Goal: Task Accomplishment & Management: Manage account settings

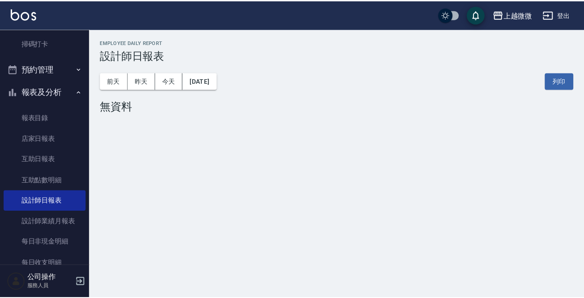
scroll to position [225, 0]
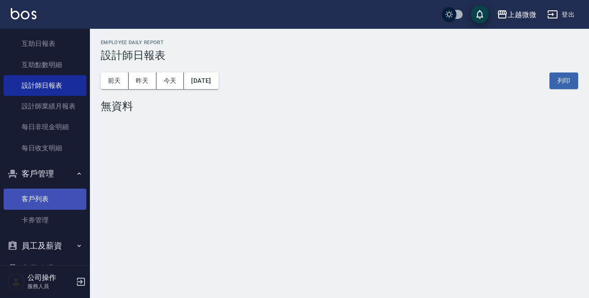
click at [49, 200] on link "客戶列表" at bounding box center [45, 198] width 83 height 21
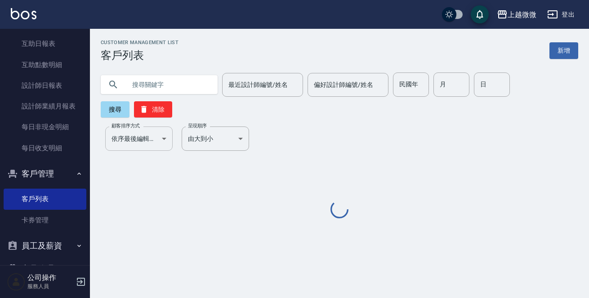
drag, startPoint x: 147, startPoint y: 88, endPoint x: 142, endPoint y: 106, distance: 18.2
click at [148, 87] on input "text" at bounding box center [168, 84] width 84 height 24
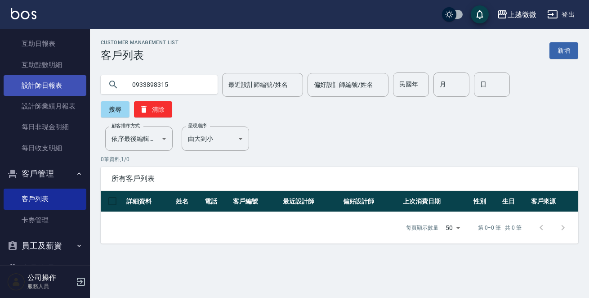
drag, startPoint x: 186, startPoint y: 89, endPoint x: 13, endPoint y: 85, distance: 173.0
click at [13, 85] on div "上越微微 登出 櫃檯作業 打帳單 帳單列表 現金收支登錄 材料自購登錄 掃碼打卡 預約管理 預約管理 單日預約紀錄 單週預約紀錄 報表及分析 報表目錄 店家日…" at bounding box center [294, 149] width 589 height 298
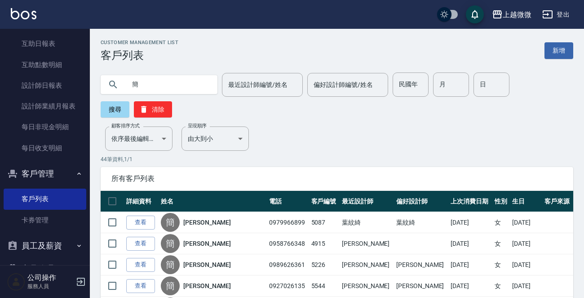
drag, startPoint x: 162, startPoint y: 80, endPoint x: 107, endPoint y: 81, distance: 55.3
click at [124, 81] on div "簡" at bounding box center [159, 84] width 117 height 19
type input "[PERSON_NAME]"
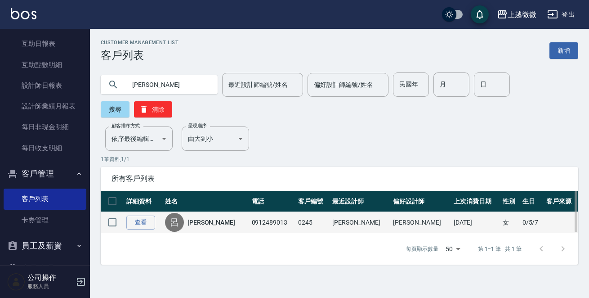
click at [207, 218] on link "[PERSON_NAME]" at bounding box center [211, 222] width 48 height 9
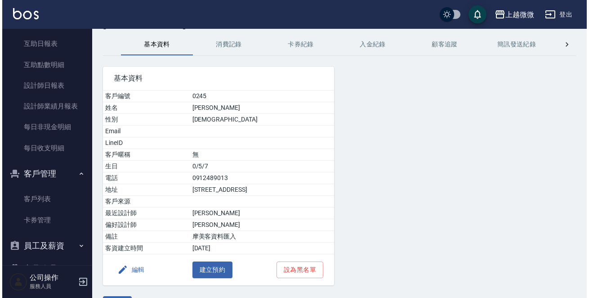
scroll to position [56, 0]
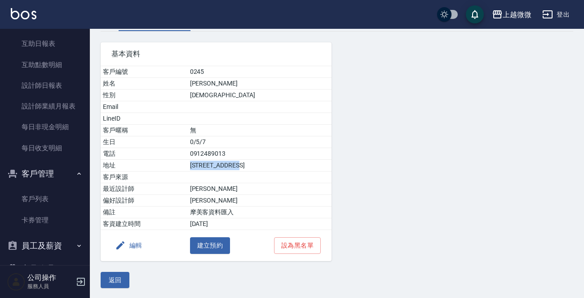
drag, startPoint x: 258, startPoint y: 163, endPoint x: 178, endPoint y: 163, distance: 80.4
click at [178, 163] on tr "地址 [STREET_ADDRESS]" at bounding box center [216, 166] width 231 height 12
click at [269, 191] on td "[PERSON_NAME]" at bounding box center [260, 189] width 144 height 12
drag, startPoint x: 221, startPoint y: 153, endPoint x: 164, endPoint y: 152, distance: 56.2
click at [164, 152] on tr "電話 [PHONE_NUMBER]" at bounding box center [216, 154] width 231 height 12
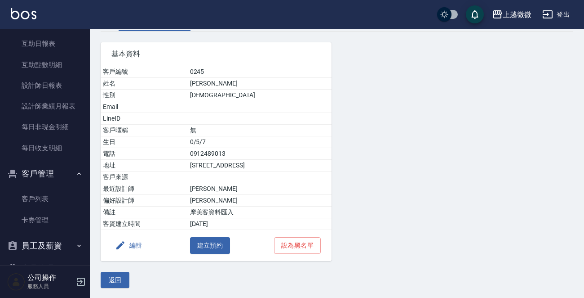
click at [245, 187] on td "[PERSON_NAME]" at bounding box center [260, 189] width 144 height 12
drag, startPoint x: 225, startPoint y: 158, endPoint x: 171, endPoint y: 150, distance: 54.1
click at [171, 150] on tbody "客戶編號 0245 姓名 呂金蘭 性別 [DEMOGRAPHIC_DATA] Email LineID 客戶暱稱 無 生日 0/5/7 電話 [PHONE_N…" at bounding box center [216, 148] width 231 height 164
click at [231, 151] on td "0912489013" at bounding box center [260, 154] width 144 height 12
drag, startPoint x: 231, startPoint y: 151, endPoint x: 160, endPoint y: 150, distance: 70.6
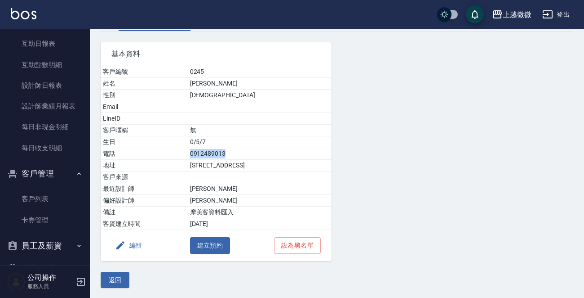
click at [160, 150] on tr "電話 [PHONE_NUMBER]" at bounding box center [216, 154] width 231 height 12
click at [240, 156] on td "0912489013" at bounding box center [260, 154] width 144 height 12
drag, startPoint x: 199, startPoint y: 151, endPoint x: 159, endPoint y: 151, distance: 40.0
click at [159, 151] on tr "電話 [PHONE_NUMBER]" at bounding box center [216, 154] width 231 height 12
click at [245, 154] on td "0912489013" at bounding box center [260, 154] width 144 height 12
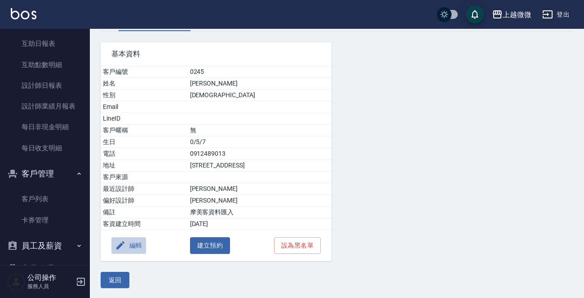
click at [131, 238] on button "編輯" at bounding box center [128, 245] width 35 height 17
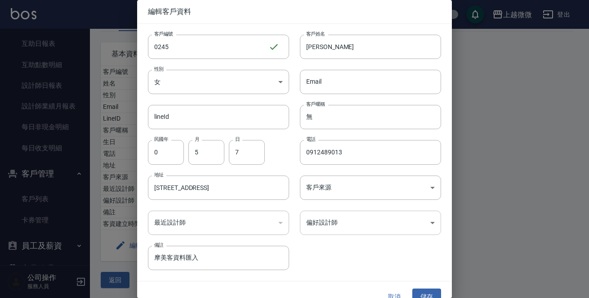
scroll to position [13, 0]
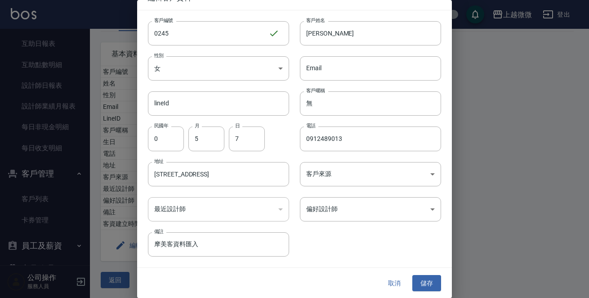
click at [391, 284] on button "取消" at bounding box center [394, 283] width 29 height 17
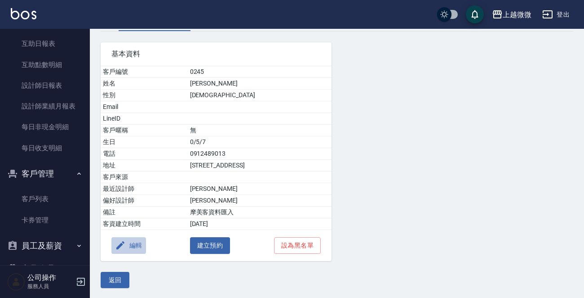
click at [129, 242] on button "編輯" at bounding box center [128, 245] width 35 height 17
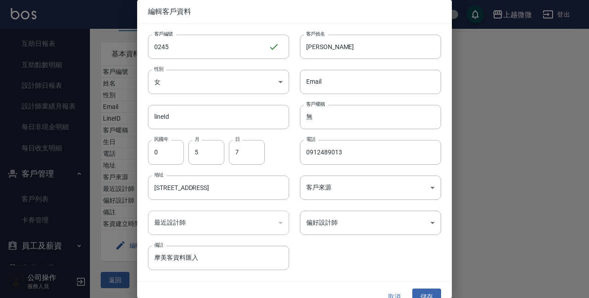
drag, startPoint x: 164, startPoint y: 252, endPoint x: 0, endPoint y: 198, distance: 172.7
click at [0, 215] on div "編輯客戶資料 客戶編號 0245 ​ 客戶編號 客戶姓名 呂金蘭 客戶姓名 性別 女 [DEMOGRAPHIC_DATA] 性別 Email Email li…" at bounding box center [294, 149] width 589 height 298
click at [153, 251] on input "86689616" at bounding box center [218, 257] width 141 height 24
type input "0286689616"
click at [426, 289] on button "儲存" at bounding box center [426, 296] width 29 height 17
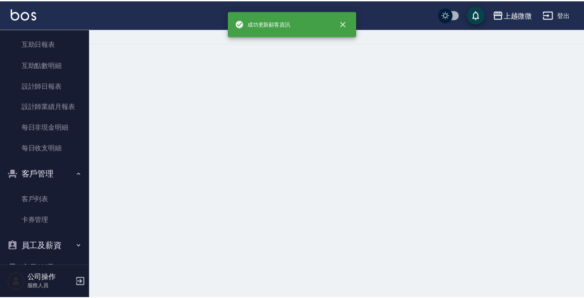
scroll to position [0, 0]
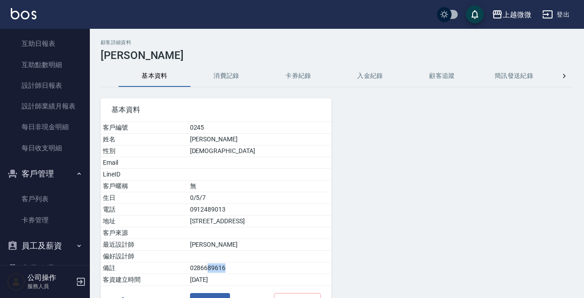
drag, startPoint x: 198, startPoint y: 266, endPoint x: 239, endPoint y: 267, distance: 40.9
click at [239, 267] on td "0286689616" at bounding box center [260, 268] width 144 height 12
click at [210, 267] on td "0286689616" at bounding box center [260, 268] width 144 height 12
drag, startPoint x: 216, startPoint y: 267, endPoint x: 166, endPoint y: 267, distance: 49.9
click at [166, 267] on tr "備註 0286689616" at bounding box center [216, 268] width 231 height 12
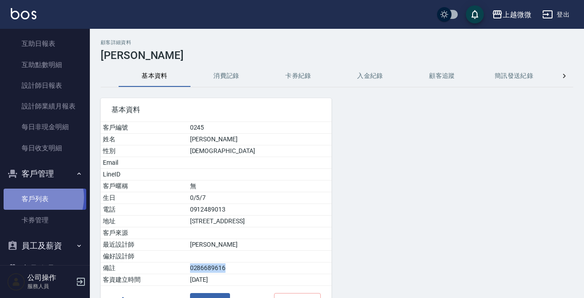
click at [34, 197] on link "客戶列表" at bounding box center [45, 198] width 83 height 21
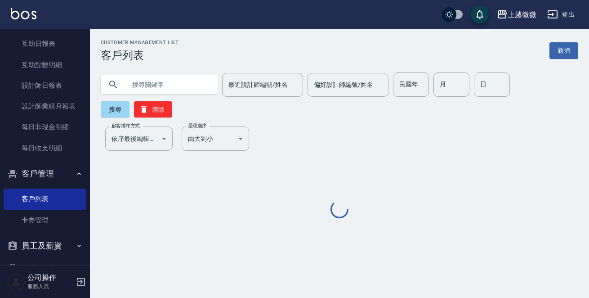
click at [149, 80] on input "text" at bounding box center [168, 84] width 84 height 24
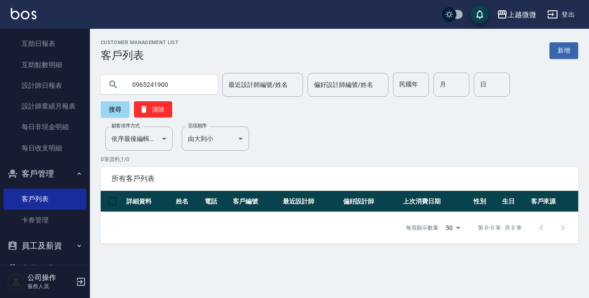
drag, startPoint x: 170, startPoint y: 88, endPoint x: 0, endPoint y: 22, distance: 182.3
click at [0, 33] on div "上越微微 登出 櫃檯作業 打帳單 帳單列表 現金收支登錄 材料自購登錄 掃碼打卡 預約管理 預約管理 單日預約紀錄 單週預約紀錄 報表及分析 報表目錄 店家日…" at bounding box center [294, 149] width 589 height 298
type input "d"
type input "可以改"
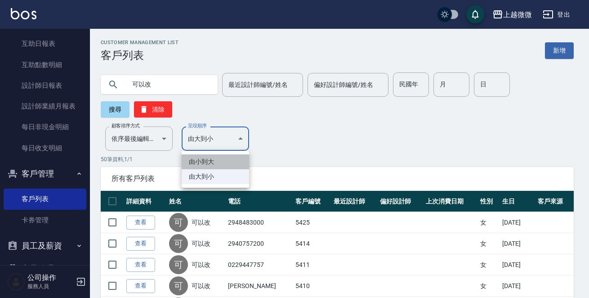
click at [204, 164] on li "由小到大" at bounding box center [215, 161] width 67 height 15
type input "ASC"
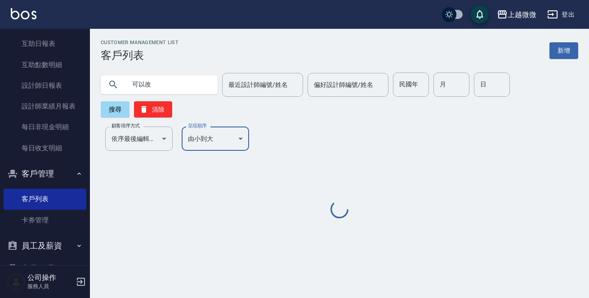
click at [151, 124] on div "Customer Management List 客戶列表 新增 可以改 最近設計師編號/姓名 最近設計師編號/姓名 偏好設計師編號/姓名 偏好設計師編號/姓…" at bounding box center [339, 130] width 499 height 180
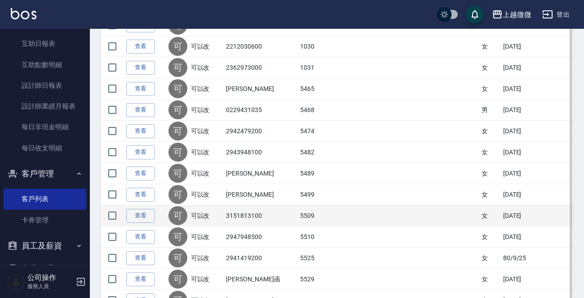
scroll to position [494, 0]
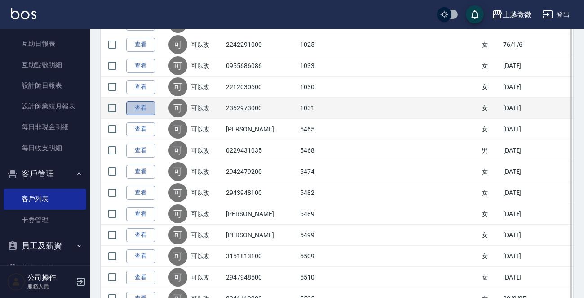
click at [135, 106] on link "查看" at bounding box center [140, 108] width 29 height 14
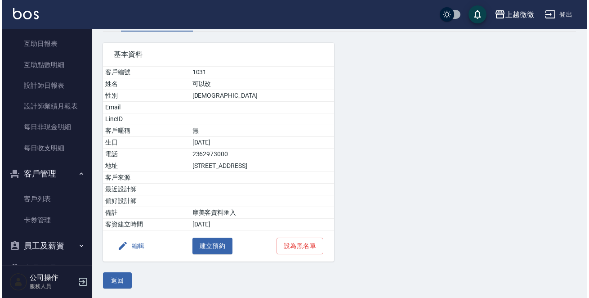
scroll to position [56, 0]
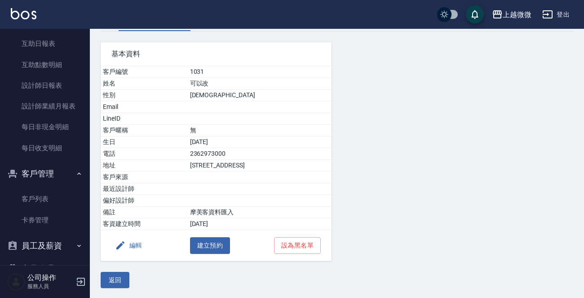
click at [139, 240] on button "編輯" at bounding box center [128, 245] width 35 height 17
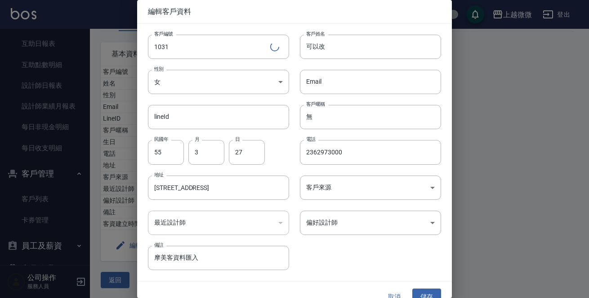
click at [126, 51] on div "編輯客戶資料 客戶編號 1031 ​ 客戶編號 客戶姓名 可以改 客戶姓名 性別 女 [DEMOGRAPHIC_DATA] 性別 Email Email li…" at bounding box center [294, 149] width 589 height 298
type input "陳怡如"
click at [175, 155] on input "55" at bounding box center [166, 152] width 36 height 24
type input "60"
type input "09"
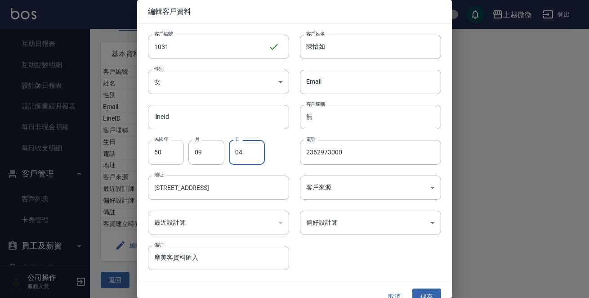
type input "04"
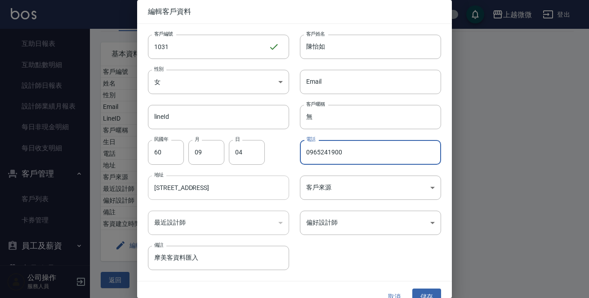
type input "0965241900"
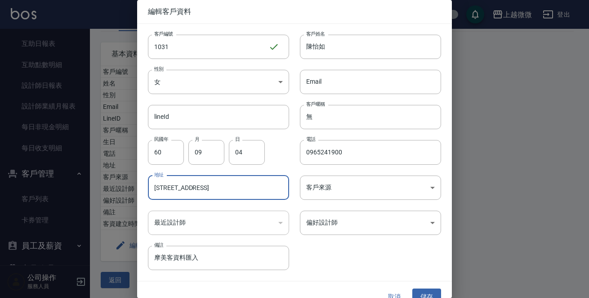
drag, startPoint x: 237, startPoint y: 184, endPoint x: 61, endPoint y: 186, distance: 176.2
click at [61, 186] on div "編輯客戶資料 客戶編號 1031 ​ 客戶編號 客戶姓名 [PERSON_NAME]姓名 性別 女 [DEMOGRAPHIC_DATA] 性別 Email E…" at bounding box center [294, 149] width 589 height 298
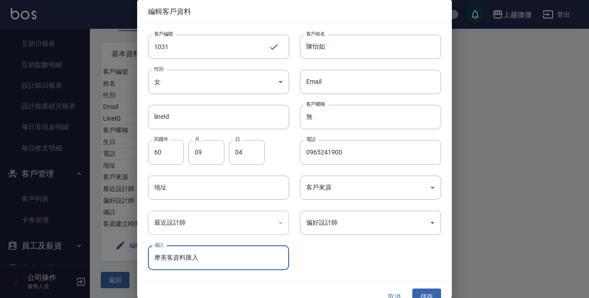
drag, startPoint x: 215, startPoint y: 260, endPoint x: 22, endPoint y: 242, distance: 193.6
click at [22, 242] on div "編輯客戶資料 客戶編號 1031 ​ 客戶編號 客戶姓名 [PERSON_NAME]姓名 性別 女 [DEMOGRAPHIC_DATA] 性別 Email E…" at bounding box center [294, 149] width 589 height 298
drag, startPoint x: 362, startPoint y: 83, endPoint x: 367, endPoint y: 85, distance: 5.3
click at [362, 83] on input "Email" at bounding box center [370, 82] width 141 height 24
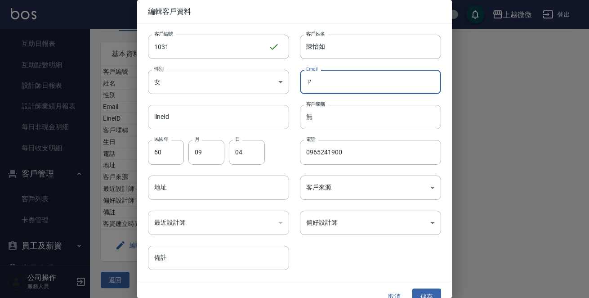
type input "ㄗㄛ"
type input "t"
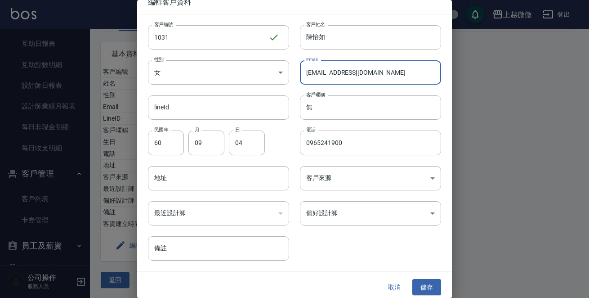
scroll to position [13, 0]
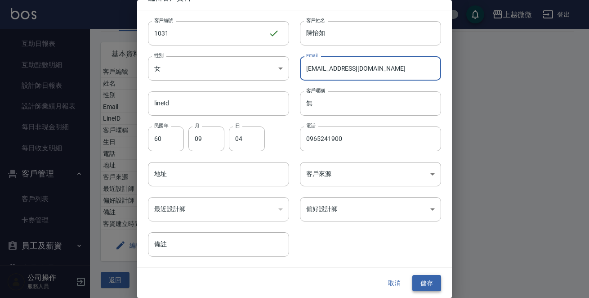
type input "[EMAIL_ADDRESS][DOMAIN_NAME]"
click at [429, 280] on button "儲存" at bounding box center [426, 283] width 29 height 17
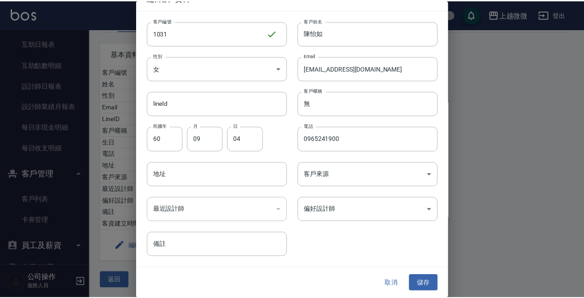
scroll to position [0, 0]
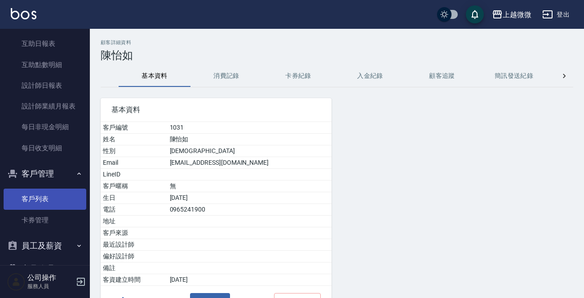
click at [38, 195] on link "客戶列表" at bounding box center [45, 198] width 83 height 21
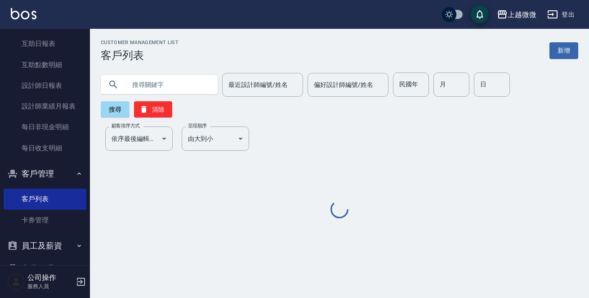
click at [164, 78] on input "text" at bounding box center [168, 84] width 84 height 24
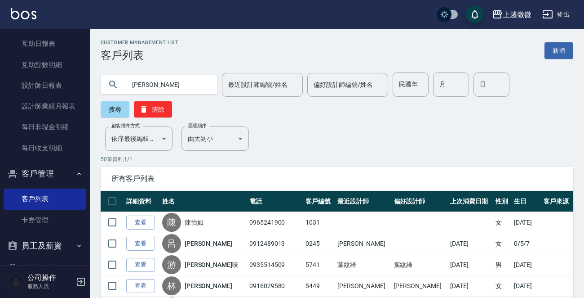
type input "[PERSON_NAME]"
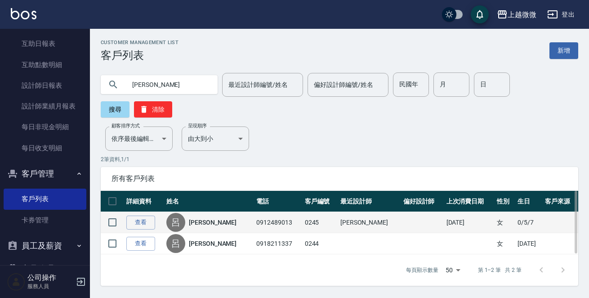
click at [207, 218] on link "[PERSON_NAME]" at bounding box center [213, 222] width 48 height 9
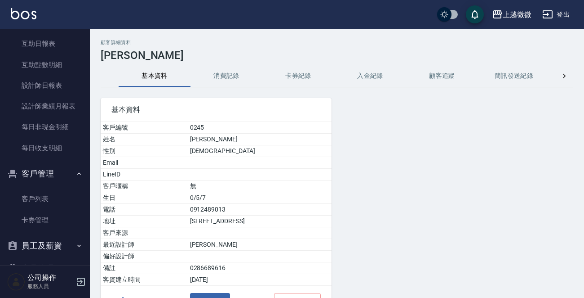
click at [231, 76] on button "消費記錄" at bounding box center [227, 76] width 72 height 22
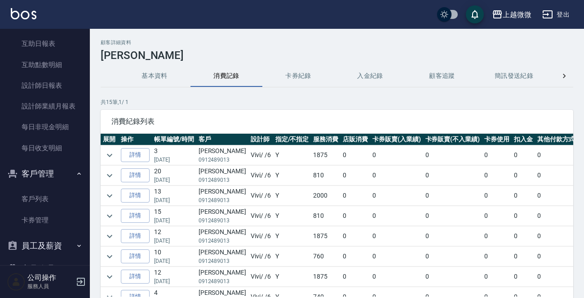
click at [341, 161] on td "0" at bounding box center [356, 155] width 30 height 20
click at [107, 216] on icon "expand row" at bounding box center [109, 215] width 11 height 11
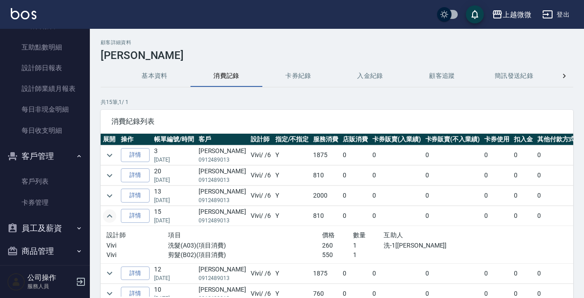
scroll to position [250, 0]
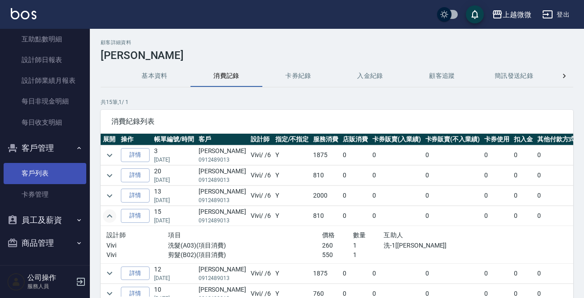
click at [40, 169] on link "客戶列表" at bounding box center [45, 173] width 83 height 21
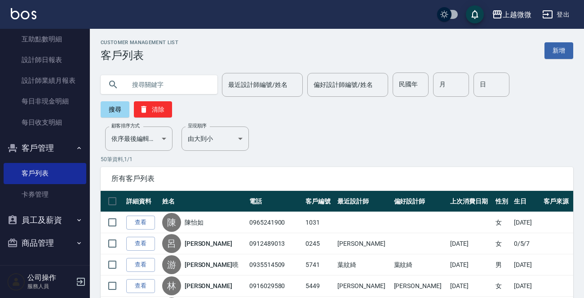
click at [182, 82] on input "text" at bounding box center [168, 84] width 84 height 24
type input "0981915705"
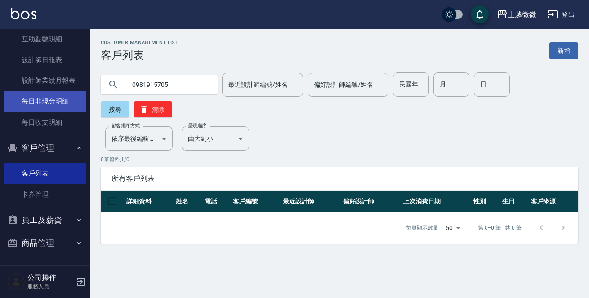
drag, startPoint x: 171, startPoint y: 85, endPoint x: 56, endPoint y: 96, distance: 115.1
click at [56, 96] on div "上越微微 登出 櫃檯作業 打帳單 帳單列表 現金收支登錄 材料自購登錄 掃碼打卡 預約管理 預約管理 單日預約紀錄 單週預約紀錄 報表及分析 報表目錄 店家日…" at bounding box center [294, 149] width 589 height 298
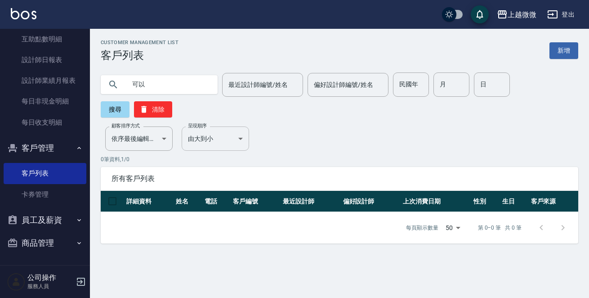
type input "可以"
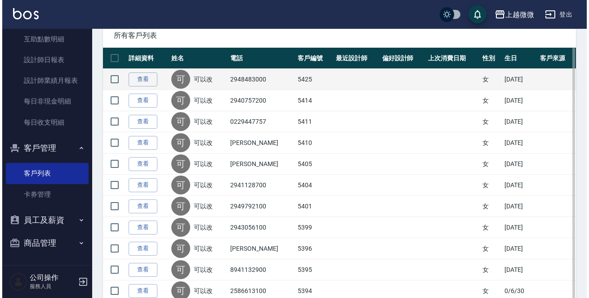
scroll to position [90, 0]
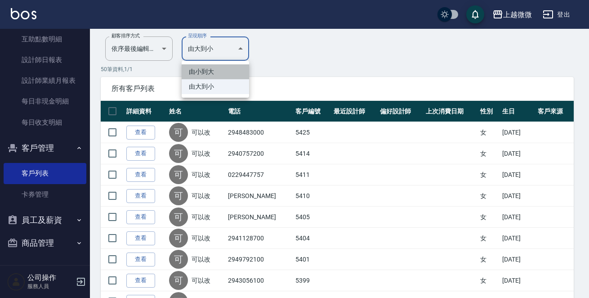
click at [215, 71] on li "由小到大" at bounding box center [215, 71] width 67 height 15
type input "ASC"
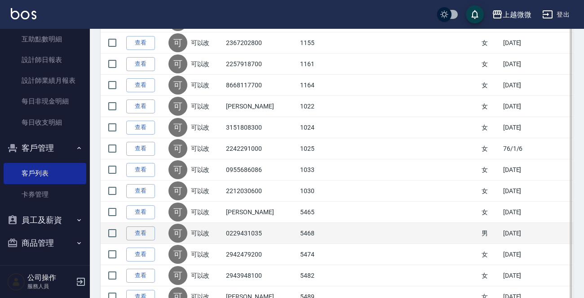
scroll to position [404, 0]
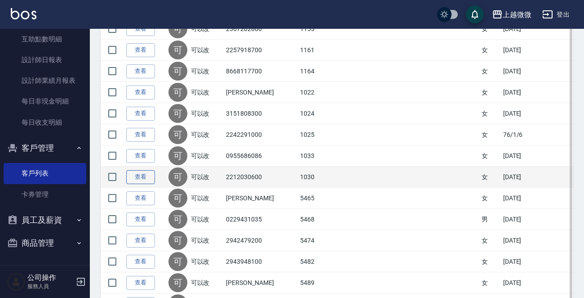
click at [142, 178] on link "查看" at bounding box center [140, 177] width 29 height 14
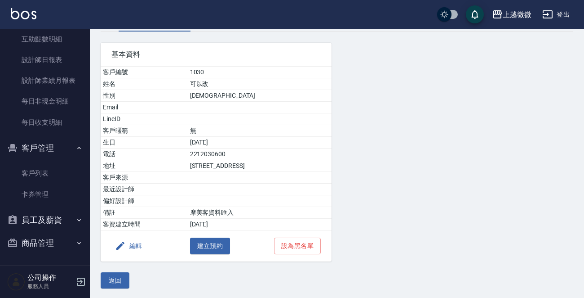
scroll to position [56, 0]
click at [107, 276] on button "返回" at bounding box center [115, 279] width 29 height 17
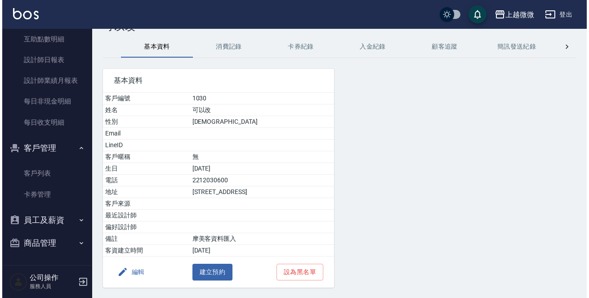
scroll to position [56, 0]
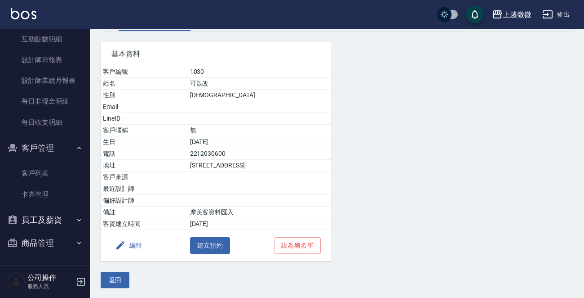
click at [127, 242] on button "編輯" at bounding box center [128, 245] width 35 height 17
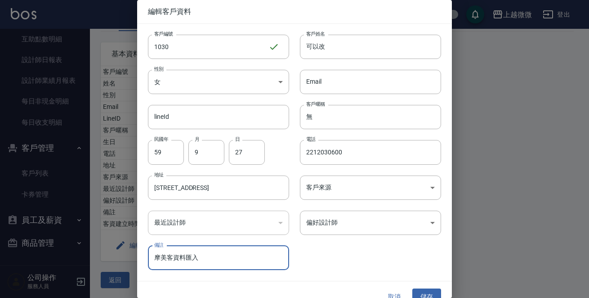
drag, startPoint x: 209, startPoint y: 255, endPoint x: 0, endPoint y: 227, distance: 210.8
click at [0, 228] on div "編輯客戶資料 客戶編號 1030 ​ 客戶編號 客戶姓名 可以改 客戶姓名 性別 女 [DEMOGRAPHIC_DATA] 性別 Email Email li…" at bounding box center [294, 149] width 589 height 298
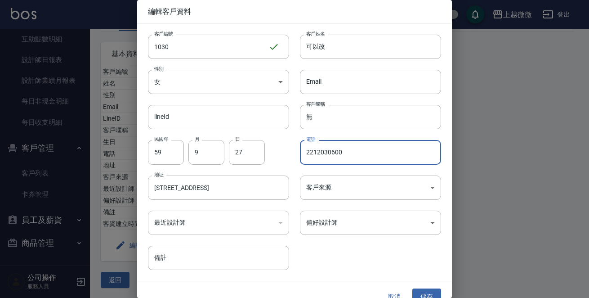
drag, startPoint x: 354, startPoint y: 151, endPoint x: 109, endPoint y: 147, distance: 245.4
click at [109, 147] on div "編輯客戶資料 客戶編號 1030 ​ 客戶編號 客戶姓名 可以改 客戶姓名 性別 女 [DEMOGRAPHIC_DATA] 性別 Email Email li…" at bounding box center [294, 149] width 589 height 298
paste input "0981915705"
type input "0981915705"
drag, startPoint x: 342, startPoint y: 47, endPoint x: 142, endPoint y: 44, distance: 199.1
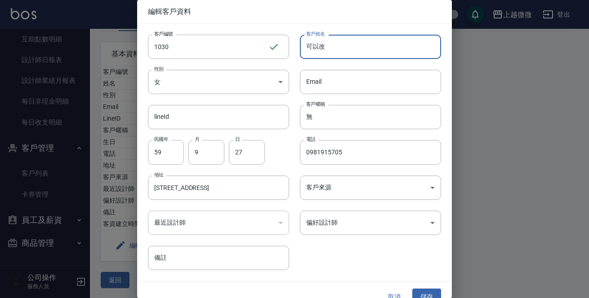
click at [142, 44] on div "客戶編號 1030 ​ 客戶編號 客戶姓名 可以改 客戶姓名 性別 女 [DEMOGRAPHIC_DATA] 性別 Email Email lineId li…" at bounding box center [289, 147] width 304 height 246
type input "[PERSON_NAME]"
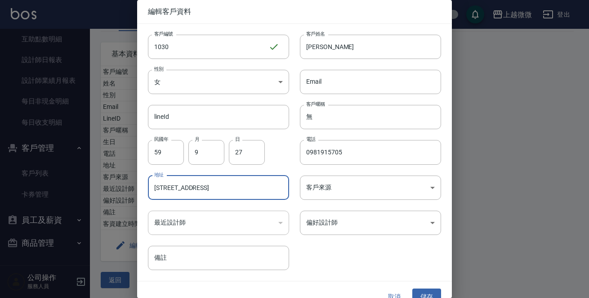
drag, startPoint x: 254, startPoint y: 189, endPoint x: 0, endPoint y: 182, distance: 254.5
click at [0, 182] on div "編輯客戶資料 客戶編號 1030 ​ 客戶編號 客戶姓名 [PERSON_NAME] 客戶姓名 性別 女 [DEMOGRAPHIC_DATA] 性別 Emai…" at bounding box center [294, 149] width 589 height 298
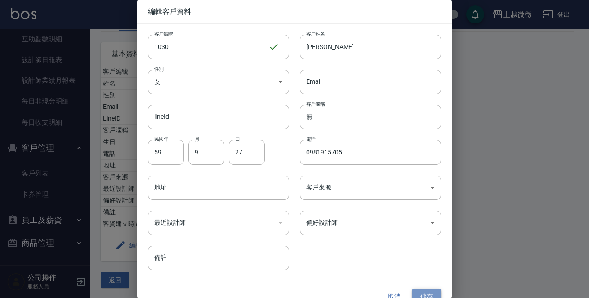
click at [417, 288] on button "儲存" at bounding box center [426, 296] width 29 height 17
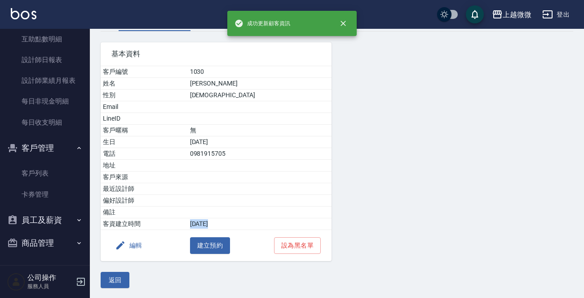
drag, startPoint x: 244, startPoint y: 223, endPoint x: 210, endPoint y: 223, distance: 34.6
click at [210, 223] on tr "客資建立時間 [DATE]" at bounding box center [216, 224] width 231 height 12
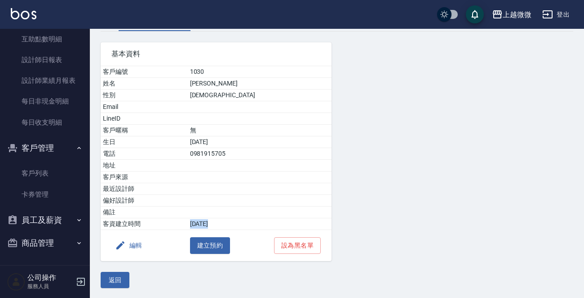
click at [233, 222] on td "[DATE]" at bounding box center [260, 224] width 144 height 12
drag, startPoint x: 225, startPoint y: 220, endPoint x: 273, endPoint y: 220, distance: 47.6
click at [273, 220] on td "[DATE]" at bounding box center [260, 224] width 144 height 12
click at [238, 218] on td "[DATE]" at bounding box center [260, 224] width 144 height 12
drag, startPoint x: 262, startPoint y: 218, endPoint x: 183, endPoint y: 218, distance: 79.5
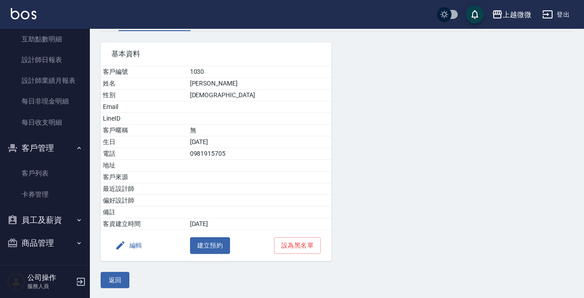
click at [183, 218] on tr "客資建立時間 [DATE]" at bounding box center [216, 224] width 231 height 12
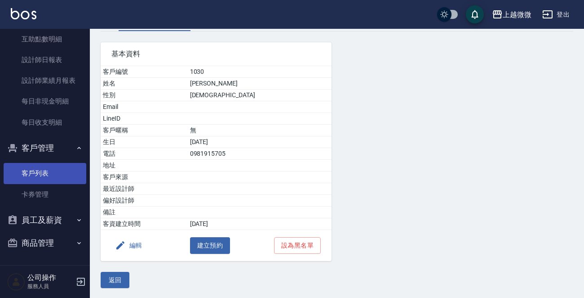
click at [24, 171] on link "客戶列表" at bounding box center [45, 173] width 83 height 21
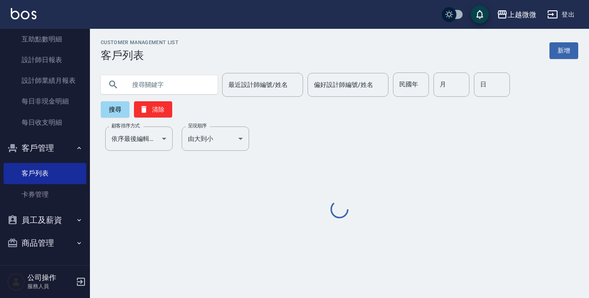
click at [148, 78] on input "text" at bounding box center [168, 84] width 84 height 24
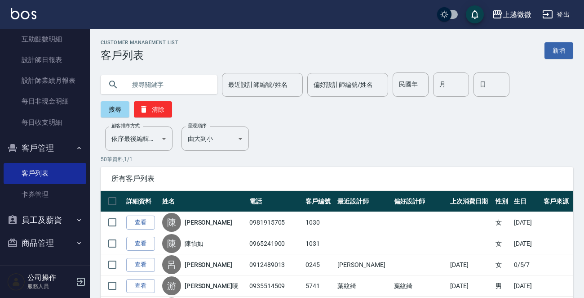
click at [174, 77] on input "text" at bounding box center [168, 84] width 84 height 24
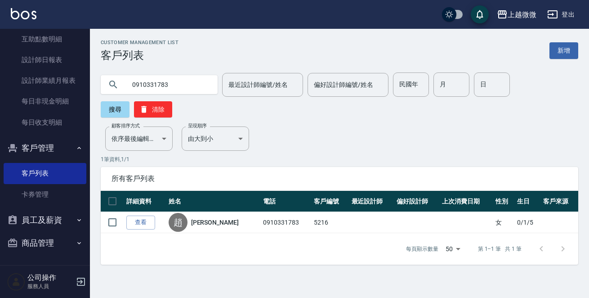
drag, startPoint x: 179, startPoint y: 89, endPoint x: 0, endPoint y: 91, distance: 179.3
click at [0, 91] on div "上越微微 登出 櫃檯作業 打帳單 帳單列表 現金收支登錄 材料自購登錄 掃碼打卡 預約管理 預約管理 單日預約紀錄 單週預約紀錄 報表及分析 報表目錄 店家日…" at bounding box center [294, 149] width 589 height 298
click at [177, 87] on input "[PERSON_NAME]" at bounding box center [168, 84] width 84 height 24
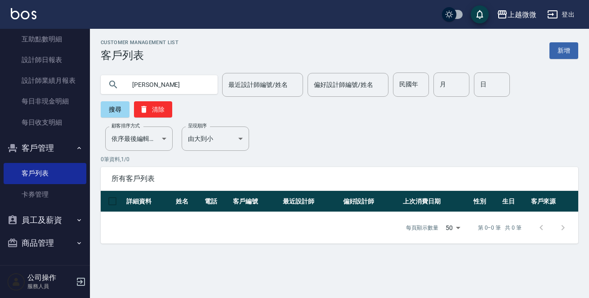
drag, startPoint x: 159, startPoint y: 86, endPoint x: 76, endPoint y: 81, distance: 83.3
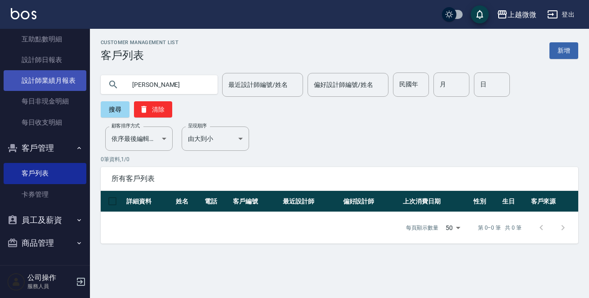
click at [84, 86] on div "上越微微 登出 櫃檯作業 打帳單 帳單列表 現金收支登錄 材料自購登錄 掃碼打卡 預約管理 預約管理 單日預約紀錄 單週預約紀錄 報表及分析 報表目錄 店家日…" at bounding box center [294, 149] width 589 height 298
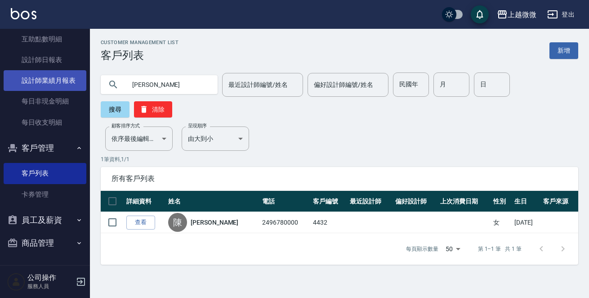
drag, startPoint x: 169, startPoint y: 83, endPoint x: 9, endPoint y: 83, distance: 159.1
click at [26, 83] on div "上越微微 登出 櫃檯作業 打帳單 帳單列表 現金收支登錄 材料自購登錄 掃碼打卡 預約管理 預約管理 單日預約紀錄 單週預約紀錄 報表及分析 報表目錄 店家日…" at bounding box center [294, 149] width 589 height 298
type input "[PERSON_NAME]"
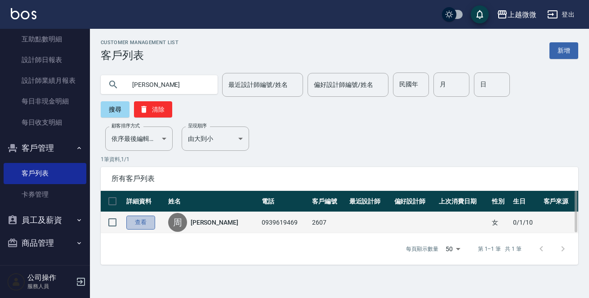
click at [145, 215] on link "查看" at bounding box center [140, 222] width 29 height 14
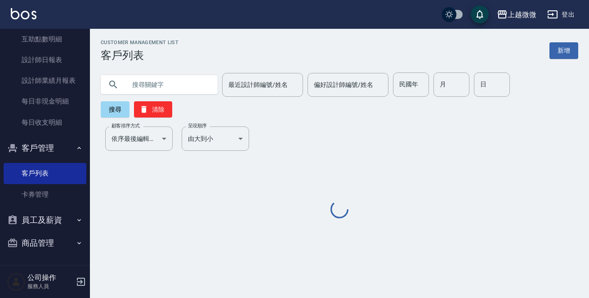
click at [153, 85] on input "text" at bounding box center [168, 84] width 84 height 24
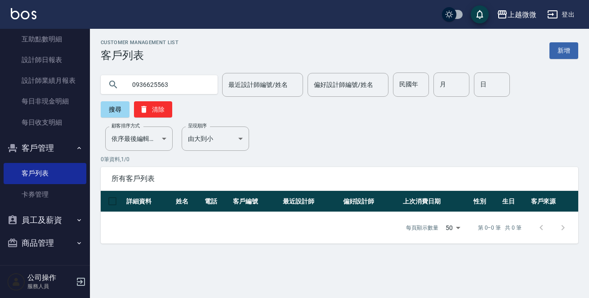
drag, startPoint x: 181, startPoint y: 86, endPoint x: 0, endPoint y: 31, distance: 188.8
click at [0, 39] on div "上越微微 登出 櫃檯作業 打帳單 帳單列表 現金收支登錄 材料自購登錄 掃碼打卡 預約管理 預約管理 單日預約紀錄 單週預約紀錄 報表及分析 報表目錄 店家日…" at bounding box center [294, 149] width 589 height 298
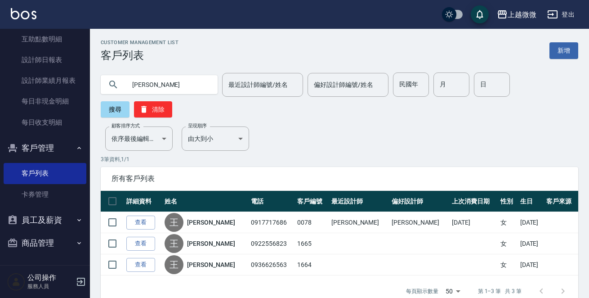
drag, startPoint x: 165, startPoint y: 84, endPoint x: 0, endPoint y: 9, distance: 182.0
click at [0, 49] on div "上越微微 登出 櫃檯作業 打帳單 帳單列表 現金收支登錄 材料自購登錄 掃碼打卡 預約管理 預約管理 單日預約紀錄 單週預約紀錄 報表及分析 報表目錄 店家日…" at bounding box center [294, 158] width 589 height 317
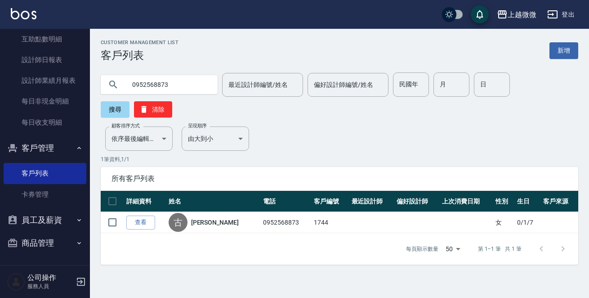
drag, startPoint x: 169, startPoint y: 84, endPoint x: 0, endPoint y: 26, distance: 179.2
click at [6, 48] on div "上越微微 登出 櫃檯作業 打帳單 帳單列表 現金收支登錄 材料自購登錄 掃碼打卡 預約管理 預約管理 單日預約紀錄 單週預約紀錄 報表及分析 報表目錄 店家日…" at bounding box center [294, 149] width 589 height 298
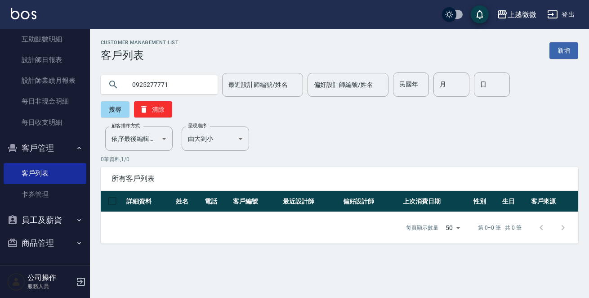
drag, startPoint x: 191, startPoint y: 88, endPoint x: 0, endPoint y: 80, distance: 191.2
click at [0, 80] on div "上越微微 登出 櫃檯作業 打帳單 帳單列表 現金收支登錄 材料自購登錄 掃碼打卡 預約管理 預約管理 單日預約紀錄 單週預約紀錄 報表及分析 報表目錄 店家日…" at bounding box center [294, 149] width 589 height 298
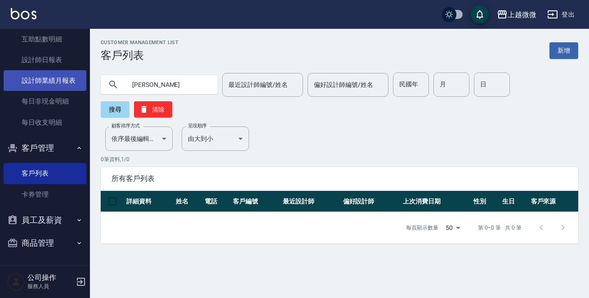
drag, startPoint x: 61, startPoint y: 84, endPoint x: 0, endPoint y: 99, distance: 62.6
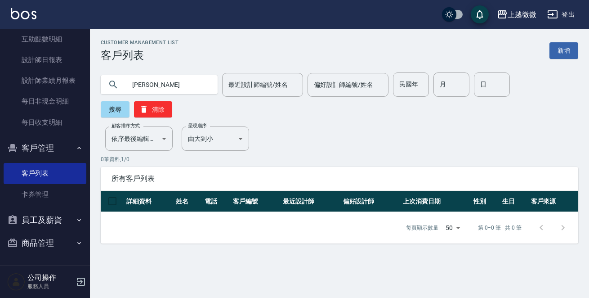
click at [17, 84] on div "上越微微 登出 櫃檯作業 打帳單 帳單列表 現金收支登錄 材料自購登錄 掃碼打卡 預約管理 預約管理 單日預約紀錄 單週預約紀錄 報表及分析 報表目錄 店家日…" at bounding box center [294, 149] width 589 height 298
drag, startPoint x: 170, startPoint y: 80, endPoint x: 0, endPoint y: 59, distance: 171.6
click at [0, 67] on div "上越微微 登出 櫃檯作業 打帳單 帳單列表 現金收支登錄 材料自購登錄 掃碼打卡 預約管理 預約管理 單日預約紀錄 單週預約紀錄 報表及分析 報表目錄 店家日…" at bounding box center [294, 149] width 589 height 298
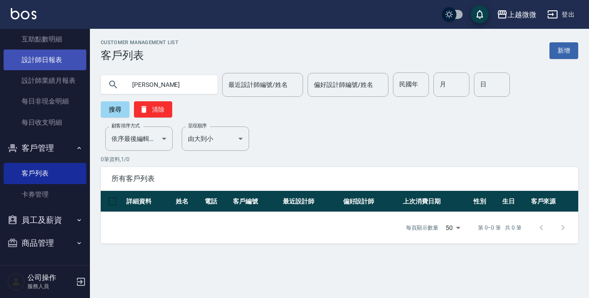
drag, startPoint x: 159, startPoint y: 87, endPoint x: 32, endPoint y: 66, distance: 128.5
click at [40, 74] on div "上越微微 登出 櫃檯作業 打帳單 帳單列表 現金收支登錄 材料自購登錄 掃碼打卡 預約管理 預約管理 單日預約紀錄 單週預約紀錄 報表及分析 報表目錄 店家日…" at bounding box center [294, 149] width 589 height 298
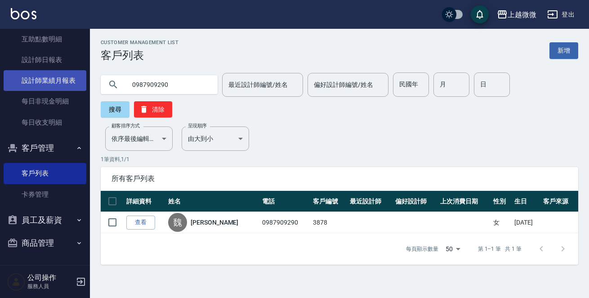
drag, startPoint x: 115, startPoint y: 80, endPoint x: 67, endPoint y: 73, distance: 48.2
click at [67, 73] on div "上越微微 登出 櫃檯作業 打帳單 帳單列表 現金收支登錄 材料自購登錄 掃碼打卡 預約管理 預約管理 單日預約紀錄 單週預約紀錄 報表及分析 報表目錄 店家日…" at bounding box center [294, 149] width 589 height 298
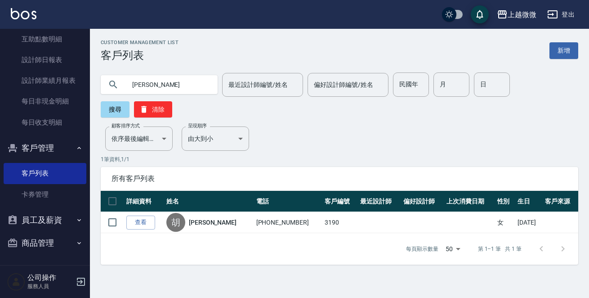
click at [171, 77] on input "[PERSON_NAME]" at bounding box center [168, 84] width 84 height 24
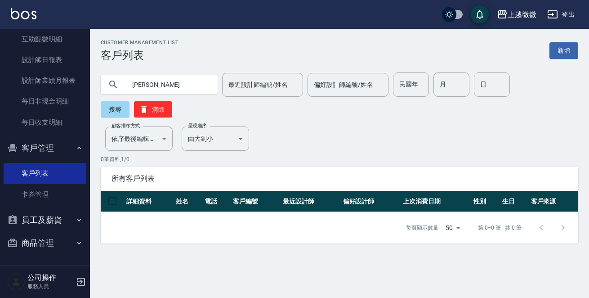
drag, startPoint x: 178, startPoint y: 84, endPoint x: 0, endPoint y: 53, distance: 180.2
click at [0, 60] on div "上越微微 登出 櫃檯作業 打帳單 帳單列表 現金收支登錄 材料自購登錄 掃碼打卡 預約管理 預約管理 單日預約紀錄 單週預約紀錄 報表及分析 報表目錄 店家日…" at bounding box center [294, 149] width 589 height 298
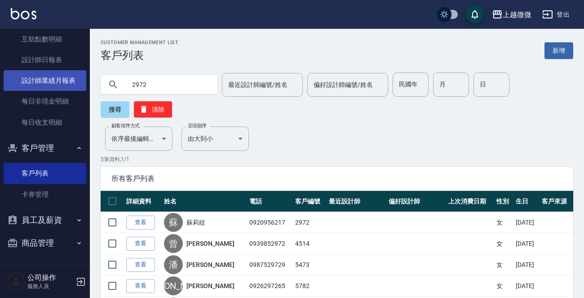
drag, startPoint x: 159, startPoint y: 84, endPoint x: 50, endPoint y: 83, distance: 108.8
click at [51, 83] on div "上越微微 登出 櫃檯作業 打帳單 帳單列表 現金收支登錄 材料自購登錄 掃碼打卡 預約管理 預約管理 單日預約紀錄 單週預約紀錄 報表及分析 報表目錄 店家日…" at bounding box center [292, 180] width 584 height 360
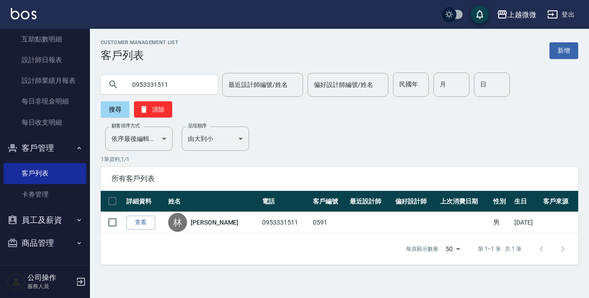
drag, startPoint x: 176, startPoint y: 89, endPoint x: 0, endPoint y: 107, distance: 176.6
click at [26, 90] on div "上越微微 登出 櫃檯作業 打帳單 帳單列表 現金收支登錄 材料自購登錄 掃碼打卡 預約管理 預約管理 單日預約紀錄 單週預約紀錄 報表及分析 報表目錄 店家日…" at bounding box center [294, 149] width 589 height 298
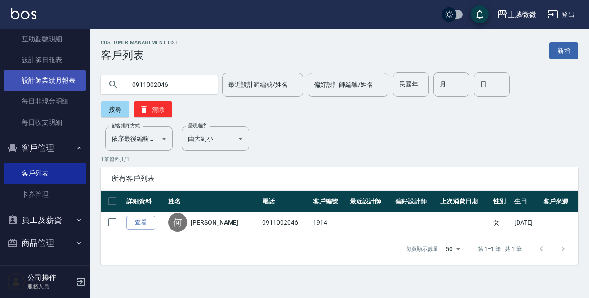
drag, startPoint x: 180, startPoint y: 85, endPoint x: 44, endPoint y: 85, distance: 135.7
click at [48, 85] on div "上越微微 登出 櫃檯作業 打帳單 帳單列表 現金收支登錄 材料自購登錄 掃碼打卡 預約管理 預約管理 單日預約紀錄 單週預約紀錄 報表及分析 報表目錄 店家日…" at bounding box center [294, 149] width 589 height 298
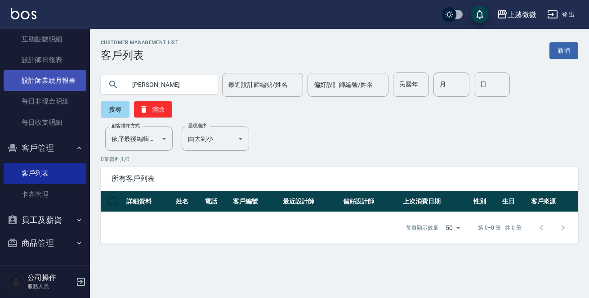
drag, startPoint x: 171, startPoint y: 88, endPoint x: 65, endPoint y: 80, distance: 105.9
click at [65, 80] on div "上越微微 登出 櫃檯作業 打帳單 帳單列表 現金收支登錄 材料自購登錄 掃碼打卡 預約管理 預約管理 單日預約紀錄 單週預約紀錄 報表及分析 報表目錄 店家日…" at bounding box center [294, 149] width 589 height 298
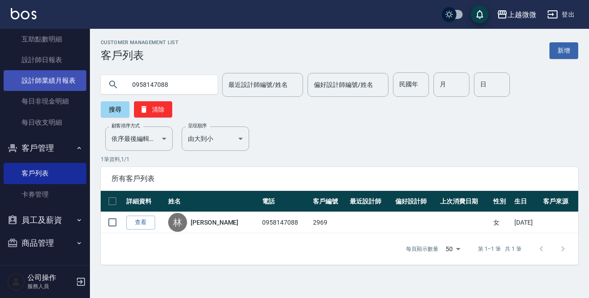
drag, startPoint x: 179, startPoint y: 85, endPoint x: 5, endPoint y: 70, distance: 174.2
click at [5, 70] on div "上越微微 登出 櫃檯作業 打帳單 帳單列表 現金收支登錄 材料自購登錄 掃碼打卡 預約管理 預約管理 單日預約紀錄 單週預約紀錄 報表及分析 報表目錄 店家日…" at bounding box center [294, 149] width 589 height 298
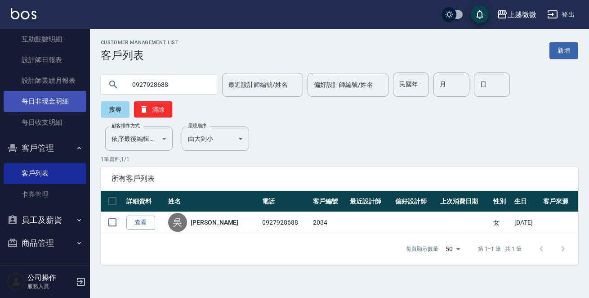
drag, startPoint x: 131, startPoint y: 86, endPoint x: 41, endPoint y: 94, distance: 90.2
click at [49, 93] on div "上越微微 登出 櫃檯作業 打帳單 帳單列表 現金收支登錄 材料自購登錄 掃碼打卡 預約管理 預約管理 單日預約紀錄 單週預約紀錄 報表及分析 報表目錄 店家日…" at bounding box center [294, 149] width 589 height 298
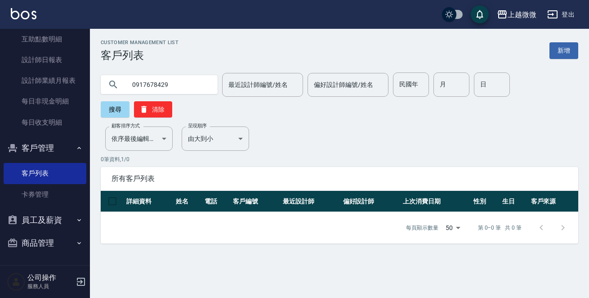
drag, startPoint x: 189, startPoint y: 88, endPoint x: 0, endPoint y: 85, distance: 189.2
click at [0, 89] on div "上越微微 登出 櫃檯作業 打帳單 帳單列表 現金收支登錄 材料自購登錄 掃碼打卡 預約管理 預約管理 單日預約紀錄 單週預約紀錄 報表及分析 報表目錄 店家日…" at bounding box center [294, 149] width 589 height 298
drag, startPoint x: 179, startPoint y: 80, endPoint x: 0, endPoint y: 65, distance: 180.0
click at [0, 63] on div "上越微微 登出 櫃檯作業 打帳單 帳單列表 現金收支登錄 材料自購登錄 掃碼打卡 預約管理 預約管理 單日預約紀錄 單週預約紀錄 報表及分析 報表目錄 店家日…" at bounding box center [294, 149] width 589 height 298
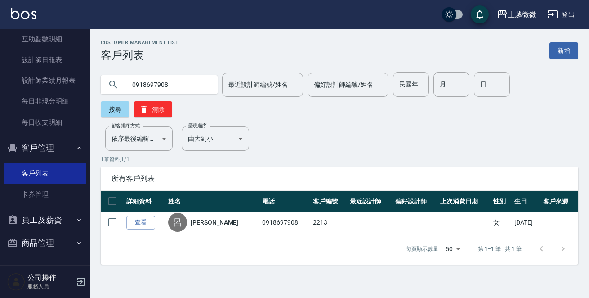
drag, startPoint x: 72, startPoint y: 89, endPoint x: 0, endPoint y: 61, distance: 77.3
click at [0, 61] on div "上越微微 登出 櫃檯作業 打帳單 帳單列表 現金收支登錄 材料自購登錄 掃碼打卡 預約管理 預約管理 單日預約紀錄 單週預約紀錄 報表及分析 報表目錄 店家日…" at bounding box center [294, 149] width 589 height 298
drag, startPoint x: 195, startPoint y: 81, endPoint x: 88, endPoint y: 84, distance: 107.0
click at [102, 91] on div "0989838202" at bounding box center [159, 84] width 117 height 19
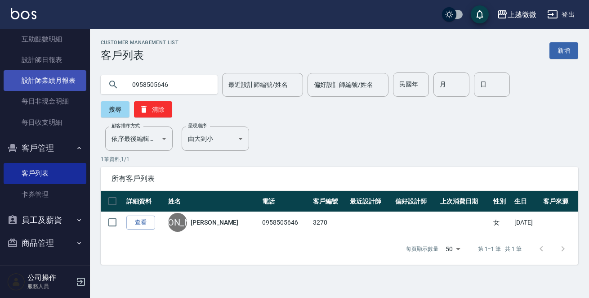
drag, startPoint x: 175, startPoint y: 88, endPoint x: 40, endPoint y: 90, distance: 134.4
click at [40, 90] on div "上越微微 登出 櫃檯作業 打帳單 帳單列表 現金收支登錄 材料自購登錄 掃碼打卡 預約管理 預約管理 單日預約紀錄 單週預約紀錄 報表及分析 報表目錄 店家日…" at bounding box center [294, 149] width 589 height 298
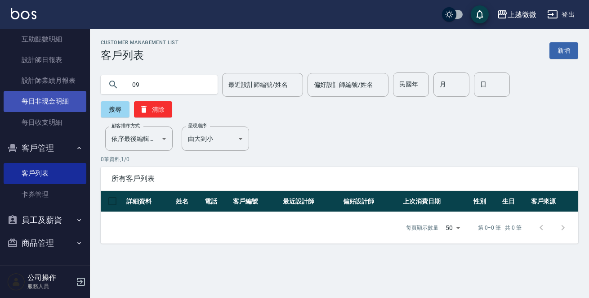
type input "0"
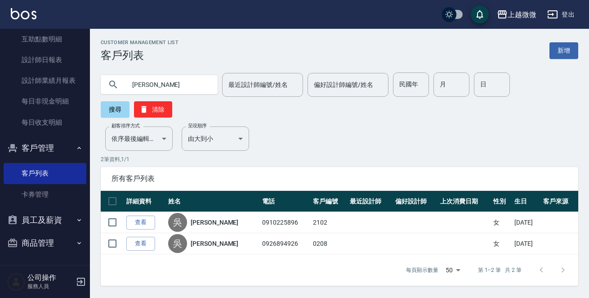
drag, startPoint x: 61, startPoint y: 76, endPoint x: 0, endPoint y: 39, distance: 71.5
click at [0, 48] on div "上越微微 登出 櫃檯作業 打帳單 帳單列表 現金收支登錄 材料自購登錄 掃碼打卡 預約管理 預約管理 單日預約紀錄 單週預約紀錄 報表及分析 報表目錄 店家日…" at bounding box center [294, 149] width 589 height 298
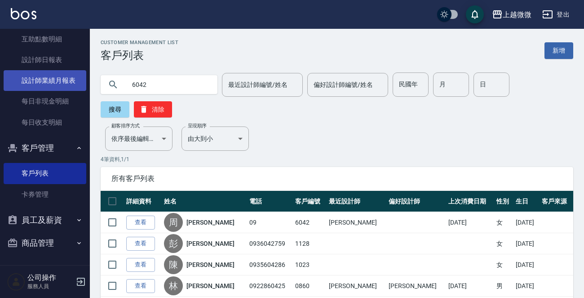
drag, startPoint x: 176, startPoint y: 91, endPoint x: 18, endPoint y: 88, distance: 158.7
click at [22, 90] on div "上越微微 登出 櫃檯作業 打帳單 帳單列表 現金收支登錄 材料自購登錄 掃碼打卡 預約管理 預約管理 單日預約紀錄 單週預約紀錄 報表及分析 報表目錄 店家日…" at bounding box center [292, 169] width 584 height 338
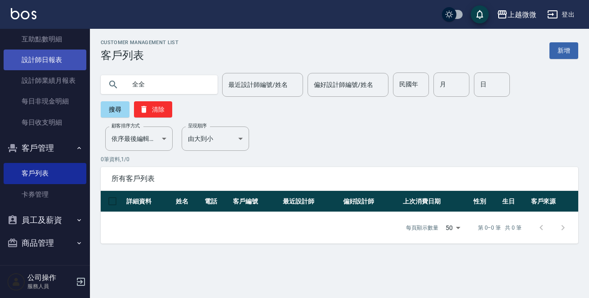
drag, startPoint x: 151, startPoint y: 83, endPoint x: 50, endPoint y: 67, distance: 102.3
click at [63, 71] on div "上越微微 登出 櫃檯作業 打帳單 帳單列表 現金收支登錄 材料自購登錄 掃碼打卡 預約管理 預約管理 單日預約紀錄 單週預約紀錄 報表及分析 報表目錄 店家日…" at bounding box center [294, 149] width 589 height 298
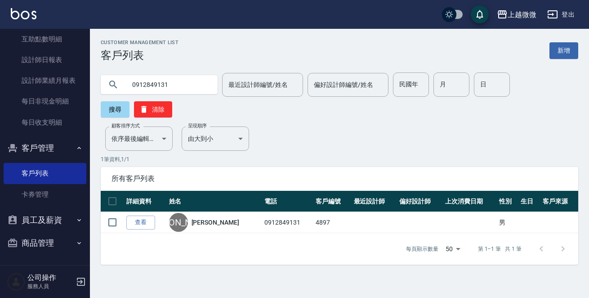
drag, startPoint x: 103, startPoint y: 96, endPoint x: 0, endPoint y: 81, distance: 104.0
click at [18, 89] on div "上越微微 登出 櫃檯作業 打帳單 帳單列表 現金收支登錄 材料自購登錄 掃碼打卡 預約管理 預約管理 單日預約紀錄 單週預約紀錄 報表及分析 報表目錄 店家日…" at bounding box center [294, 149] width 589 height 298
type input "0"
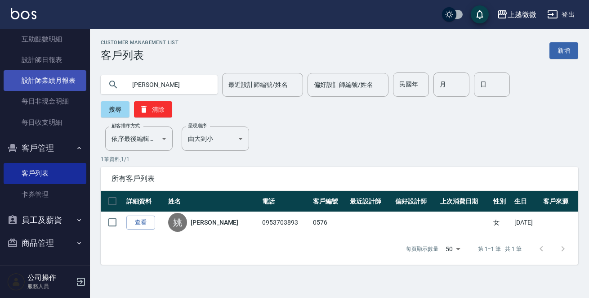
drag, startPoint x: 183, startPoint y: 83, endPoint x: 27, endPoint y: 77, distance: 156.5
click at [27, 77] on div "上越微微 登出 櫃檯作業 打帳單 帳單列表 現金收支登錄 材料自購登錄 掃碼打卡 預約管理 預約管理 單日預約紀錄 單週預約紀錄 報表及分析 報表目錄 店家日…" at bounding box center [294, 149] width 589 height 298
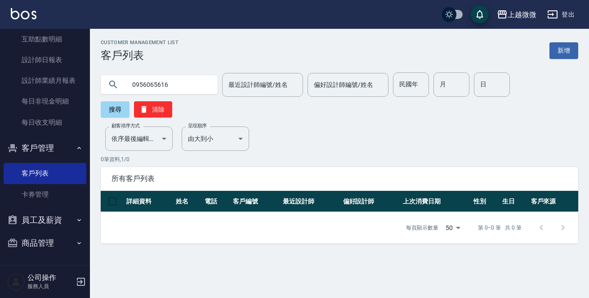
drag, startPoint x: 178, startPoint y: 82, endPoint x: 0, endPoint y: 53, distance: 179.8
click at [0, 53] on div "上越微微 登出 櫃檯作業 打帳單 帳單列表 現金收支登錄 材料自購登錄 掃碼打卡 預約管理 預約管理 單日預約紀錄 單週預約紀錄 報表及分析 報表目錄 店家日…" at bounding box center [294, 149] width 589 height 298
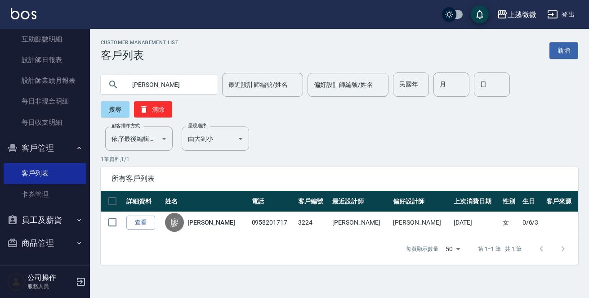
drag, startPoint x: 107, startPoint y: 90, endPoint x: 85, endPoint y: 85, distance: 22.1
click at [85, 85] on div "上越微微 登出 櫃檯作業 打帳單 帳單列表 現金收支登錄 材料自購登錄 掃碼打卡 預約管理 預約管理 單日預約紀錄 單週預約紀錄 報表及分析 報表目錄 店家日…" at bounding box center [294, 149] width 589 height 298
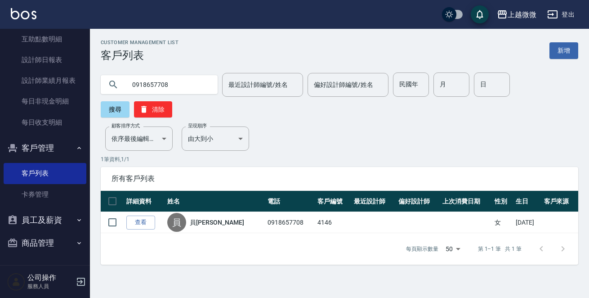
drag, startPoint x: 146, startPoint y: 87, endPoint x: 0, endPoint y: 76, distance: 146.5
click at [0, 82] on div "上越微微 登出 櫃檯作業 打帳單 帳單列表 現金收支登錄 材料自購登錄 掃碼打卡 預約管理 預約管理 單日預約紀錄 單週預約紀錄 報表及分析 報表目錄 店家日…" at bounding box center [294, 149] width 589 height 298
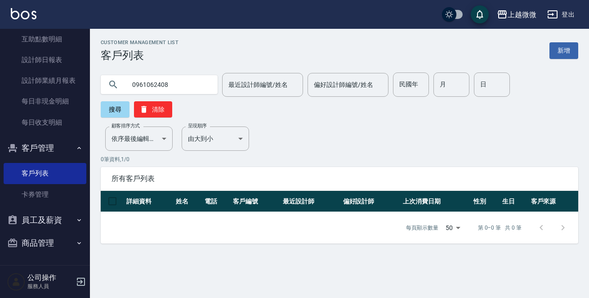
drag, startPoint x: 187, startPoint y: 88, endPoint x: 0, endPoint y: 85, distance: 186.5
click at [0, 80] on div "上越微微 登出 櫃檯作業 打帳單 帳單列表 現金收支登錄 材料自購登錄 掃碼打卡 預約管理 預約管理 單日預約紀錄 單週預約紀錄 報表及分析 報表目錄 店家日…" at bounding box center [294, 149] width 589 height 298
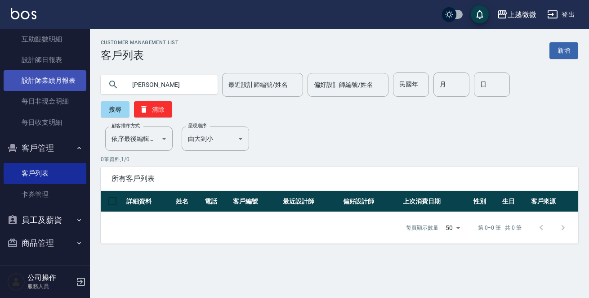
drag, startPoint x: 180, startPoint y: 85, endPoint x: 52, endPoint y: 76, distance: 128.0
click at [48, 77] on div "上越微微 登出 櫃檯作業 打帳單 帳單列表 現金收支登錄 材料自購登錄 掃碼打卡 預約管理 預約管理 單日預約紀錄 單週預約紀錄 報表及分析 報表目錄 店家日…" at bounding box center [294, 149] width 589 height 298
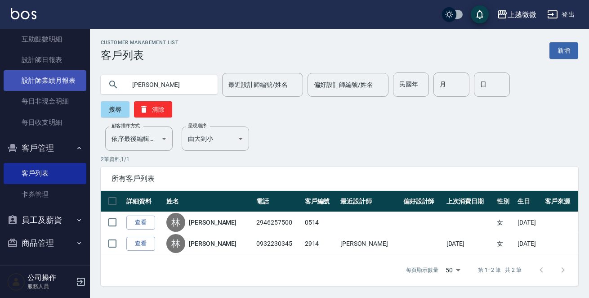
drag, startPoint x: 173, startPoint y: 85, endPoint x: 8, endPoint y: 76, distance: 165.6
click at [8, 80] on div "上越微微 登出 櫃檯作業 打帳單 帳單列表 現金收支登錄 材料自購登錄 掃碼打卡 預約管理 預約管理 單日預約紀錄 單週預約紀錄 報表及分析 報表目錄 店家日…" at bounding box center [294, 149] width 589 height 298
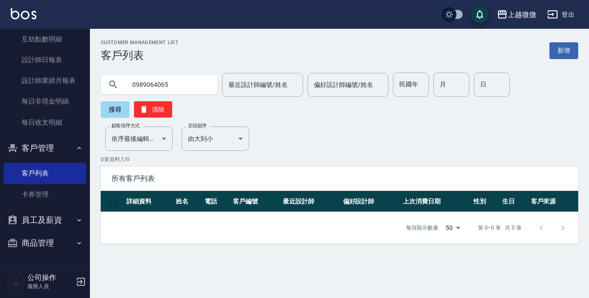
drag, startPoint x: 85, startPoint y: 79, endPoint x: 0, endPoint y: 63, distance: 86.8
click at [0, 63] on div "上越微微 登出 櫃檯作業 打帳單 帳單列表 現金收支登錄 材料自購登錄 掃碼打卡 預約管理 預約管理 單日預約紀錄 單週預約紀錄 報表及分析 報表目錄 店家日…" at bounding box center [294, 149] width 589 height 298
drag, startPoint x: 167, startPoint y: 85, endPoint x: 0, endPoint y: 73, distance: 167.1
click at [0, 79] on div "上越微微 登出 櫃檯作業 打帳單 帳單列表 現金收支登錄 材料自購登錄 掃碼打卡 預約管理 預約管理 單日預約紀錄 單週預約紀錄 報表及分析 報表目錄 店家日…" at bounding box center [294, 149] width 589 height 298
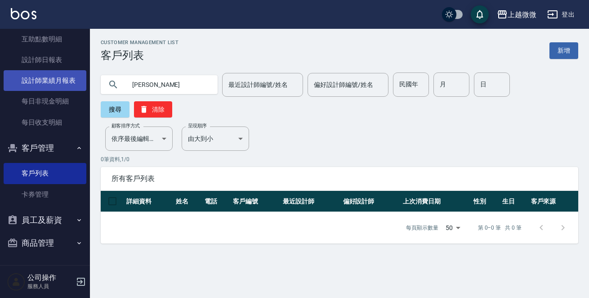
drag, startPoint x: 167, startPoint y: 81, endPoint x: 20, endPoint y: 75, distance: 146.7
click at [31, 76] on div "上越微微 登出 櫃檯作業 打帳單 帳單列表 現金收支登錄 材料自購登錄 掃碼打卡 預約管理 預約管理 單日預約紀錄 單週預約紀錄 報表及分析 報表目錄 店家日…" at bounding box center [294, 149] width 589 height 298
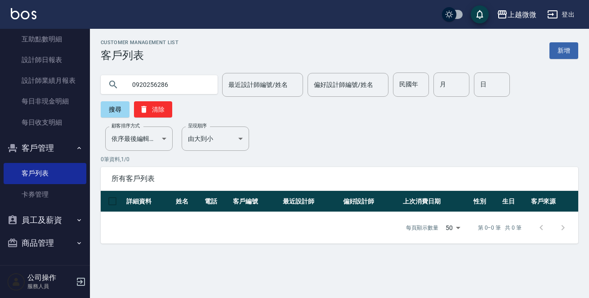
drag, startPoint x: 159, startPoint y: 83, endPoint x: 117, endPoint y: 87, distance: 42.4
click at [117, 87] on div "0920256286" at bounding box center [159, 84] width 117 height 19
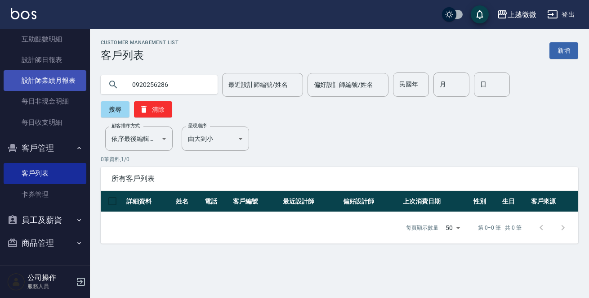
drag, startPoint x: 180, startPoint y: 84, endPoint x: 13, endPoint y: 84, distance: 166.3
click at [14, 84] on div "上越微微 登出 櫃檯作業 打帳單 帳單列表 現金收支登錄 材料自購登錄 掃碼打卡 預約管理 預約管理 單日預約紀錄 單週預約紀錄 報表及分析 報表目錄 店家日…" at bounding box center [294, 149] width 589 height 298
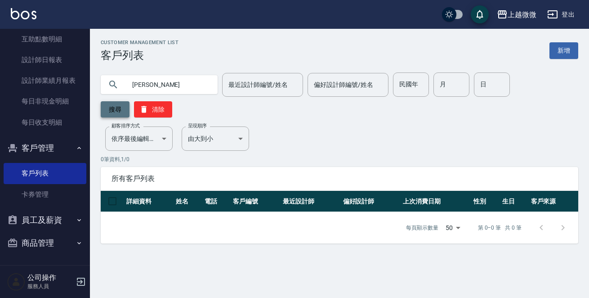
click at [129, 101] on button "搜尋" at bounding box center [115, 109] width 29 height 16
drag, startPoint x: 173, startPoint y: 85, endPoint x: 0, endPoint y: 61, distance: 174.7
click at [0, 62] on div "上越微微 登出 櫃檯作業 打帳單 帳單列表 現金收支登錄 材料自購登錄 掃碼打卡 預約管理 預約管理 單日預約紀錄 單週預約紀錄 報表及分析 報表目錄 店家日…" at bounding box center [294, 149] width 589 height 298
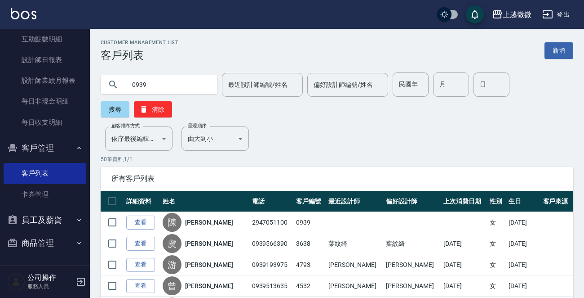
click at [175, 83] on input "0939" at bounding box center [168, 84] width 84 height 24
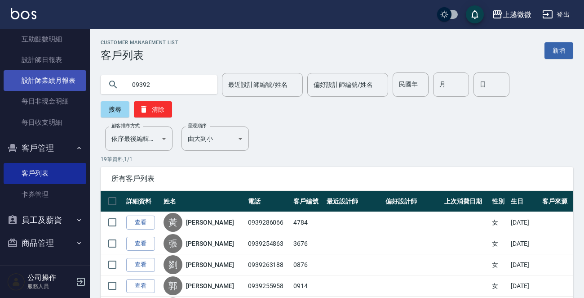
drag, startPoint x: 168, startPoint y: 81, endPoint x: 64, endPoint y: 82, distance: 103.8
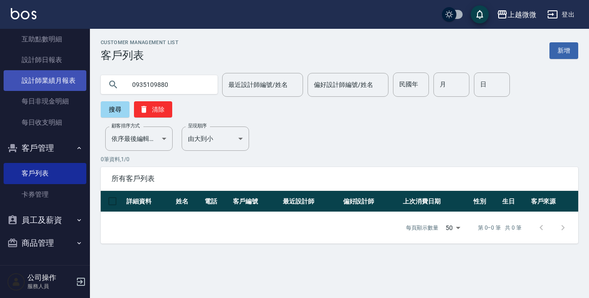
drag, startPoint x: 170, startPoint y: 85, endPoint x: 39, endPoint y: 75, distance: 132.1
click at [46, 75] on div "上越微微 登出 櫃檯作業 打帳單 帳單列表 現金收支登錄 材料自購登錄 掃碼打卡 預約管理 預約管理 單日預約紀錄 單週預約紀錄 報表及分析 報表目錄 店家日…" at bounding box center [294, 149] width 589 height 298
type input "v"
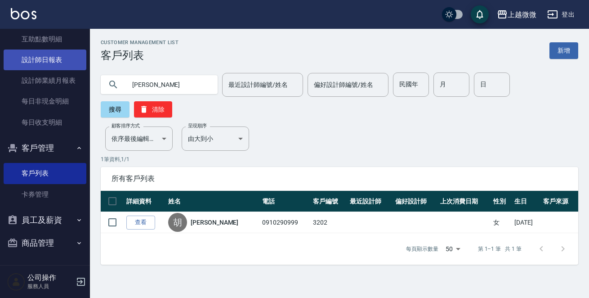
drag, startPoint x: 153, startPoint y: 82, endPoint x: 8, endPoint y: 50, distance: 148.7
click at [42, 60] on div "上越微微 登出 櫃檯作業 打帳單 帳單列表 現金收支登錄 材料自購登錄 掃碼打卡 預約管理 預約管理 單日預約紀錄 單週預約紀錄 報表及分析 報表目錄 店家日…" at bounding box center [294, 149] width 589 height 298
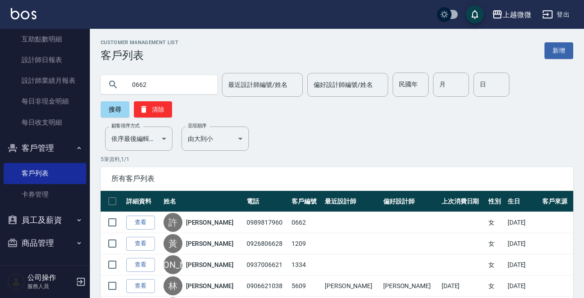
drag, startPoint x: 169, startPoint y: 89, endPoint x: 0, endPoint y: 66, distance: 170.1
click at [0, 71] on div "上越微微 登出 櫃檯作業 打帳單 帳單列表 現金收支登錄 材料自購登錄 掃碼打卡 預約管理 預約管理 單日預約紀錄 單週預約紀錄 報表及分析 報表目錄 店家日…" at bounding box center [292, 180] width 584 height 360
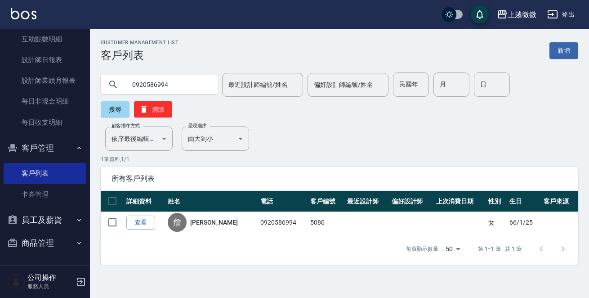
drag, startPoint x: 185, startPoint y: 85, endPoint x: 0, endPoint y: 70, distance: 185.3
click at [0, 80] on div "上越微微 登出 櫃檯作業 打帳單 帳單列表 現金收支登錄 材料自購登錄 掃碼打卡 預約管理 預約管理 單日預約紀錄 單週預約紀錄 報表及分析 報表目錄 店家日…" at bounding box center [294, 149] width 589 height 298
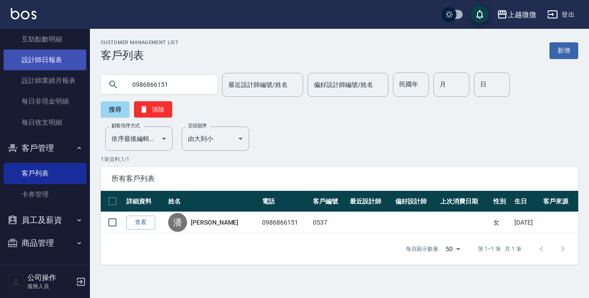
drag, startPoint x: 179, startPoint y: 91, endPoint x: 18, endPoint y: 56, distance: 164.7
click at [25, 62] on div "上越微微 登出 櫃檯作業 打帳單 帳單列表 現金收支登錄 材料自購登錄 掃碼打卡 預約管理 預約管理 單日預約紀錄 單週預約紀錄 報表及分析 報表目錄 店家日…" at bounding box center [294, 149] width 589 height 298
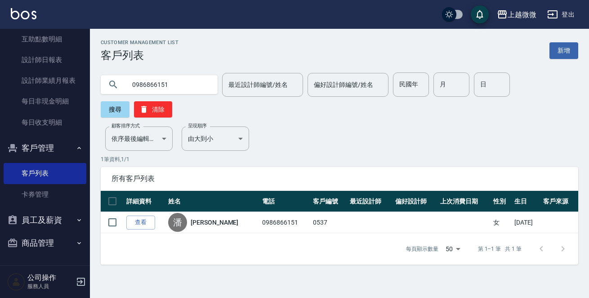
type input "ㄇ"
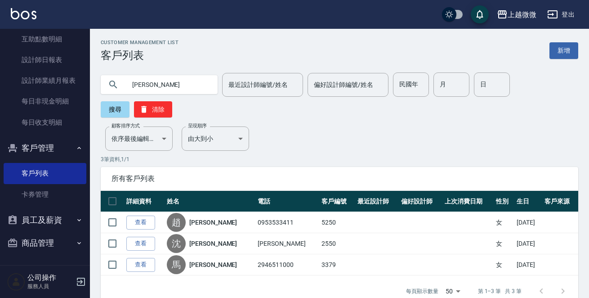
type input "麗"
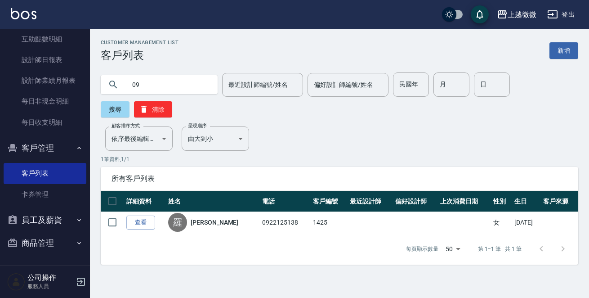
type input "0"
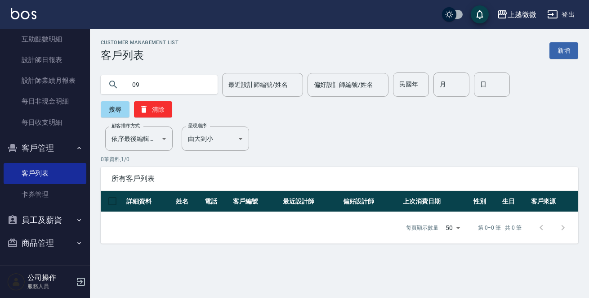
type input "0"
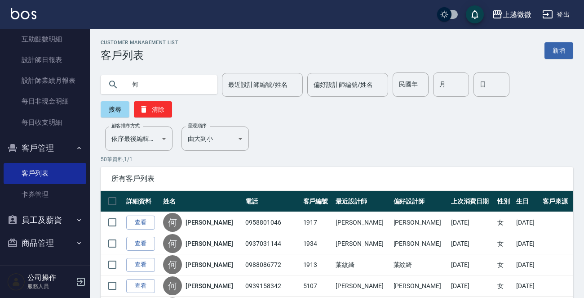
drag, startPoint x: 169, startPoint y: 87, endPoint x: 0, endPoint y: 49, distance: 173.7
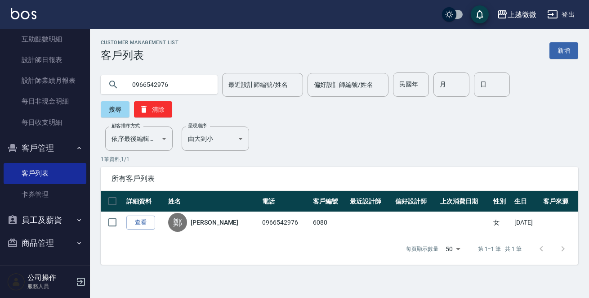
drag, startPoint x: 170, startPoint y: 87, endPoint x: 0, endPoint y: 43, distance: 175.4
click at [0, 48] on div "上越微微 登出 櫃檯作業 打帳單 帳單列表 現金收支登錄 材料自購登錄 掃碼打卡 預約管理 預約管理 單日預約紀錄 單週預約紀錄 報表及分析 報表目錄 店家日…" at bounding box center [294, 149] width 589 height 298
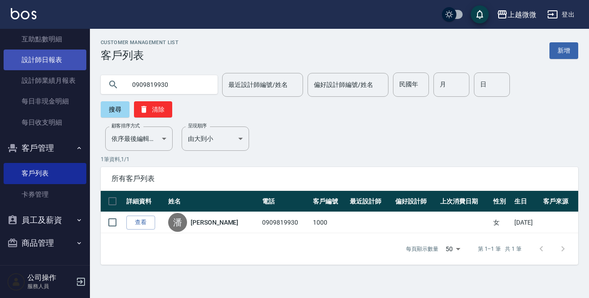
drag, startPoint x: 175, startPoint y: 86, endPoint x: 22, endPoint y: 54, distance: 157.1
click at [43, 53] on div "上越微微 登出 櫃檯作業 打帳單 帳單列表 現金收支登錄 材料自購登錄 掃碼打卡 預約管理 預約管理 單日預約紀錄 單週預約紀錄 報表及分析 報表目錄 店家日…" at bounding box center [294, 149] width 589 height 298
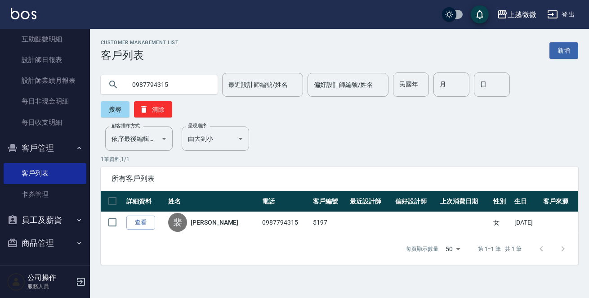
drag, startPoint x: 166, startPoint y: 86, endPoint x: 0, endPoint y: 31, distance: 175.1
click at [0, 31] on div "上越微微 登出 櫃檯作業 打帳單 帳單列表 現金收支登錄 材料自購登錄 掃碼打卡 預約管理 預約管理 單日預約紀錄 單週預約紀錄 報表及分析 報表目錄 店家日…" at bounding box center [294, 149] width 589 height 298
drag, startPoint x: 174, startPoint y: 84, endPoint x: 0, endPoint y: 39, distance: 180.2
click at [27, 41] on div "上越微微 登出 櫃檯作業 打帳單 帳單列表 現金收支登錄 材料自購登錄 掃碼打卡 預約管理 預約管理 單日預約紀錄 單週預約紀錄 報表及分析 報表目錄 店家日…" at bounding box center [294, 149] width 589 height 298
drag, startPoint x: 183, startPoint y: 85, endPoint x: 0, endPoint y: 46, distance: 187.5
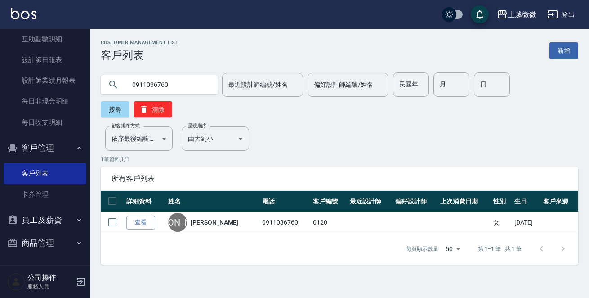
click at [0, 49] on div "上越微微 登出 櫃檯作業 打帳單 帳單列表 現金收支登錄 材料自購登錄 掃碼打卡 預約管理 預約管理 單日預約紀錄 單週預約紀錄 報表及分析 報表目錄 店家日…" at bounding box center [294, 149] width 589 height 298
drag, startPoint x: 184, startPoint y: 85, endPoint x: 0, endPoint y: 32, distance: 191.9
click at [0, 31] on div "上越微微 登出 櫃檯作業 打帳單 帳單列表 現金收支登錄 材料自購登錄 掃碼打卡 預約管理 預約管理 單日預約紀錄 單週預約紀錄 報表及分析 報表目錄 店家日…" at bounding box center [294, 149] width 589 height 298
drag, startPoint x: 180, startPoint y: 82, endPoint x: 0, endPoint y: 58, distance: 181.3
click at [0, 58] on div "上越微微 登出 櫃檯作業 打帳單 帳單列表 現金收支登錄 材料自購登錄 掃碼打卡 預約管理 預約管理 單日預約紀錄 單週預約紀錄 報表及分析 報表目錄 店家日…" at bounding box center [294, 149] width 589 height 298
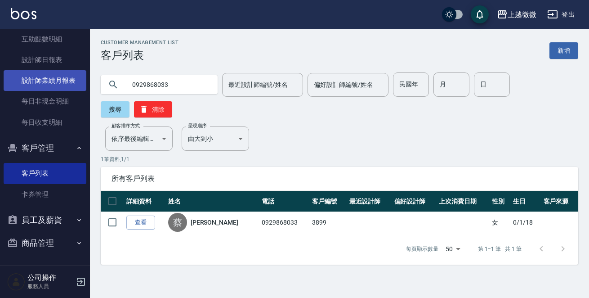
drag, startPoint x: 169, startPoint y: 76, endPoint x: 21, endPoint y: 72, distance: 147.9
click at [31, 75] on div "上越微微 登出 櫃檯作業 打帳單 帳單列表 現金收支登錄 材料自購登錄 掃碼打卡 預約管理 預約管理 單日預約紀錄 單週預約紀錄 報表及分析 報表目錄 店家日…" at bounding box center [294, 149] width 589 height 298
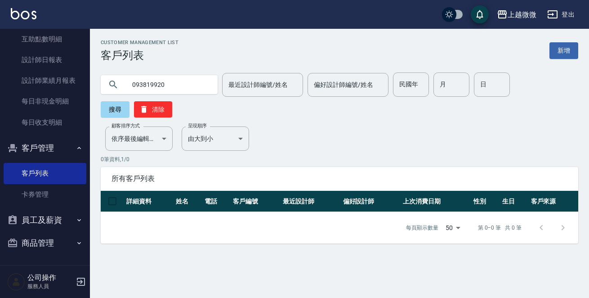
drag, startPoint x: 184, startPoint y: 80, endPoint x: 0, endPoint y: 83, distance: 183.8
click at [0, 77] on div "上越微微 登出 櫃檯作業 打帳單 帳單列表 現金收支登錄 材料自購登錄 掃碼打卡 預約管理 預約管理 單日預約紀錄 單週預約紀錄 報表及分析 報表目錄 店家日…" at bounding box center [294, 149] width 589 height 298
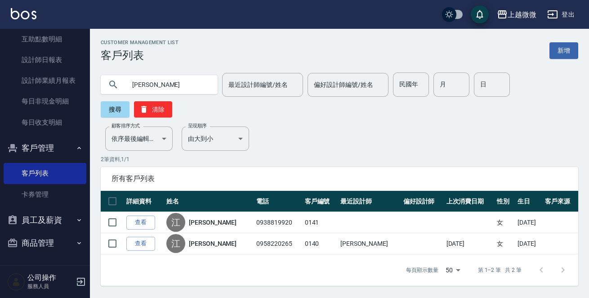
drag, startPoint x: 165, startPoint y: 83, endPoint x: 0, endPoint y: 31, distance: 173.3
click at [3, 56] on div "上越微微 登出 櫃檯作業 打帳單 帳單列表 現金收支登錄 材料自購登錄 掃碼打卡 預約管理 預約管理 單日預約紀錄 單週預約紀錄 報表及分析 報表目錄 店家日…" at bounding box center [294, 149] width 589 height 298
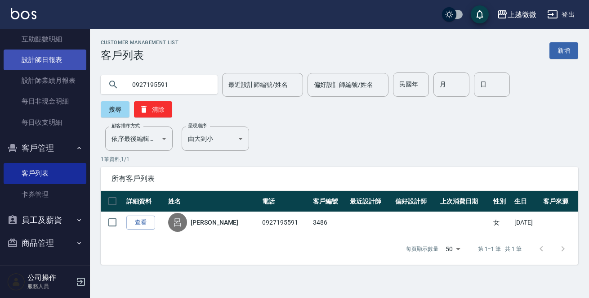
drag, startPoint x: 118, startPoint y: 80, endPoint x: 11, endPoint y: 61, distance: 108.6
click at [11, 61] on div "上越微微 登出 櫃檯作業 打帳單 帳單列表 現金收支登錄 材料自購登錄 掃碼打卡 預約管理 預約管理 單日預約紀錄 單週預約紀錄 報表及分析 報表目錄 店家日…" at bounding box center [294, 149] width 589 height 298
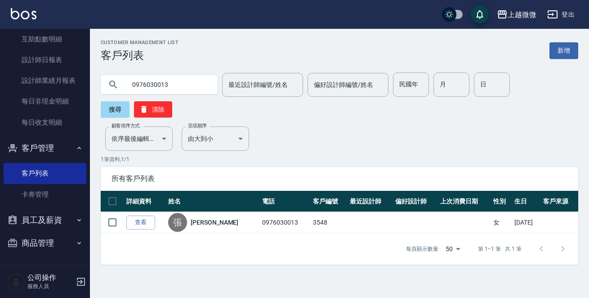
drag, startPoint x: 134, startPoint y: 88, endPoint x: 0, endPoint y: 66, distance: 135.8
click at [0, 57] on div "上越微微 登出 櫃檯作業 打帳單 帳單列表 現金收支登錄 材料自購登錄 掃碼打卡 預約管理 預約管理 單日預約紀錄 單週預約紀錄 報表及分析 報表目錄 店家日…" at bounding box center [294, 149] width 589 height 298
drag, startPoint x: 192, startPoint y: 83, endPoint x: 142, endPoint y: 63, distance: 53.9
click at [149, 69] on div "0916851251 最近設計師編號/姓名 最近設計師編號/姓名 偏好設計師編號/姓名 偏好設計師編號/姓名 民國年 民國年 月 月 日 日 搜尋 清除" at bounding box center [334, 90] width 488 height 56
click at [180, 84] on input "0916851251" at bounding box center [168, 84] width 84 height 24
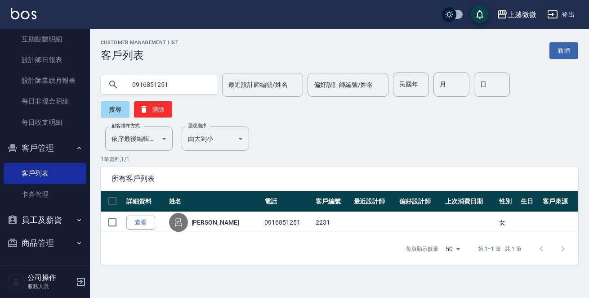
click at [187, 85] on input "0916851251" at bounding box center [168, 84] width 84 height 24
drag, startPoint x: 4, startPoint y: 67, endPoint x: 0, endPoint y: 71, distance: 6.0
click at [0, 71] on div "上越微微 登出 櫃檯作業 打帳單 帳單列表 現金收支登錄 材料自購登錄 掃碼打卡 預約管理 預約管理 單日預約紀錄 單週預約紀錄 報表及分析 報表目錄 店家日…" at bounding box center [294, 149] width 589 height 298
drag, startPoint x: 177, startPoint y: 85, endPoint x: 0, endPoint y: 60, distance: 178.4
click at [0, 62] on div "上越微微 登出 櫃檯作業 打帳單 帳單列表 現金收支登錄 材料自購登錄 掃碼打卡 預約管理 預約管理 單日預約紀錄 單週預約紀錄 報表及分析 報表目錄 店家日…" at bounding box center [294, 149] width 589 height 298
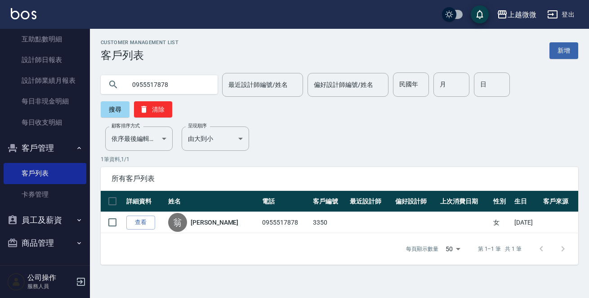
drag, startPoint x: 186, startPoint y: 77, endPoint x: 0, endPoint y: 77, distance: 186.1
click at [0, 77] on div "上越微微 登出 櫃檯作業 打帳單 帳單列表 現金收支登錄 材料自購登錄 掃碼打卡 預約管理 預約管理 單日預約紀錄 單週預約紀錄 報表及分析 報表目錄 店家日…" at bounding box center [294, 149] width 589 height 298
drag, startPoint x: 184, startPoint y: 85, endPoint x: 0, endPoint y: 69, distance: 184.5
click at [0, 69] on div "上越微微 登出 櫃檯作業 打帳單 帳單列表 現金收支登錄 材料自購登錄 掃碼打卡 預約管理 預約管理 單日預約紀錄 單週預約紀錄 報表及分析 報表目錄 店家日…" at bounding box center [294, 149] width 589 height 298
drag, startPoint x: 180, startPoint y: 87, endPoint x: 0, endPoint y: 62, distance: 181.9
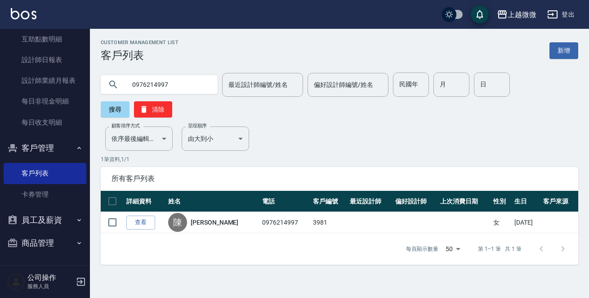
click at [0, 59] on div "上越微微 登出 櫃檯作業 打帳單 帳單列表 現金收支登錄 材料自購登錄 掃碼打卡 預約管理 預約管理 單日預約紀錄 單週預約紀錄 報表及分析 報表目錄 店家日…" at bounding box center [294, 149] width 589 height 298
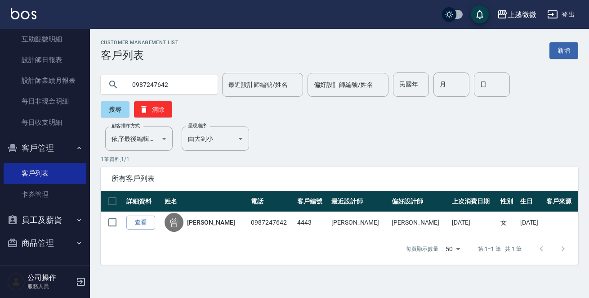
drag, startPoint x: 180, startPoint y: 86, endPoint x: 0, endPoint y: 33, distance: 187.4
click at [0, 35] on div "上越微微 登出 櫃檯作業 打帳單 帳單列表 現金收支登錄 材料自購登錄 掃碼打卡 預約管理 預約管理 單日預約紀錄 單週預約紀錄 報表及分析 報表目錄 店家日…" at bounding box center [294, 149] width 589 height 298
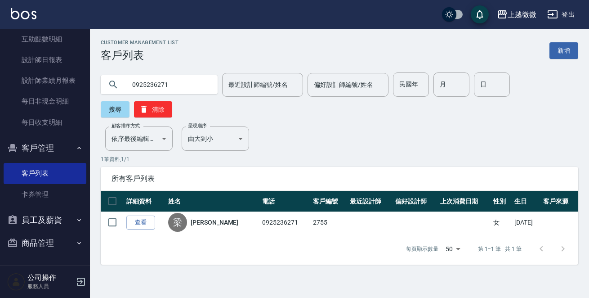
drag, startPoint x: 92, startPoint y: 72, endPoint x: 0, endPoint y: 57, distance: 93.4
click at [0, 49] on div "上越微微 登出 櫃檯作業 打帳單 帳單列表 現金收支登錄 材料自購登錄 掃碼打卡 預約管理 預約管理 單日預約紀錄 單週預約紀錄 報表及分析 報表目錄 店家日…" at bounding box center [294, 149] width 589 height 298
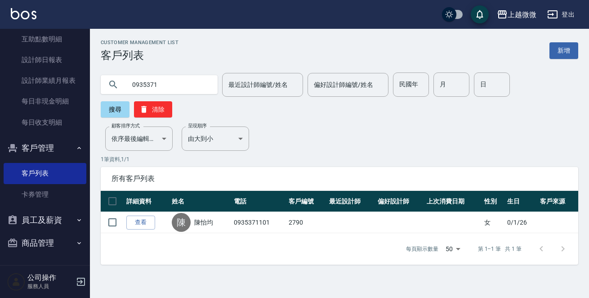
drag, startPoint x: 173, startPoint y: 80, endPoint x: 0, endPoint y: 62, distance: 174.4
click at [0, 58] on div "上越微微 登出 櫃檯作業 打帳單 帳單列表 現金收支登錄 材料自購登錄 掃碼打卡 預約管理 預約管理 單日預約紀錄 單週預約紀錄 報表及分析 報表目錄 店家日…" at bounding box center [294, 149] width 589 height 298
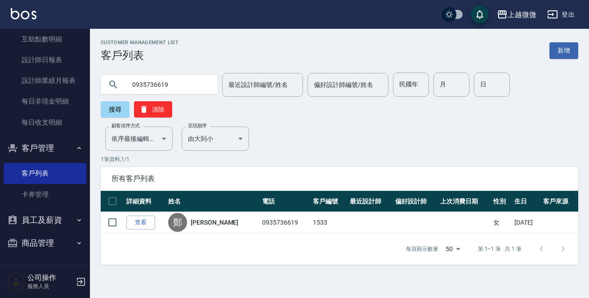
drag, startPoint x: 175, startPoint y: 88, endPoint x: 0, endPoint y: 49, distance: 179.1
click at [0, 48] on div "上越微微 登出 櫃檯作業 打帳單 帳單列表 現金收支登錄 材料自購登錄 掃碼打卡 預約管理 預約管理 單日預約紀錄 單週預約紀錄 報表及分析 報表目錄 店家日…" at bounding box center [294, 149] width 589 height 298
drag, startPoint x: 173, startPoint y: 89, endPoint x: 0, endPoint y: 3, distance: 193.3
click at [0, 3] on div "上越微微 登出 櫃檯作業 打帳單 帳單列表 現金收支登錄 材料自購登錄 掃碼打卡 預約管理 預約管理 單日預約紀錄 單週預約紀錄 報表及分析 報表目錄 店家日…" at bounding box center [294, 149] width 589 height 298
drag, startPoint x: 171, startPoint y: 89, endPoint x: 0, endPoint y: 70, distance: 172.4
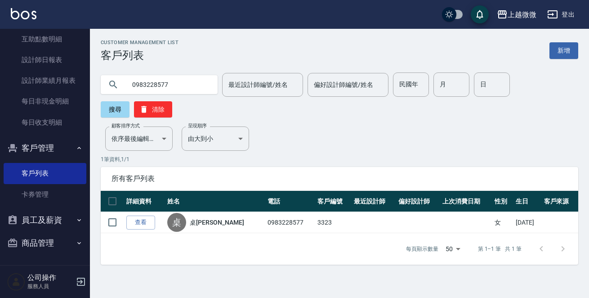
click at [0, 67] on div "上越微微 登出 櫃檯作業 打帳單 帳單列表 現金收支登錄 材料自購登錄 掃碼打卡 預約管理 預約管理 單日預約紀錄 單週預約紀錄 報表及分析 報表目錄 店家日…" at bounding box center [294, 149] width 589 height 298
drag, startPoint x: 175, startPoint y: 84, endPoint x: 0, endPoint y: 72, distance: 175.7
click at [0, 42] on div "上越微微 登出 櫃檯作業 打帳單 帳單列表 現金收支登錄 材料自購登錄 掃碼打卡 預約管理 預約管理 單日預約紀錄 單週預約紀錄 報表及分析 報表目錄 店家日…" at bounding box center [294, 149] width 589 height 298
drag, startPoint x: 175, startPoint y: 89, endPoint x: 0, endPoint y: 11, distance: 191.9
click at [0, 11] on div "上越微微 登出 櫃檯作業 打帳單 帳單列表 現金收支登錄 材料自購登錄 掃碼打卡 預約管理 預約管理 單日預約紀錄 單週預約紀錄 報表及分析 報表目錄 店家日…" at bounding box center [294, 149] width 589 height 298
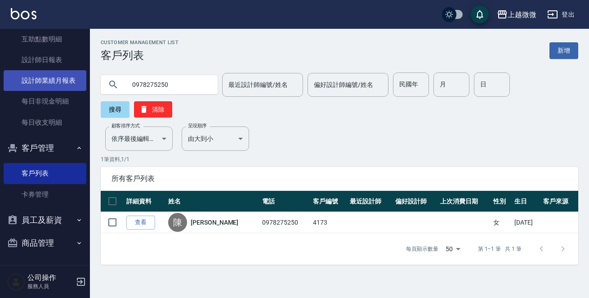
drag, startPoint x: 134, startPoint y: 83, endPoint x: 31, endPoint y: 74, distance: 103.3
click at [34, 73] on div "上越微微 登出 櫃檯作業 打帳單 帳單列表 現金收支登錄 材料自購登錄 掃碼打卡 預約管理 預約管理 單日預約紀錄 單週預約紀錄 報表及分析 報表目錄 店家日…" at bounding box center [294, 149] width 589 height 298
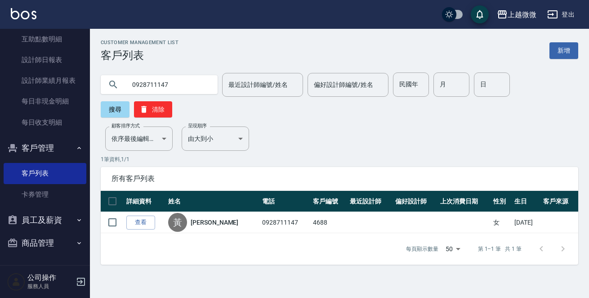
drag, startPoint x: 165, startPoint y: 87, endPoint x: 0, endPoint y: 62, distance: 166.8
click at [0, 69] on div "上越微微 登出 櫃檯作業 打帳單 帳單列表 現金收支登錄 材料自購登錄 掃碼打卡 預約管理 預約管理 單日預約紀錄 單週預約紀錄 報表及分析 報表目錄 店家日…" at bounding box center [294, 149] width 589 height 298
drag, startPoint x: 174, startPoint y: 78, endPoint x: 0, endPoint y: 74, distance: 174.4
click at [0, 74] on div "上越微微 登出 櫃檯作業 打帳單 帳單列表 現金收支登錄 材料自購登錄 掃碼打卡 預約管理 預約管理 單日預約紀錄 單週預約紀錄 報表及分析 報表目錄 店家日…" at bounding box center [294, 149] width 589 height 298
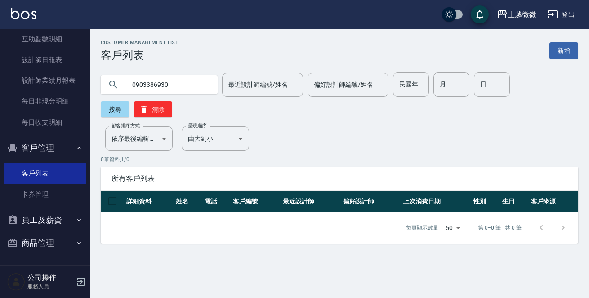
drag, startPoint x: 35, startPoint y: 74, endPoint x: 0, endPoint y: 87, distance: 37.2
click at [0, 84] on div "上越微微 登出 櫃檯作業 打帳單 帳單列表 現金收支登錄 材料自購登錄 掃碼打卡 預約管理 預約管理 單日預約紀錄 單週預約紀錄 報表及分析 報表目錄 店家日…" at bounding box center [294, 149] width 589 height 298
type input "0"
drag, startPoint x: 125, startPoint y: 84, endPoint x: 0, endPoint y: 77, distance: 125.6
click at [0, 59] on div "上越微微 登出 櫃檯作業 打帳單 帳單列表 現金收支登錄 材料自購登錄 掃碼打卡 預約管理 預約管理 單日預約紀錄 單週預約紀錄 報表及分析 報表目錄 店家日…" at bounding box center [294, 149] width 589 height 298
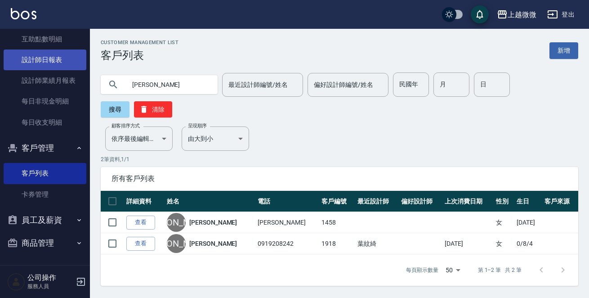
drag, startPoint x: 153, startPoint y: 82, endPoint x: 10, endPoint y: 64, distance: 144.0
click at [45, 77] on div "上越微微 登出 櫃檯作業 打帳單 帳單列表 現金收支登錄 材料自購登錄 掃碼打卡 預約管理 預約管理 單日預約紀錄 單週預約紀錄 報表及分析 報表目錄 店家日…" at bounding box center [294, 149] width 589 height 298
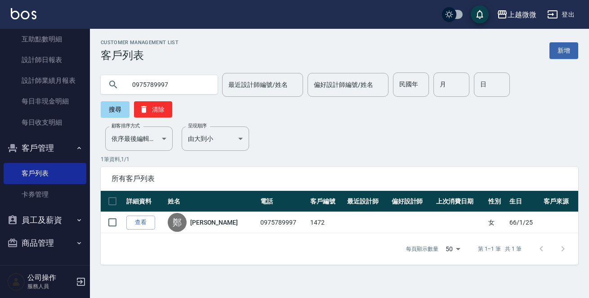
drag, startPoint x: 168, startPoint y: 84, endPoint x: 0, endPoint y: 65, distance: 168.7
click at [0, 67] on div "上越微微 登出 櫃檯作業 打帳單 帳單列表 現金收支登錄 材料自購登錄 掃碼打卡 預約管理 預約管理 單日預約紀錄 單週預約紀錄 報表及分析 報表目錄 店家日…" at bounding box center [294, 149] width 589 height 298
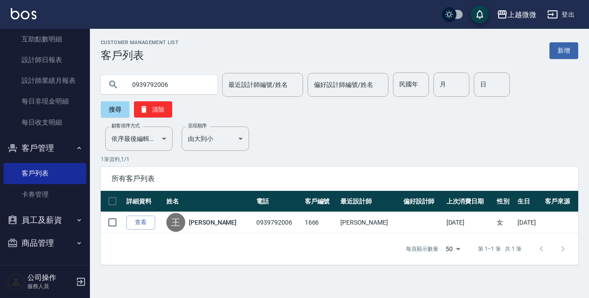
drag, startPoint x: 181, startPoint y: 80, endPoint x: 0, endPoint y: 51, distance: 183.0
click at [0, 51] on div "上越微微 登出 櫃檯作業 打帳單 帳單列表 現金收支登錄 材料自購登錄 掃碼打卡 預約管理 預約管理 單日預約紀錄 單週預約紀錄 報表及分析 報表目錄 店家日…" at bounding box center [294, 149] width 589 height 298
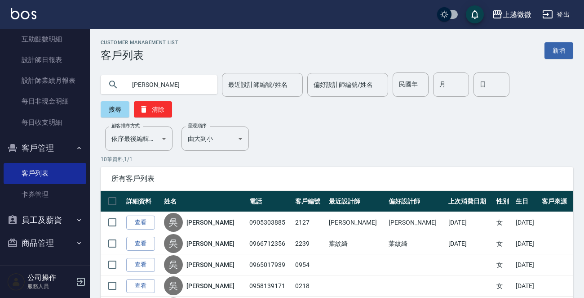
click at [157, 86] on input "[PERSON_NAME]" at bounding box center [168, 84] width 84 height 24
type input "[PERSON_NAME]"
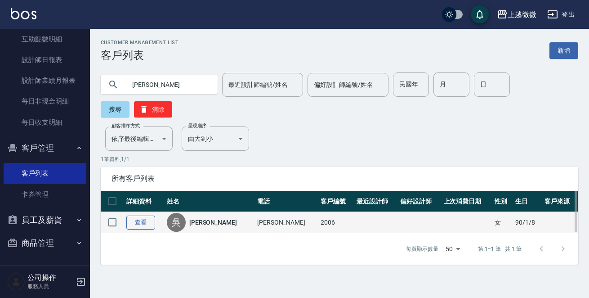
click at [138, 215] on link "查看" at bounding box center [140, 222] width 29 height 14
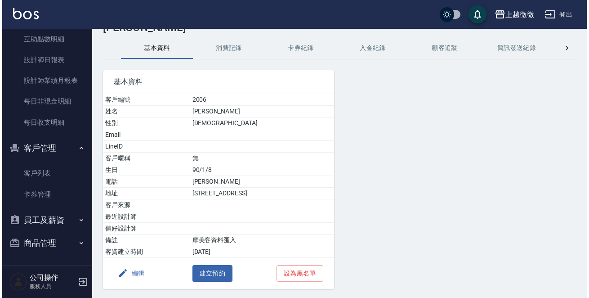
scroll to position [56, 0]
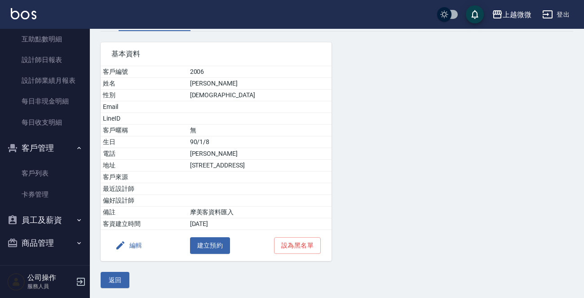
click at [132, 243] on button "編輯" at bounding box center [128, 245] width 35 height 17
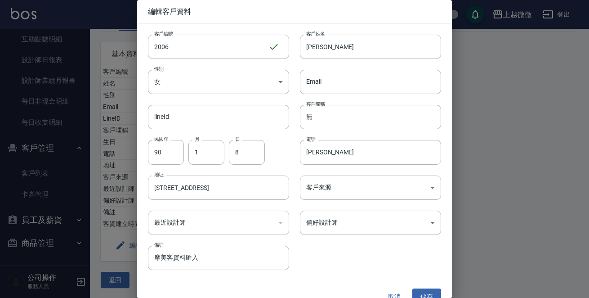
drag, startPoint x: 355, startPoint y: 50, endPoint x: 110, endPoint y: 36, distance: 245.3
click at [155, 35] on div "客戶編號 2006 ​ 客戶編號 客戶姓名 [PERSON_NAME] 客戶姓名 性別 女 [DEMOGRAPHIC_DATA] 性別 Email Email…" at bounding box center [289, 147] width 304 height 246
click at [337, 52] on input "可以" at bounding box center [370, 47] width 141 height 24
type input "可以改"
click at [417, 292] on button "儲存" at bounding box center [426, 296] width 29 height 17
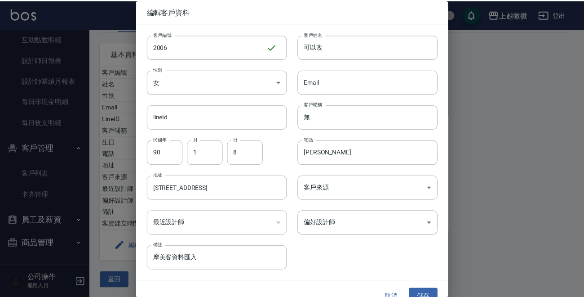
scroll to position [0, 0]
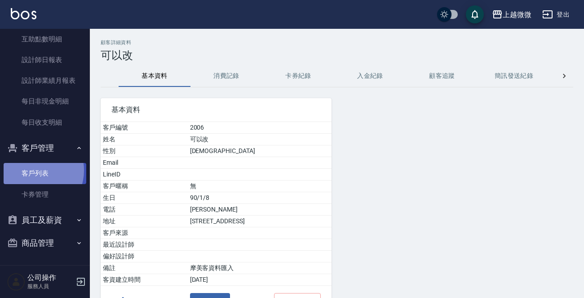
click at [35, 170] on link "客戶列表" at bounding box center [45, 173] width 83 height 21
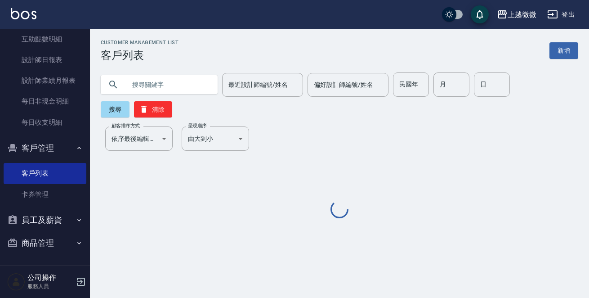
click at [175, 81] on input "text" at bounding box center [168, 84] width 84 height 24
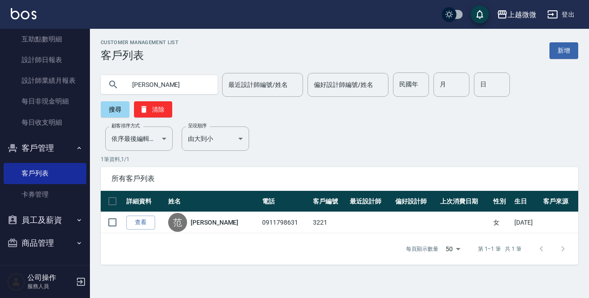
drag, startPoint x: 164, startPoint y: 81, endPoint x: 0, endPoint y: 66, distance: 164.3
click at [0, 66] on div "上越微微 登出 櫃檯作業 打帳單 帳單列表 現金收支登錄 材料自購登錄 掃碼打卡 預約管理 預約管理 單日預約紀錄 單週預約紀錄 報表及分析 報表目錄 店家日…" at bounding box center [294, 149] width 589 height 298
type input "0"
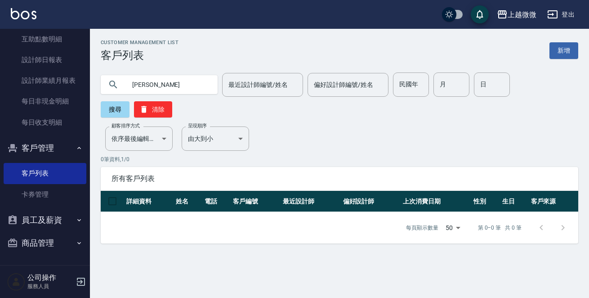
type input "鈴"
type input "莊"
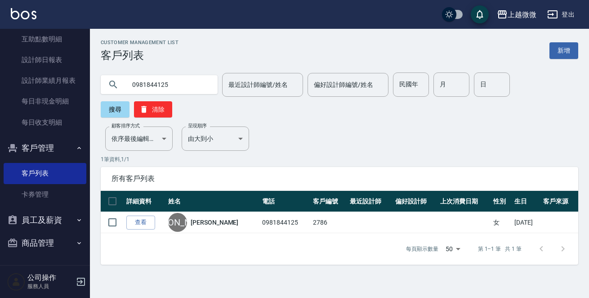
drag, startPoint x: 129, startPoint y: 89, endPoint x: 0, endPoint y: 43, distance: 136.5
click at [0, 38] on div "上越微微 登出 櫃檯作業 打帳單 帳單列表 現金收支登錄 材料自購登錄 掃碼打卡 預約管理 預約管理 單日預約紀錄 單週預約紀錄 報表及分析 報表目錄 店家日…" at bounding box center [294, 149] width 589 height 298
type input "0"
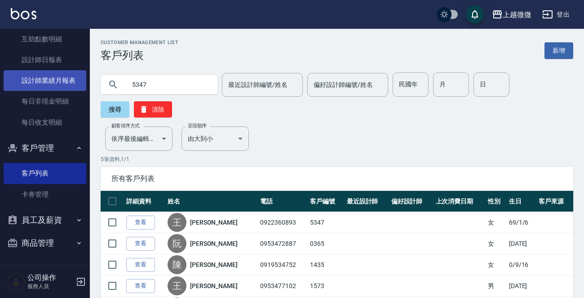
drag, startPoint x: 161, startPoint y: 82, endPoint x: 36, endPoint y: 89, distance: 125.5
click at [36, 89] on div "上越微微 登出 櫃檯作業 打帳單 帳單列表 現金收支登錄 材料自購登錄 掃碼打卡 預約管理 預約管理 單日預約紀錄 單週預約紀錄 報表及分析 報表目錄 店家日…" at bounding box center [292, 180] width 584 height 360
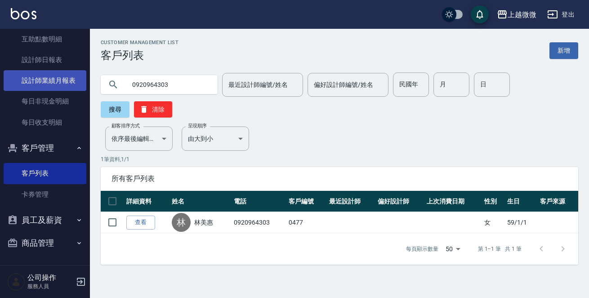
drag, startPoint x: 169, startPoint y: 80, endPoint x: 5, endPoint y: 85, distance: 163.6
click at [5, 85] on div "上越微微 登出 櫃檯作業 打帳單 帳單列表 現金收支登錄 材料自購登錄 掃碼打卡 預約管理 預約管理 單日預約紀錄 單週預約紀錄 報表及分析 報表目錄 店家日…" at bounding box center [294, 149] width 589 height 298
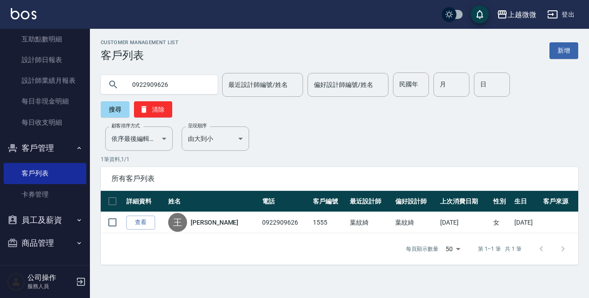
drag, startPoint x: 178, startPoint y: 88, endPoint x: 0, endPoint y: 80, distance: 178.2
click at [0, 81] on div "上越微微 登出 櫃檯作業 打帳單 帳單列表 現金收支登錄 材料自購登錄 掃碼打卡 預約管理 預約管理 單日預約紀錄 單週預約紀錄 報表及分析 報表目錄 店家日…" at bounding box center [294, 149] width 589 height 298
drag, startPoint x: 59, startPoint y: 92, endPoint x: 0, endPoint y: 88, distance: 59.0
click at [0, 89] on div "上越微微 登出 櫃檯作業 打帳單 帳單列表 現金收支登錄 材料自購登錄 掃碼打卡 預約管理 預約管理 單日預約紀錄 單週預約紀錄 報表及分析 報表目錄 店家日…" at bounding box center [294, 149] width 589 height 298
drag, startPoint x: 181, startPoint y: 88, endPoint x: 0, endPoint y: 88, distance: 180.7
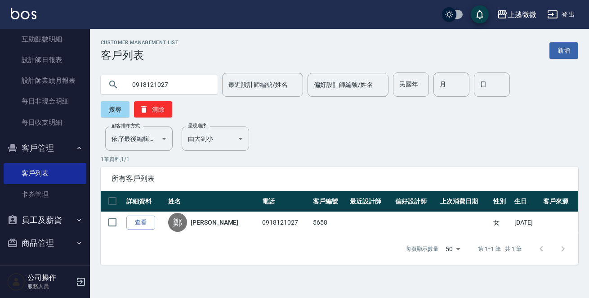
click at [0, 89] on div "上越微微 登出 櫃檯作業 打帳單 帳單列表 現金收支登錄 材料自購登錄 掃碼打卡 預約管理 預約管理 單日預約紀錄 單週預約紀錄 報表及分析 報表目錄 店家日…" at bounding box center [294, 149] width 589 height 298
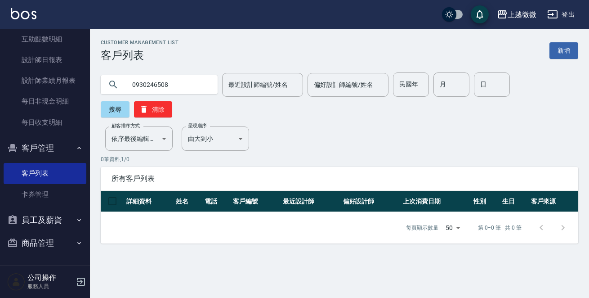
drag, startPoint x: 47, startPoint y: 79, endPoint x: 0, endPoint y: 53, distance: 53.7
click at [0, 58] on div "上越微微 登出 櫃檯作業 打帳單 帳單列表 現金收支登錄 材料自購登錄 掃碼打卡 預約管理 預約管理 單日預約紀錄 單週預約紀錄 報表及分析 報表目錄 店家日…" at bounding box center [294, 149] width 589 height 298
drag, startPoint x: 169, startPoint y: 86, endPoint x: 0, endPoint y: 44, distance: 174.4
click at [0, 48] on div "上越微微 登出 櫃檯作業 打帳單 帳單列表 現金收支登錄 材料自購登錄 掃碼打卡 預約管理 預約管理 單日預約紀錄 單週預約紀錄 報表及分析 報表目錄 店家日…" at bounding box center [294, 149] width 589 height 298
type input "[PERSON_NAME]"
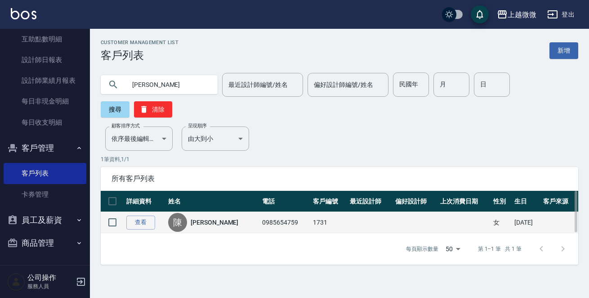
click at [155, 212] on td "查看" at bounding box center [145, 222] width 42 height 21
click at [152, 215] on link "查看" at bounding box center [140, 222] width 29 height 14
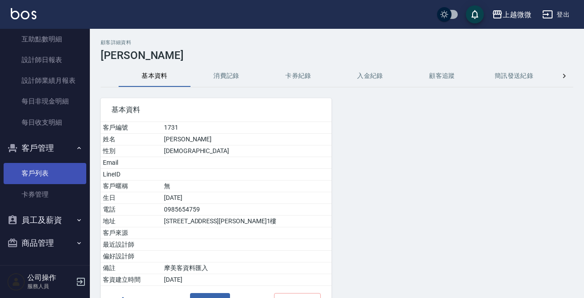
click at [42, 167] on link "客戶列表" at bounding box center [45, 173] width 83 height 21
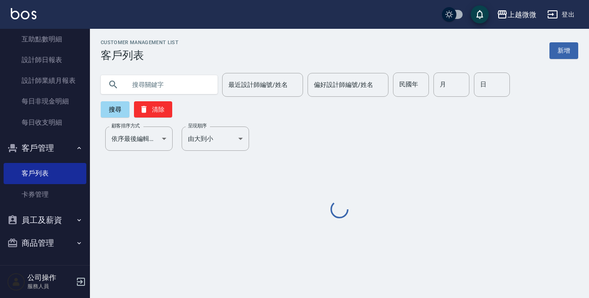
drag, startPoint x: 154, startPoint y: 81, endPoint x: 149, endPoint y: 84, distance: 6.0
click at [154, 82] on input "text" at bounding box center [168, 84] width 84 height 24
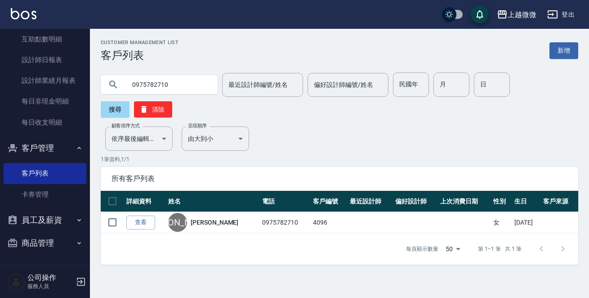
drag, startPoint x: 126, startPoint y: 88, endPoint x: 0, endPoint y: 93, distance: 125.9
click at [0, 93] on div "上越微微 登出 櫃檯作業 打帳單 帳單列表 現金收支登錄 材料自購登錄 掃碼打卡 預約管理 預約管理 單日預約紀錄 單週預約紀錄 報表及分析 報表目錄 店家日…" at bounding box center [294, 149] width 589 height 298
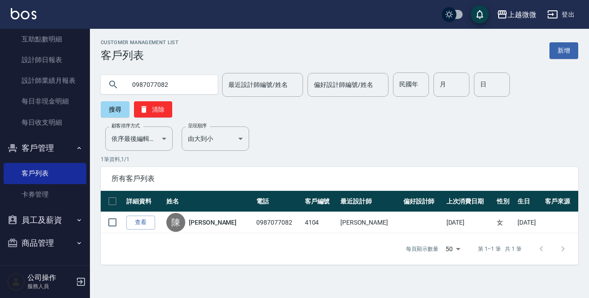
drag, startPoint x: 175, startPoint y: 81, endPoint x: 0, endPoint y: 42, distance: 179.6
click at [0, 46] on div "上越微微 登出 櫃檯作業 打帳單 帳單列表 現金收支登錄 材料自購登錄 掃碼打卡 預約管理 預約管理 單日預約紀錄 單週預約紀錄 報表及分析 報表目錄 店家日…" at bounding box center [294, 149] width 589 height 298
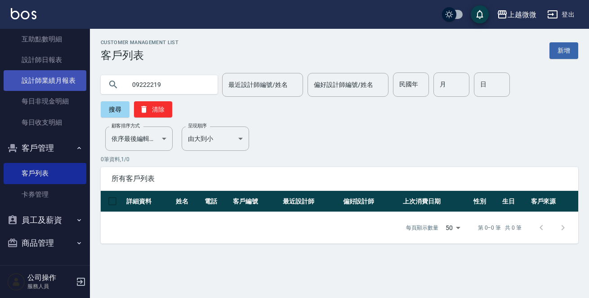
drag, startPoint x: 178, startPoint y: 84, endPoint x: 50, endPoint y: 89, distance: 128.2
click at [52, 89] on div "上越微微 登出 櫃檯作業 打帳單 帳單列表 現金收支登錄 材料自購登錄 掃碼打卡 預約管理 預約管理 單日預約紀錄 單週預約紀錄 報表及分析 報表目錄 店家日…" at bounding box center [294, 149] width 589 height 298
type input "ㄖ"
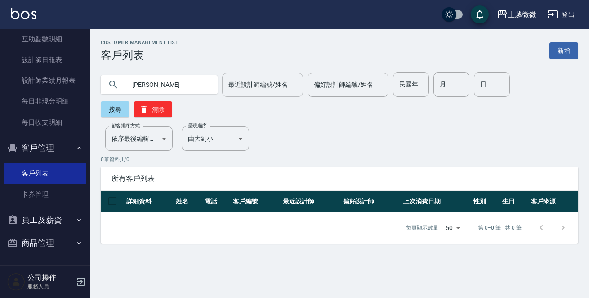
drag, startPoint x: 155, startPoint y: 84, endPoint x: 235, endPoint y: 92, distance: 81.3
click at [75, 89] on div "上越微微 登出 櫃檯作業 打帳單 帳單列表 現金收支登錄 材料自購登錄 掃碼打卡 預約管理 預約管理 單日預約紀錄 單週預約紀錄 報表及分析 報表目錄 店家日…" at bounding box center [294, 149] width 589 height 298
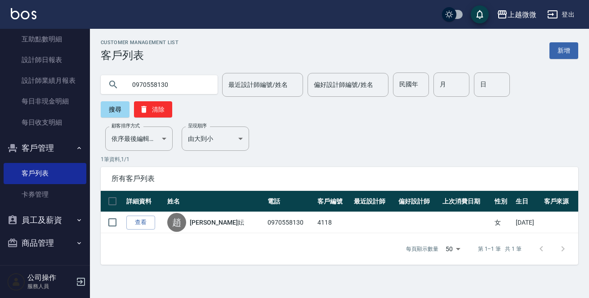
drag, startPoint x: 167, startPoint y: 85, endPoint x: 0, endPoint y: 56, distance: 169.7
click at [26, 72] on div "上越微微 登出 櫃檯作業 打帳單 帳單列表 現金收支登錄 材料自購登錄 掃碼打卡 預約管理 預約管理 單日預約紀錄 單週預約紀錄 報表及分析 報表目錄 店家日…" at bounding box center [294, 149] width 589 height 298
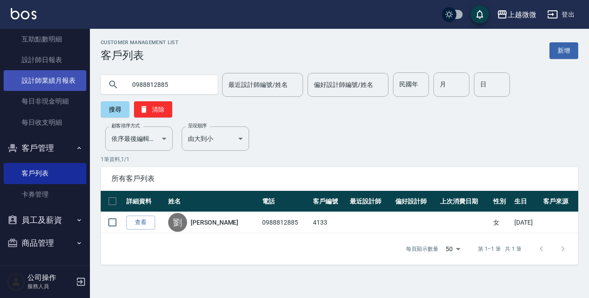
drag, startPoint x: 101, startPoint y: 88, endPoint x: 3, endPoint y: 81, distance: 97.7
click at [0, 81] on div "上越微微 登出 櫃檯作業 打帳單 帳單列表 現金收支登錄 材料自購登錄 掃碼打卡 預約管理 預約管理 單日預約紀錄 單週預約紀錄 報表及分析 報表目錄 店家日…" at bounding box center [294, 149] width 589 height 298
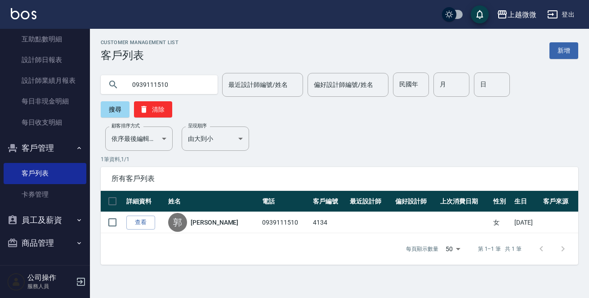
drag, startPoint x: 182, startPoint y: 84, endPoint x: 0, endPoint y: 84, distance: 182.5
click at [0, 85] on div "上越微微 登出 櫃檯作業 打帳單 帳單列表 現金收支登錄 材料自購登錄 掃碼打卡 預約管理 預約管理 單日預約紀錄 單週預約紀錄 報表及分析 報表目錄 店家日…" at bounding box center [294, 149] width 589 height 298
drag, startPoint x: 167, startPoint y: 84, endPoint x: 0, endPoint y: 76, distance: 166.9
click at [0, 75] on div "上越微微 登出 櫃檯作業 打帳單 帳單列表 現金收支登錄 材料自購登錄 掃碼打卡 預約管理 預約管理 單日預約紀錄 單週預約紀錄 報表及分析 報表目錄 店家日…" at bounding box center [294, 149] width 589 height 298
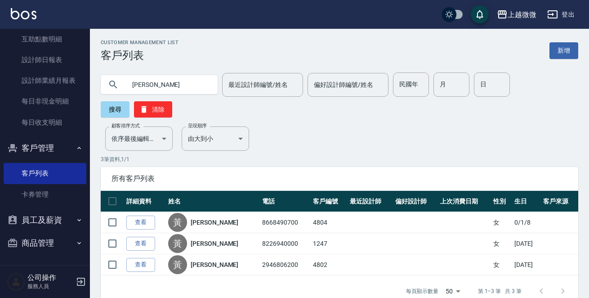
drag, startPoint x: 160, startPoint y: 85, endPoint x: 0, endPoint y: 72, distance: 161.0
click at [16, 86] on div "上越微微 登出 櫃檯作業 打帳單 帳單列表 現金收支登錄 材料自購登錄 掃碼打卡 預約管理 預約管理 單日預約紀錄 單週預約紀錄 報表及分析 報表目錄 店家日…" at bounding box center [294, 158] width 589 height 317
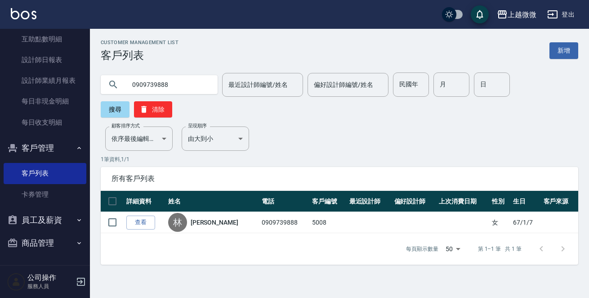
drag, startPoint x: 93, startPoint y: 88, endPoint x: 256, endPoint y: 48, distance: 167.6
click at [0, 69] on div "上越微微 登出 櫃檯作業 打帳單 帳單列表 現金收支登錄 材料自購登錄 掃碼打卡 預約管理 預約管理 單日預約紀錄 單週預約紀錄 報表及分析 報表目錄 店家日…" at bounding box center [294, 149] width 589 height 298
drag, startPoint x: 84, startPoint y: 83, endPoint x: 0, endPoint y: 63, distance: 86.7
click at [0, 67] on div "上越微微 登出 櫃檯作業 打帳單 帳單列表 現金收支登錄 材料自購登錄 掃碼打卡 預約管理 預約管理 單日預約紀錄 單週預約紀錄 報表及分析 報表目錄 店家日…" at bounding box center [294, 149] width 589 height 298
drag, startPoint x: 177, startPoint y: 84, endPoint x: 0, endPoint y: 30, distance: 185.0
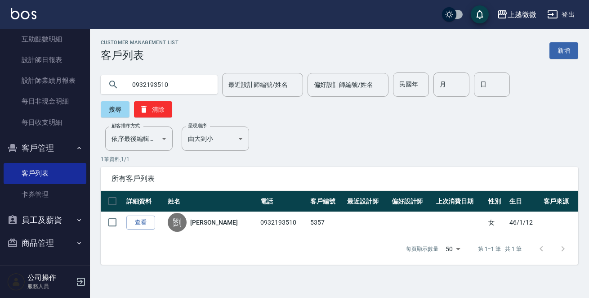
click at [0, 30] on div "上越微微 登出 櫃檯作業 打帳單 帳單列表 現金收支登錄 材料自購登錄 掃碼打卡 預約管理 預約管理 單日預約紀錄 單週預約紀錄 報表及分析 報表目錄 店家日…" at bounding box center [294, 149] width 589 height 298
drag, startPoint x: 186, startPoint y: 89, endPoint x: 0, endPoint y: 56, distance: 189.1
click at [0, 56] on div "上越微微 登出 櫃檯作業 打帳單 帳單列表 現金收支登錄 材料自購登錄 掃碼打卡 預約管理 預約管理 單日預約紀錄 單週預約紀錄 報表及分析 報表目錄 店家日…" at bounding box center [294, 149] width 589 height 298
drag, startPoint x: 112, startPoint y: 83, endPoint x: 0, endPoint y: 66, distance: 113.2
click at [0, 75] on div "上越微微 登出 櫃檯作業 打帳單 帳單列表 現金收支登錄 材料自購登錄 掃碼打卡 預約管理 預約管理 單日預約紀錄 單週預約紀錄 報表及分析 報表目錄 店家日…" at bounding box center [294, 149] width 589 height 298
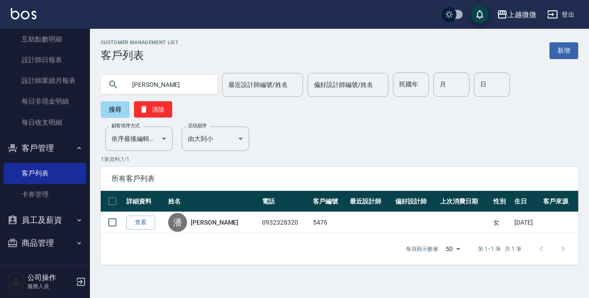
drag, startPoint x: 160, startPoint y: 77, endPoint x: 0, endPoint y: 73, distance: 159.6
click at [0, 78] on div "上越微微 登出 櫃檯作業 打帳單 帳單列表 現金收支登錄 材料自購登錄 掃碼打卡 預約管理 預約管理 單日預約紀錄 單週預約紀錄 報表及分析 報表目錄 店家日…" at bounding box center [294, 149] width 589 height 298
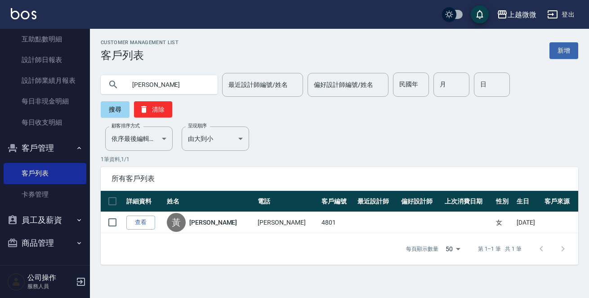
drag, startPoint x: 165, startPoint y: 87, endPoint x: 0, endPoint y: 89, distance: 165.4
click at [6, 87] on div "上越微微 登出 櫃檯作業 打帳單 帳單列表 現金收支登錄 材料自購登錄 掃碼打卡 預約管理 預約管理 單日預約紀錄 單週預約紀錄 報表及分析 報表目錄 店家日…" at bounding box center [294, 149] width 589 height 298
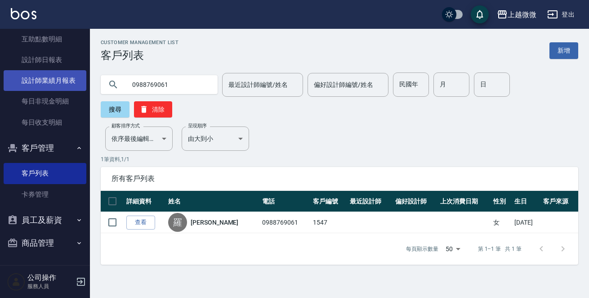
drag, startPoint x: 178, startPoint y: 76, endPoint x: 20, endPoint y: 87, distance: 158.6
click at [32, 89] on div "上越微微 登出 櫃檯作業 打帳單 帳單列表 現金收支登錄 材料自購登錄 掃碼打卡 預約管理 預約管理 單日預約紀錄 單週預約紀錄 報表及分析 報表目錄 店家日…" at bounding box center [294, 149] width 589 height 298
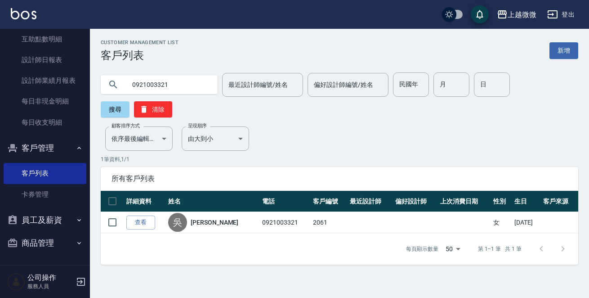
drag, startPoint x: 177, startPoint y: 85, endPoint x: 0, endPoint y: 66, distance: 178.1
click at [2, 69] on div "上越微微 登出 櫃檯作業 打帳單 帳單列表 現金收支登錄 材料自購登錄 掃碼打卡 預約管理 預約管理 單日預約紀錄 單週預約紀錄 報表及分析 報表目錄 店家日…" at bounding box center [294, 149] width 589 height 298
drag, startPoint x: 187, startPoint y: 86, endPoint x: 0, endPoint y: 92, distance: 186.6
click at [0, 92] on div "上越微微 登出 櫃檯作業 打帳單 帳單列表 現金收支登錄 材料自購登錄 掃碼打卡 預約管理 預約管理 單日預約紀錄 單週預約紀錄 報表及分析 報表目錄 店家日…" at bounding box center [294, 149] width 589 height 298
drag, startPoint x: 181, startPoint y: 88, endPoint x: 0, endPoint y: 4, distance: 199.4
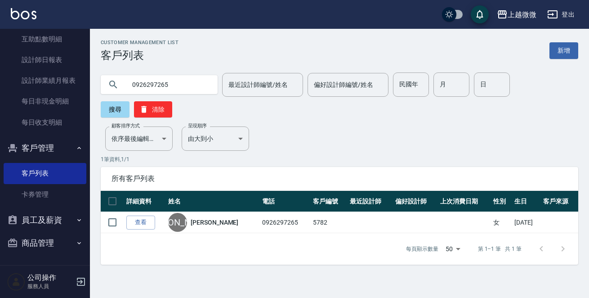
click at [0, 19] on div "上越微微 登出 櫃檯作業 打帳單 帳單列表 現金收支登錄 材料自購登錄 掃碼打卡 預約管理 預約管理 單日預約紀錄 單週預約紀錄 報表及分析 報表目錄 店家日…" at bounding box center [294, 149] width 589 height 298
drag, startPoint x: 76, startPoint y: 71, endPoint x: 0, endPoint y: 40, distance: 82.5
click at [0, 47] on div "上越微微 登出 櫃檯作業 打帳單 帳單列表 現金收支登錄 材料自購登錄 掃碼打卡 預約管理 預約管理 單日預約紀錄 單週預約紀錄 報表及分析 報表目錄 店家日…" at bounding box center [294, 149] width 589 height 298
drag, startPoint x: 178, startPoint y: 81, endPoint x: 0, endPoint y: 37, distance: 183.8
click at [0, 37] on div "上越微微 登出 櫃檯作業 打帳單 帳單列表 現金收支登錄 材料自購登錄 掃碼打卡 預約管理 預約管理 單日預約紀錄 單週預約紀錄 報表及分析 報表目錄 店家日…" at bounding box center [294, 149] width 589 height 298
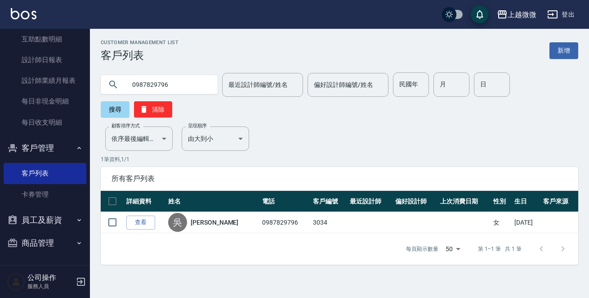
drag, startPoint x: 184, startPoint y: 80, endPoint x: 0, endPoint y: 45, distance: 187.6
click at [0, 48] on div "上越微微 登出 櫃檯作業 打帳單 帳單列表 現金收支登錄 材料自購登錄 掃碼打卡 預約管理 預約管理 單日預約紀錄 單週預約紀錄 報表及分析 報表目錄 店家日…" at bounding box center [294, 149] width 589 height 298
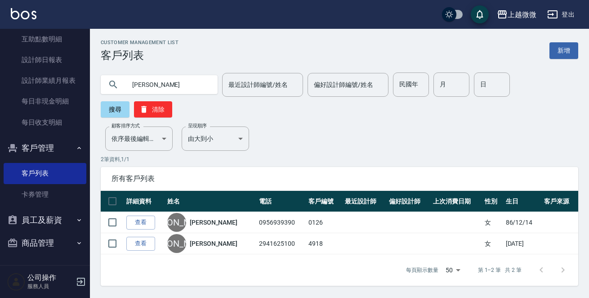
drag, startPoint x: 168, startPoint y: 82, endPoint x: 0, endPoint y: 104, distance: 169.6
click at [0, 104] on div "上越微微 登出 櫃檯作業 打帳單 帳單列表 現金收支登錄 材料自購登錄 掃碼打卡 預約管理 預約管理 單日預約紀錄 單週預約紀錄 報表及分析 報表目錄 店家日…" at bounding box center [294, 149] width 589 height 298
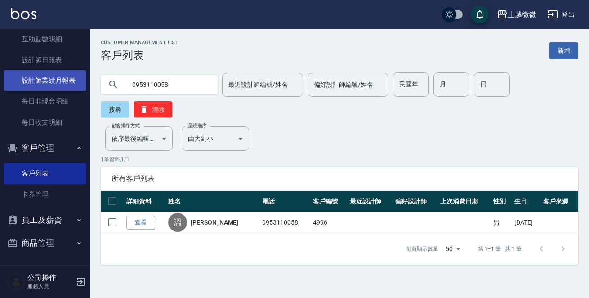
drag, startPoint x: 168, startPoint y: 85, endPoint x: 29, endPoint y: 79, distance: 139.0
click at [30, 85] on div "上越微微 登出 櫃檯作業 打帳單 帳單列表 現金收支登錄 材料自購登錄 掃碼打卡 預約管理 預約管理 單日預約紀錄 單週預約紀錄 報表及分析 報表目錄 店家日…" at bounding box center [294, 149] width 589 height 298
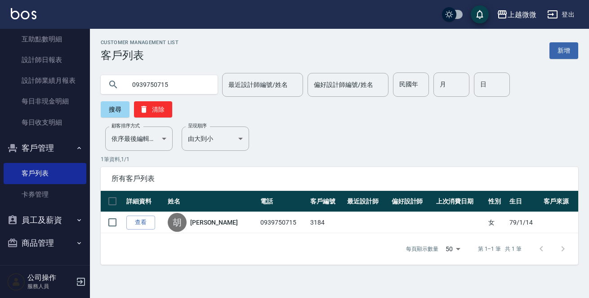
drag, startPoint x: 180, startPoint y: 84, endPoint x: 0, endPoint y: 62, distance: 181.5
click at [0, 67] on div "上越微微 登出 櫃檯作業 打帳單 帳單列表 現金收支登錄 材料自購登錄 掃碼打卡 預約管理 預約管理 單日預約紀錄 單週預約紀錄 報表及分析 報表目錄 店家日…" at bounding box center [294, 149] width 589 height 298
type input "[PERSON_NAME]"
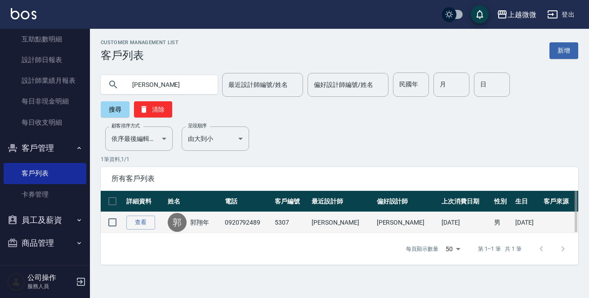
drag, startPoint x: 215, startPoint y: 204, endPoint x: 208, endPoint y: 197, distance: 10.2
click at [215, 213] on div "[PERSON_NAME]" at bounding box center [194, 222] width 53 height 19
click at [205, 213] on div "[PERSON_NAME]" at bounding box center [194, 222] width 53 height 19
click at [197, 218] on link "郭翔年" at bounding box center [199, 222] width 19 height 9
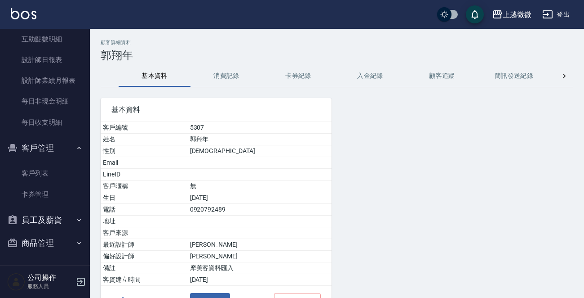
click at [230, 70] on button "消費記錄" at bounding box center [227, 76] width 72 height 22
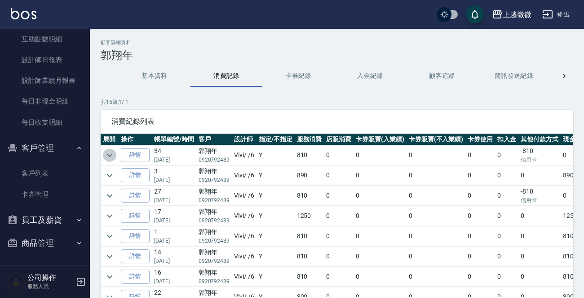
click at [112, 153] on icon "expand row" at bounding box center [109, 155] width 11 height 11
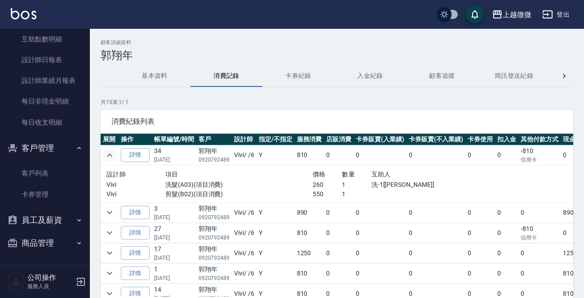
click at [382, 179] on div "互助人" at bounding box center [416, 174] width 89 height 11
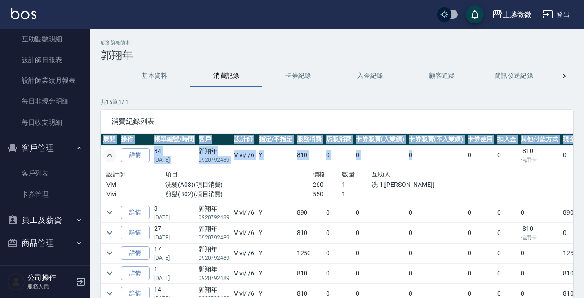
scroll to position [0, 32]
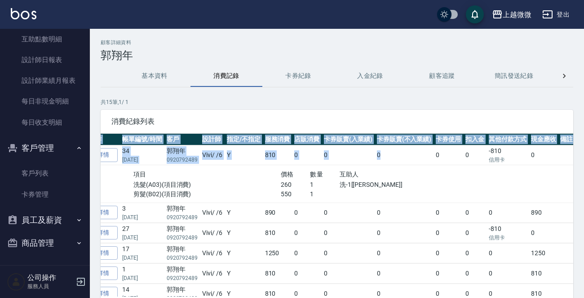
drag, startPoint x: 442, startPoint y: 162, endPoint x: 588, endPoint y: 147, distance: 146.9
click at [584, 147] on html "上越微微 登出 櫃檯作業 打帳單 帳單列表 現金收支登錄 材料自購登錄 掃碼打卡 預約管理 預約管理 單日預約紀錄 單週預約紀錄 報表及分析 報表目錄 店家日…" at bounding box center [292, 179] width 584 height 359
drag, startPoint x: 515, startPoint y: 175, endPoint x: 503, endPoint y: 175, distance: 11.2
click at [514, 175] on td at bounding box center [505, 184] width 142 height 38
click at [509, 172] on td at bounding box center [505, 184] width 142 height 38
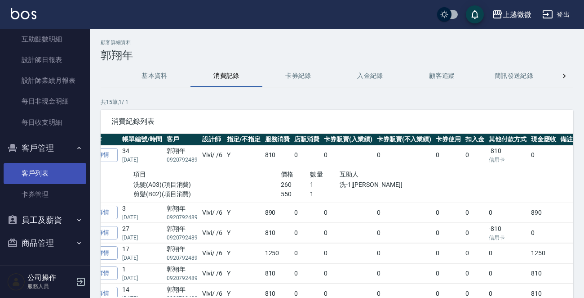
click at [58, 168] on link "客戶列表" at bounding box center [45, 173] width 83 height 21
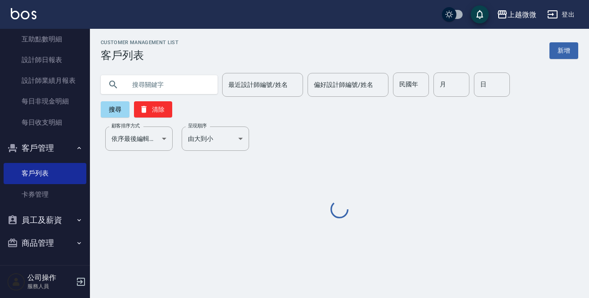
drag, startPoint x: 159, startPoint y: 85, endPoint x: 183, endPoint y: 76, distance: 25.7
click at [166, 84] on input "text" at bounding box center [168, 84] width 84 height 24
type input "ㄑ"
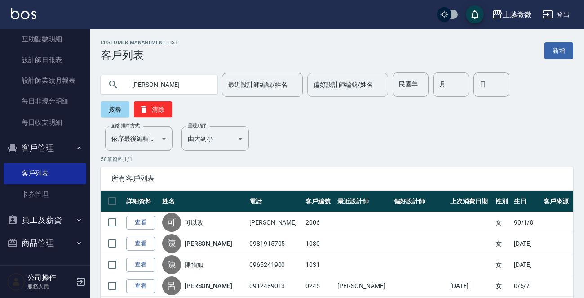
type input "[PERSON_NAME]"
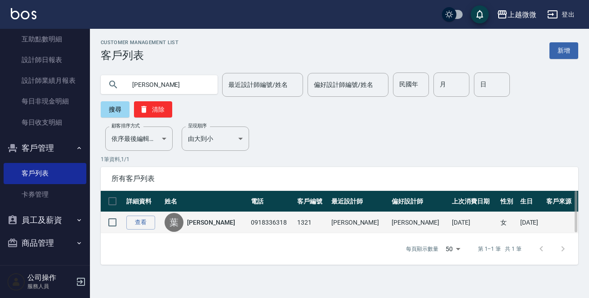
click at [197, 218] on link "[PERSON_NAME]" at bounding box center [211, 222] width 48 height 9
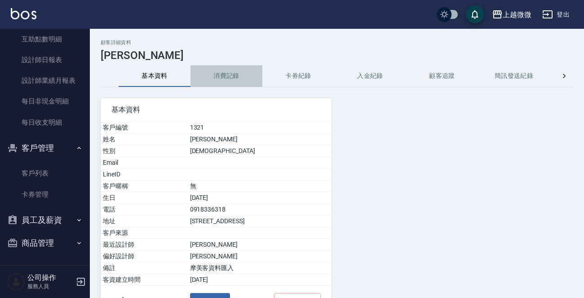
click at [209, 76] on button "消費記錄" at bounding box center [227, 76] width 72 height 22
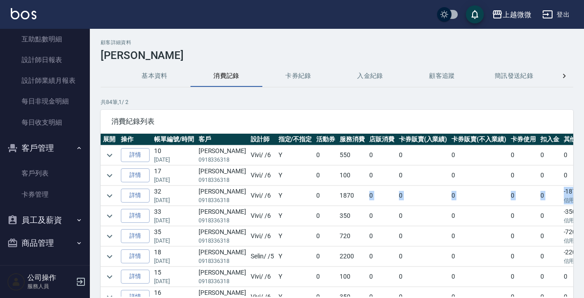
scroll to position [0, 90]
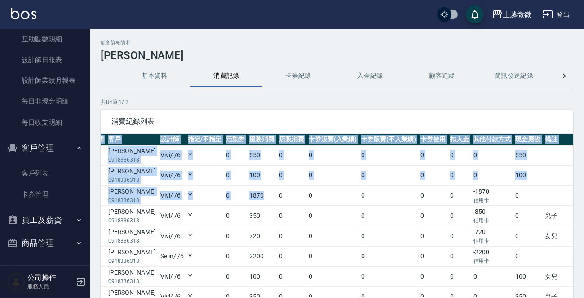
drag, startPoint x: 588, startPoint y: 195, endPoint x: 370, endPoint y: 228, distance: 220.0
click at [370, 228] on td "0" at bounding box center [388, 236] width 59 height 20
click at [385, 230] on td "0" at bounding box center [388, 236] width 59 height 20
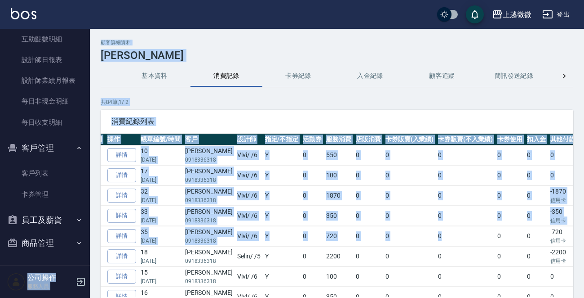
scroll to position [0, 0]
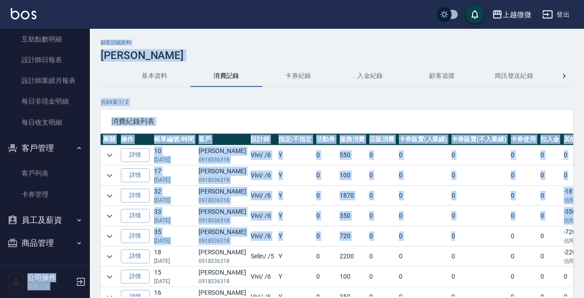
drag, startPoint x: 387, startPoint y: 233, endPoint x: 71, endPoint y: 209, distance: 317.3
click at [71, 209] on div "上越微微 登出 櫃檯作業 打帳單 帳單列表 現金收支登錄 材料自購登錄 掃碼打卡 預約管理 預約管理 單日預約紀錄 單週預約紀錄 報表及分析 報表目錄 店家日…" at bounding box center [292, 179] width 584 height 359
click at [105, 231] on icon "expand row" at bounding box center [109, 236] width 11 height 11
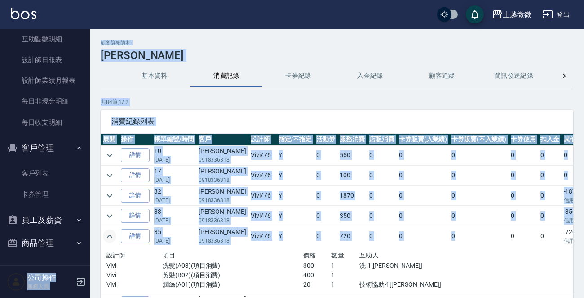
scroll to position [90, 0]
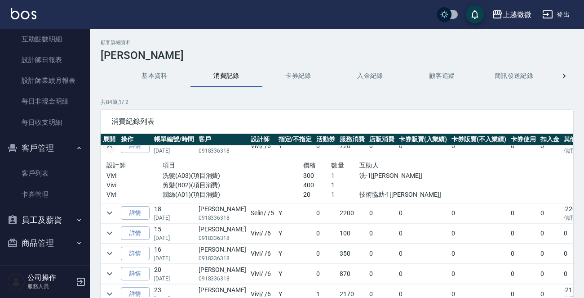
click at [314, 230] on td "0" at bounding box center [325, 233] width 23 height 20
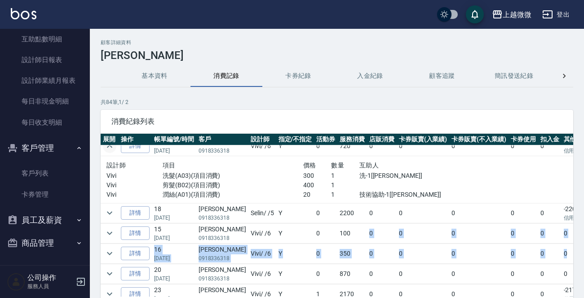
scroll to position [90, 90]
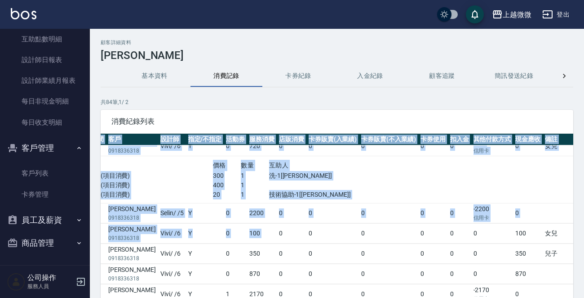
drag, startPoint x: 369, startPoint y: 237, endPoint x: 588, endPoint y: 259, distance: 220.4
click at [584, 259] on html "上越微微 登出 櫃檯作業 打帳單 帳單列表 現金收支登錄 材料自購登錄 掃碼打卡 預約管理 預約管理 單日預約紀錄 單週預約紀錄 報表及分析 報表目錄 店家日…" at bounding box center [292, 179] width 584 height 359
click at [362, 236] on td "0" at bounding box center [388, 233] width 59 height 20
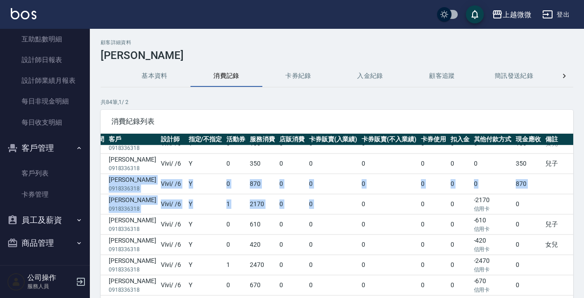
scroll to position [180, 0]
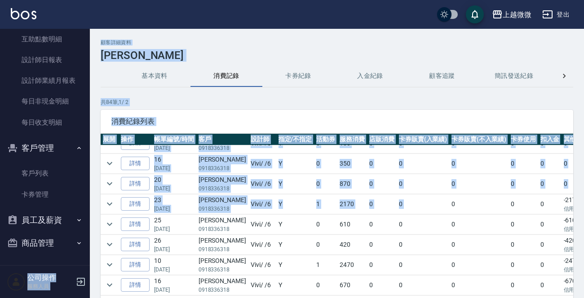
drag, startPoint x: 338, startPoint y: 202, endPoint x: 82, endPoint y: 175, distance: 257.6
click at [82, 175] on div "上越微微 登出 櫃檯作業 打帳單 帳單列表 現金收支登錄 材料自購登錄 掃碼打卡 預約管理 預約管理 單日預約紀錄 單週預約紀錄 報表及分析 報表目錄 店家日…" at bounding box center [292, 179] width 584 height 359
click at [106, 201] on icon "expand row" at bounding box center [109, 203] width 11 height 11
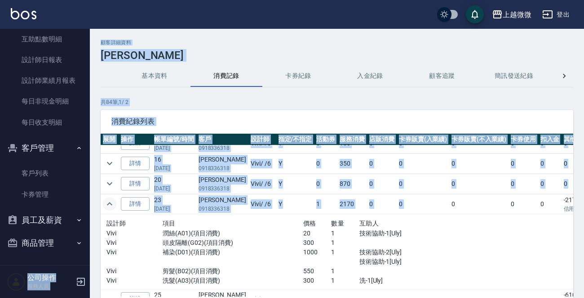
scroll to position [0, 0]
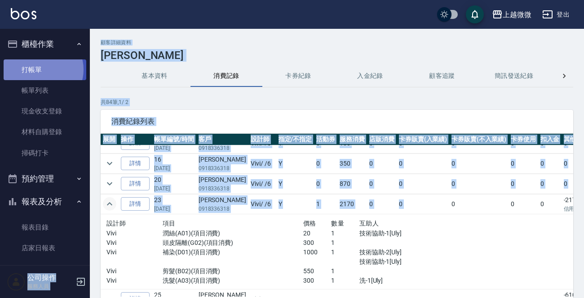
click at [43, 69] on link "打帳單" at bounding box center [45, 69] width 83 height 21
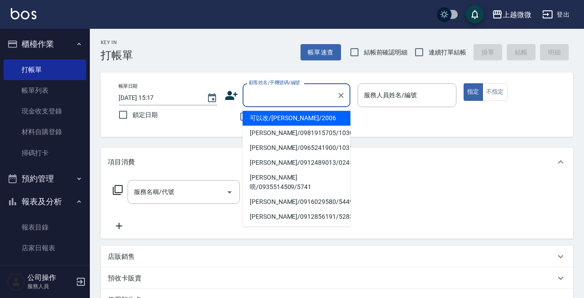
click at [284, 100] on input "顧客姓名/手機號碼/編號" at bounding box center [290, 95] width 86 height 16
click at [154, 192] on div "服務名稱/代號 服務名稱/代號" at bounding box center [184, 192] width 112 height 24
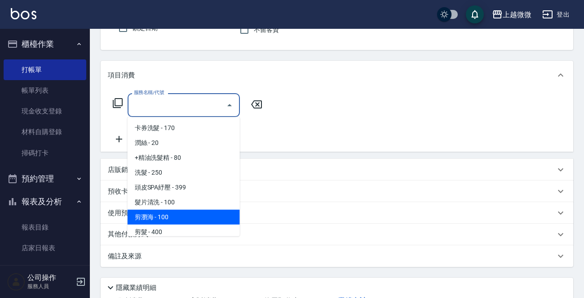
scroll to position [90, 0]
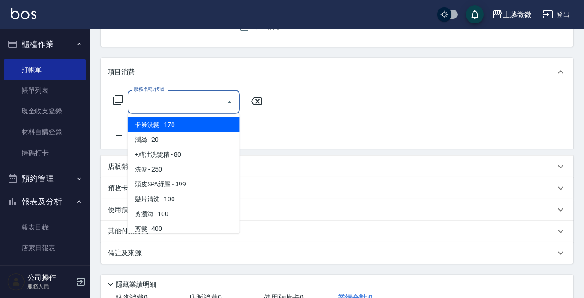
click at [162, 96] on input "服務名稱/代號" at bounding box center [177, 102] width 91 height 16
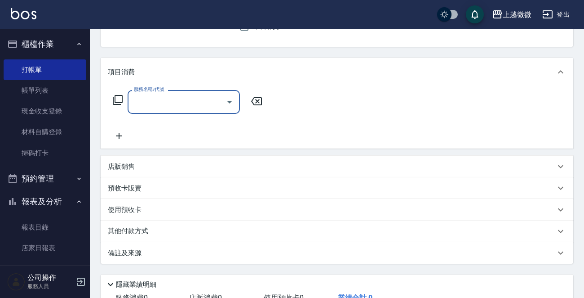
click at [164, 102] on input "服務名稱/代號" at bounding box center [177, 102] width 91 height 16
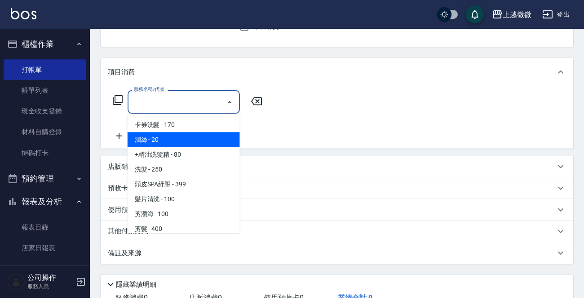
click at [171, 140] on span "潤絲 - 20" at bounding box center [184, 139] width 112 height 15
type input "潤絲(A01)"
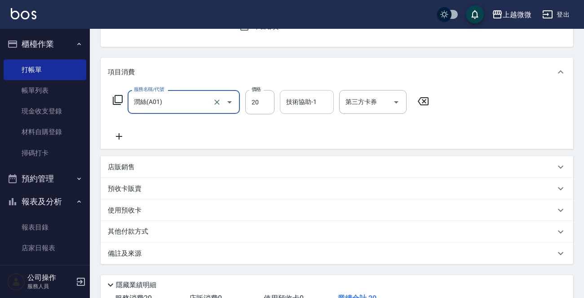
click at [301, 103] on div "技術協助-1 技術協助-1" at bounding box center [307, 102] width 54 height 24
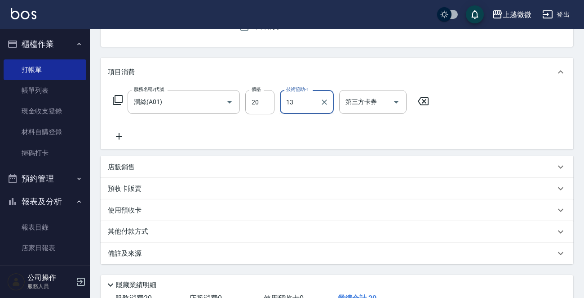
type input "1"
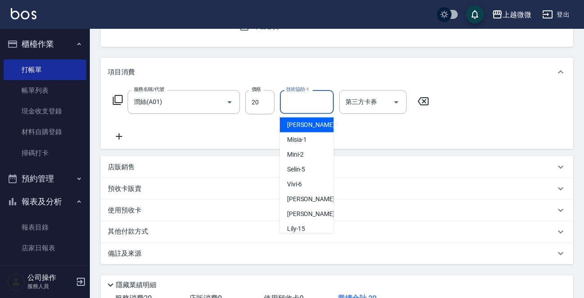
type input "1"
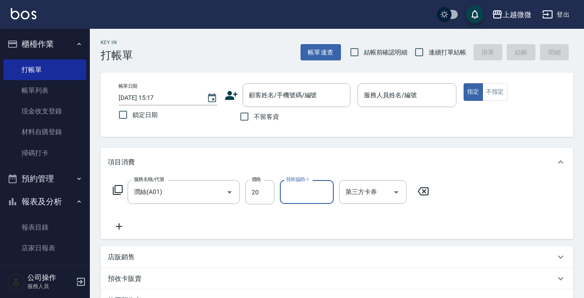
scroll to position [180, 0]
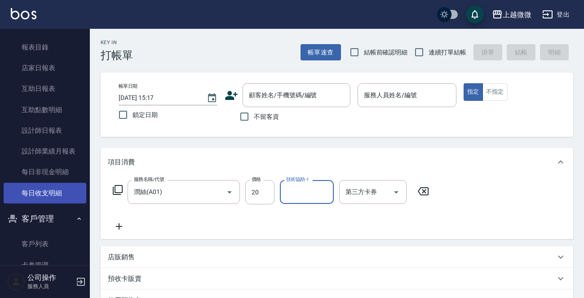
click at [37, 244] on link "客戶列表" at bounding box center [45, 243] width 83 height 21
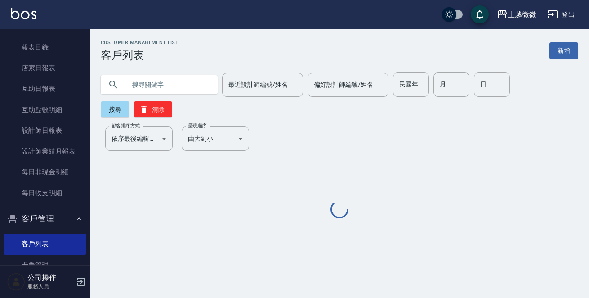
click at [160, 86] on input "text" at bounding box center [168, 84] width 84 height 24
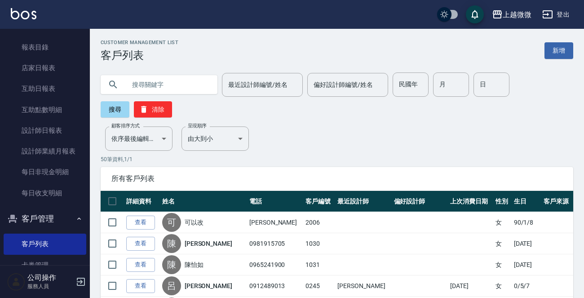
click at [177, 80] on input "text" at bounding box center [168, 84] width 84 height 24
type input "[PERSON_NAME]"
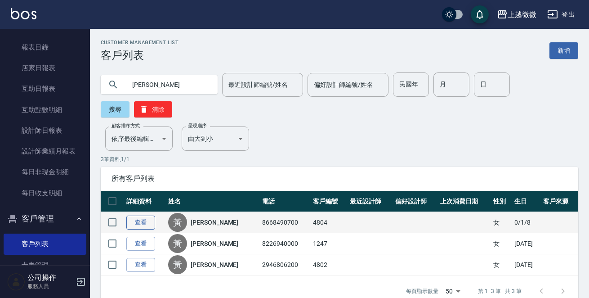
click at [135, 215] on link "查看" at bounding box center [140, 222] width 29 height 14
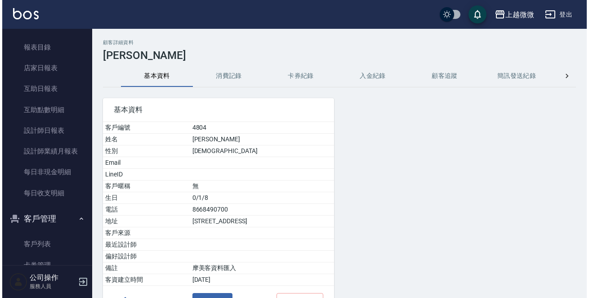
scroll to position [56, 0]
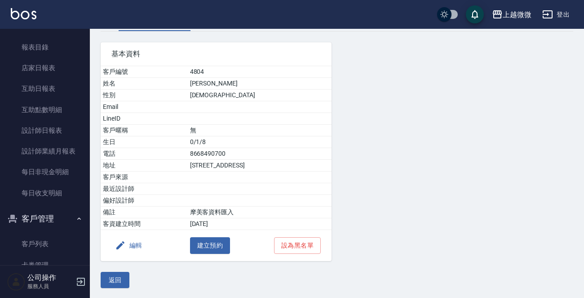
click at [135, 239] on button "編輯" at bounding box center [128, 245] width 35 height 17
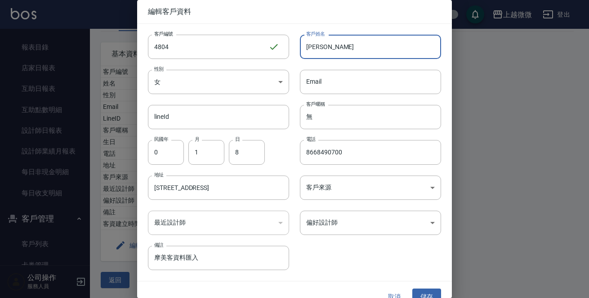
drag, startPoint x: 349, startPoint y: 41, endPoint x: 126, endPoint y: 13, distance: 224.3
click at [165, 28] on div "客戶編號 4804 ​ 客戶編號 客戶姓名 [PERSON_NAME] 客戶姓名 性別 女 [DEMOGRAPHIC_DATA] 性別 Email Email…" at bounding box center [289, 147] width 304 height 246
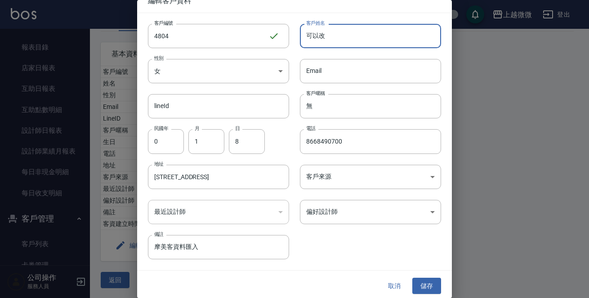
scroll to position [13, 0]
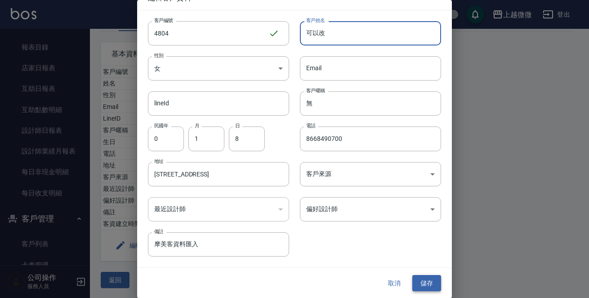
type input "可以改"
click at [431, 276] on button "儲存" at bounding box center [426, 283] width 29 height 17
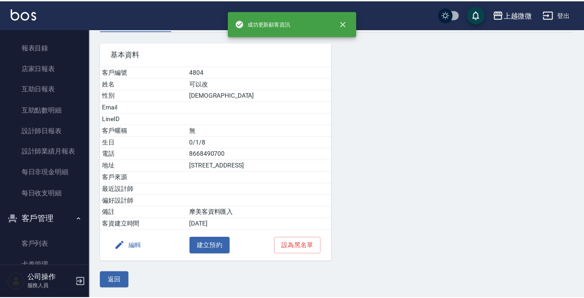
scroll to position [0, 0]
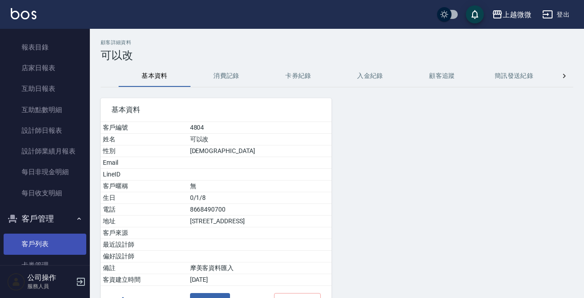
click at [43, 240] on link "客戶列表" at bounding box center [45, 243] width 83 height 21
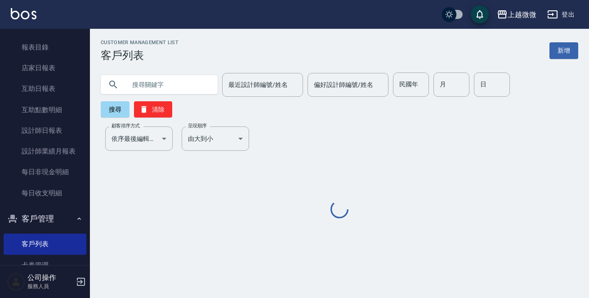
click at [172, 86] on input "text" at bounding box center [168, 84] width 84 height 24
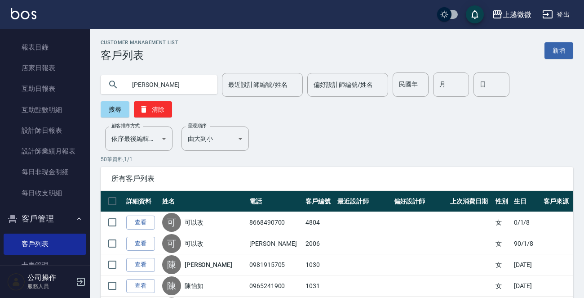
type input "[PERSON_NAME]"
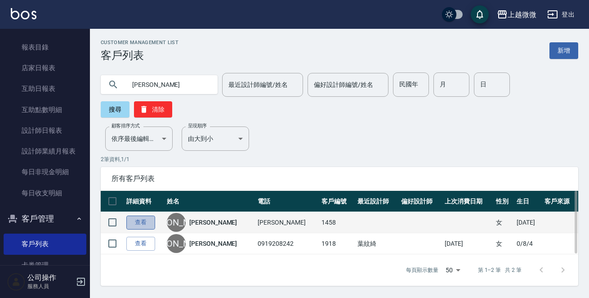
click at [142, 215] on link "查看" at bounding box center [140, 222] width 29 height 14
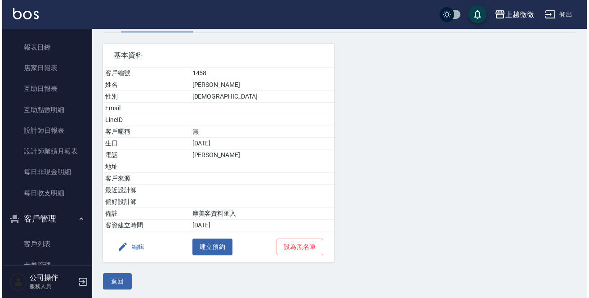
scroll to position [56, 0]
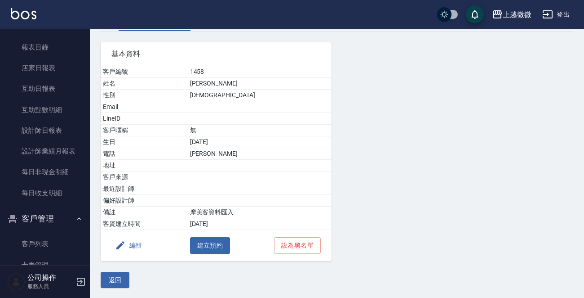
click at [139, 240] on button "編輯" at bounding box center [128, 245] width 35 height 17
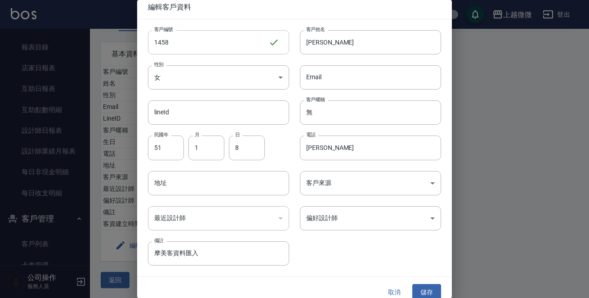
scroll to position [0, 0]
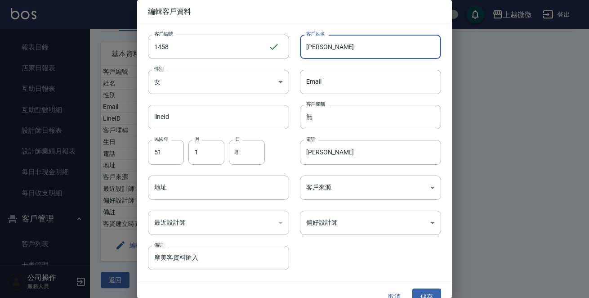
drag, startPoint x: 367, startPoint y: 51, endPoint x: 134, endPoint y: 11, distance: 235.8
click at [138, 13] on div "編輯客戶資料 客戶編號 1458 ​ 客戶編號 客戶姓名 [PERSON_NAME]姓名 性別 女 [DEMOGRAPHIC_DATA] 性別 Email E…" at bounding box center [294, 149] width 315 height 298
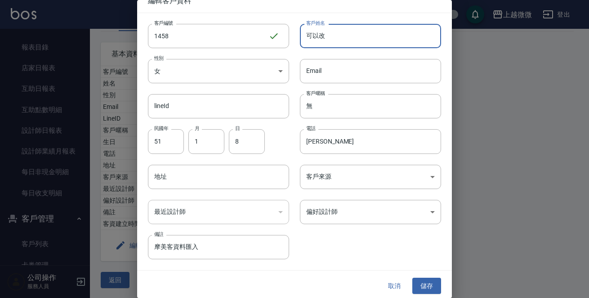
scroll to position [13, 0]
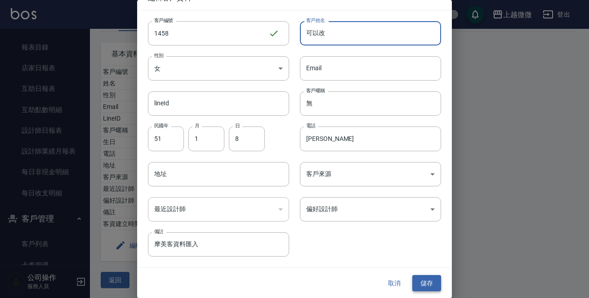
type input "可以改"
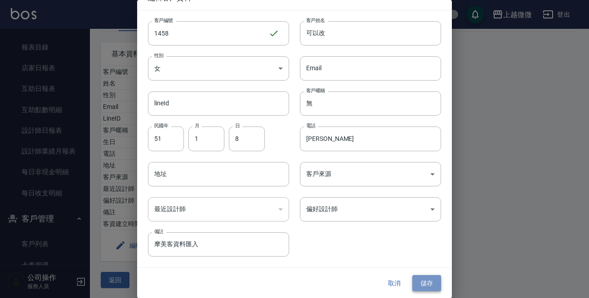
click at [424, 279] on button "儲存" at bounding box center [426, 283] width 29 height 17
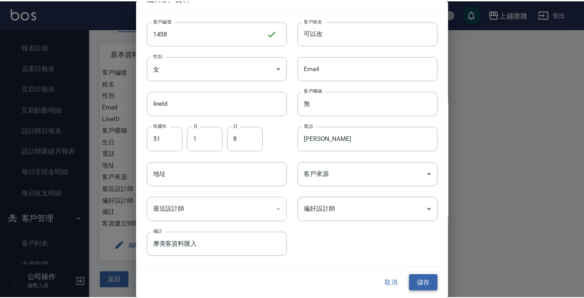
scroll to position [0, 0]
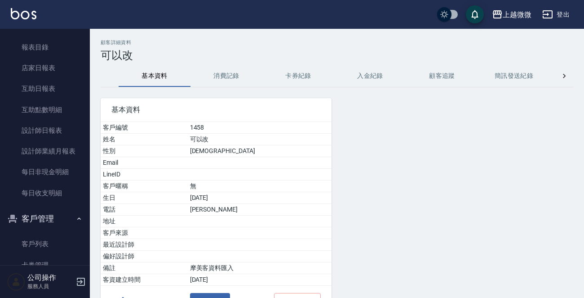
click at [212, 75] on button "消費記錄" at bounding box center [227, 76] width 72 height 22
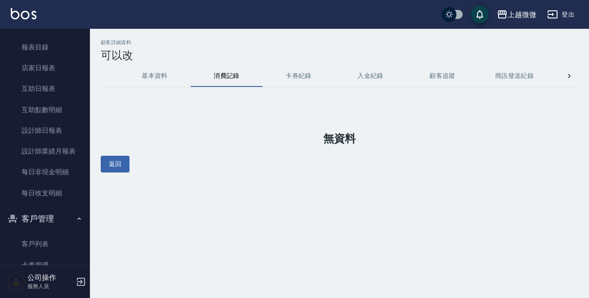
click at [163, 76] on button "基本資料" at bounding box center [155, 76] width 72 height 22
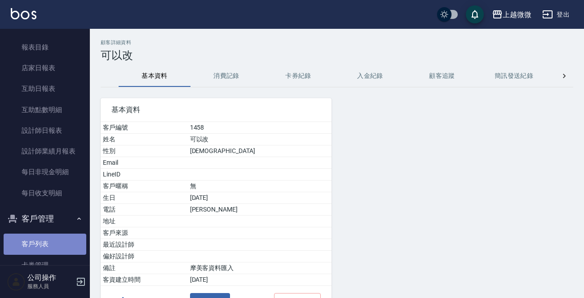
click at [50, 240] on link "客戶列表" at bounding box center [45, 243] width 83 height 21
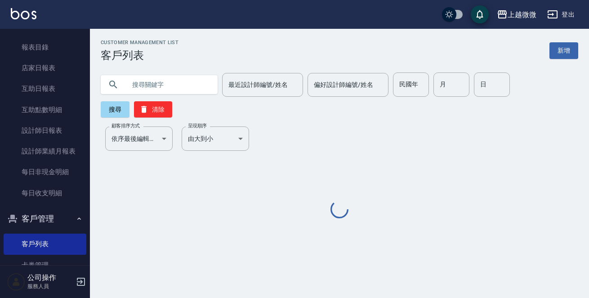
click at [156, 87] on input "text" at bounding box center [168, 84] width 84 height 24
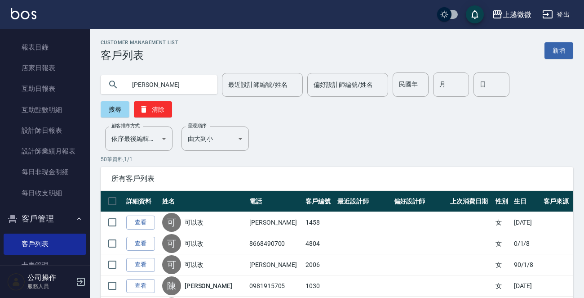
type input "[PERSON_NAME]"
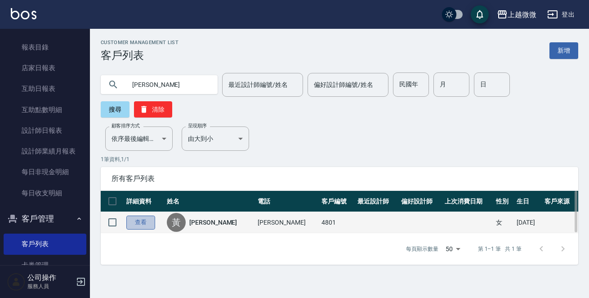
click at [141, 215] on link "查看" at bounding box center [140, 222] width 29 height 14
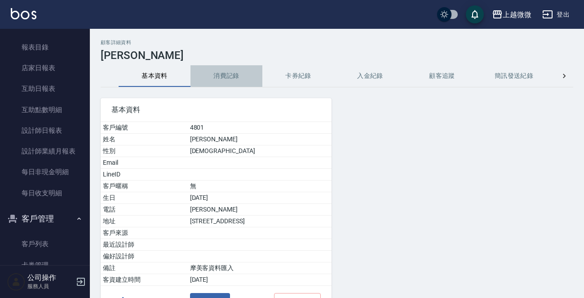
click at [219, 71] on button "消費記錄" at bounding box center [227, 76] width 72 height 22
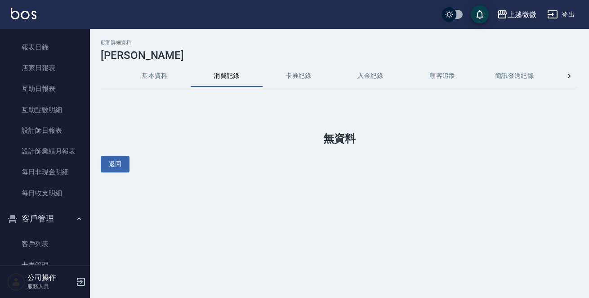
click at [162, 76] on button "基本資料" at bounding box center [155, 76] width 72 height 22
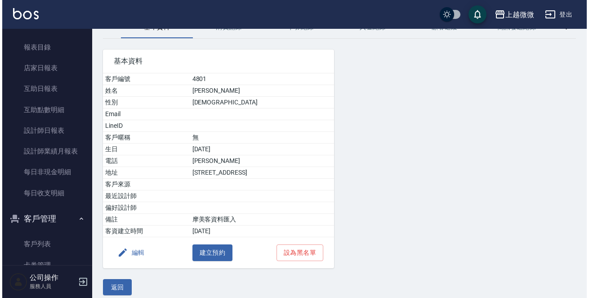
scroll to position [56, 0]
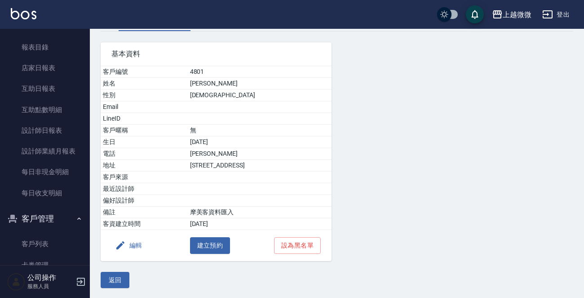
click at [136, 240] on button "編輯" at bounding box center [128, 245] width 35 height 17
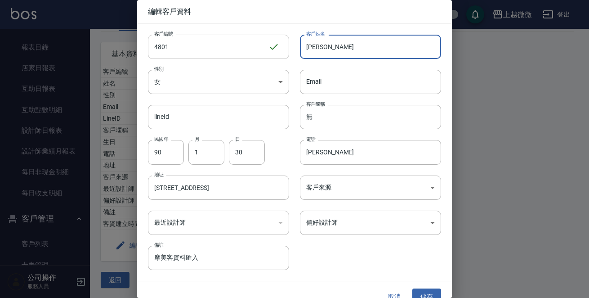
drag, startPoint x: 336, startPoint y: 39, endPoint x: 216, endPoint y: 41, distance: 120.0
click at [260, 41] on div "客戶編號 4801 ​ 客戶編號 客戶姓名 [PERSON_NAME]姓名 性別 女 [DEMOGRAPHIC_DATA] 性別 Email Email li…" at bounding box center [289, 147] width 304 height 246
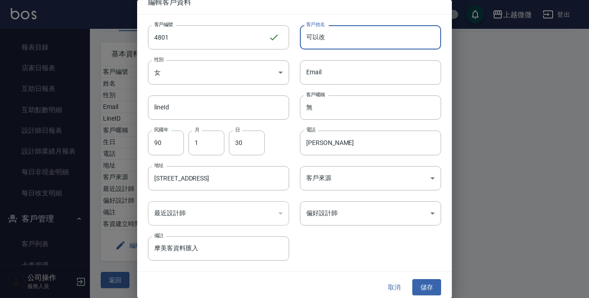
scroll to position [13, 0]
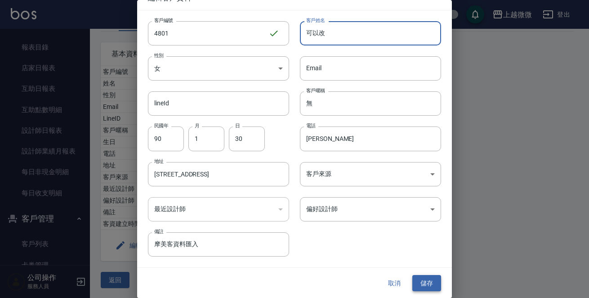
type input "可以改"
click at [422, 280] on button "儲存" at bounding box center [426, 283] width 29 height 17
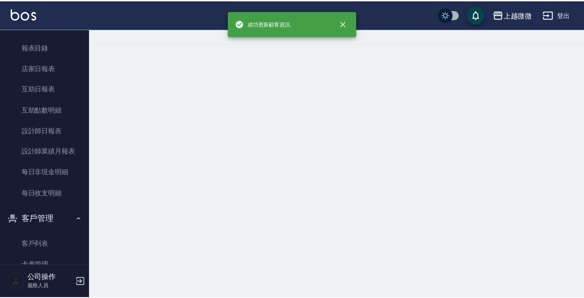
scroll to position [0, 0]
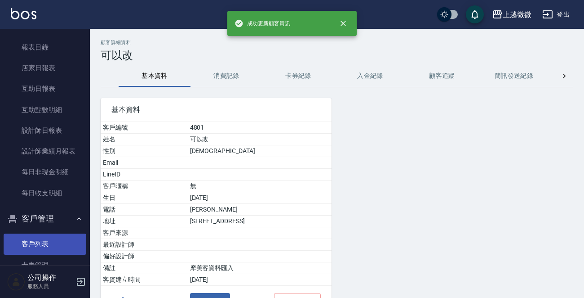
click at [49, 241] on link "客戶列表" at bounding box center [45, 243] width 83 height 21
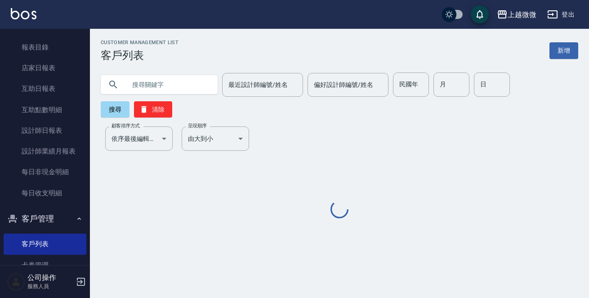
click at [148, 85] on input "text" at bounding box center [168, 84] width 84 height 24
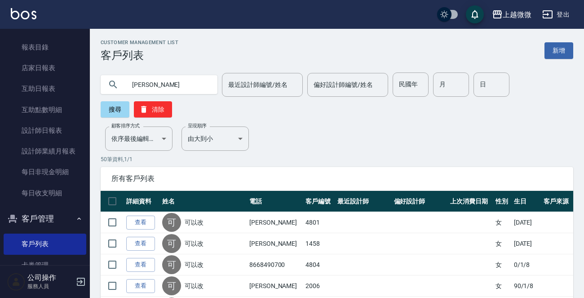
type input "[PERSON_NAME]"
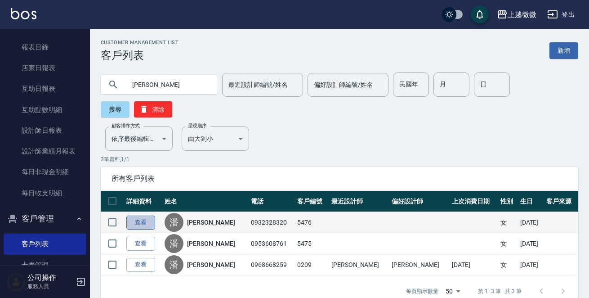
click at [141, 215] on link "查看" at bounding box center [140, 222] width 29 height 14
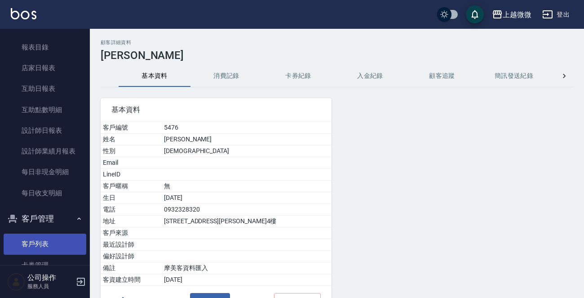
click at [45, 240] on link "客戶列表" at bounding box center [45, 243] width 83 height 21
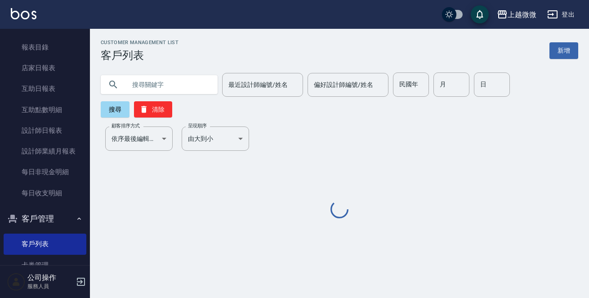
click at [147, 81] on input "text" at bounding box center [168, 84] width 84 height 24
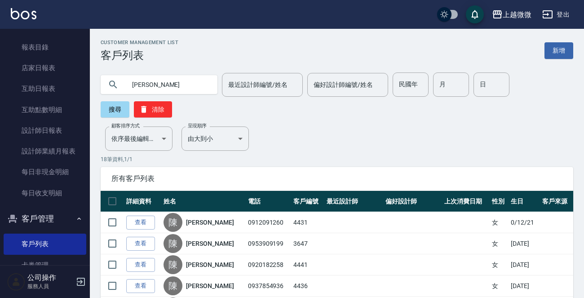
click at [185, 71] on div "[PERSON_NAME] 最近設計師編號/姓名 最近設計師編號/姓名 偏好設計師編號/姓名 偏好設計師編號/姓名 民國年 民國年 月 月 日 日 搜尋 清除" at bounding box center [332, 90] width 484 height 56
click at [182, 82] on input "[PERSON_NAME]" at bounding box center [168, 84] width 84 height 24
type input "[PERSON_NAME]"
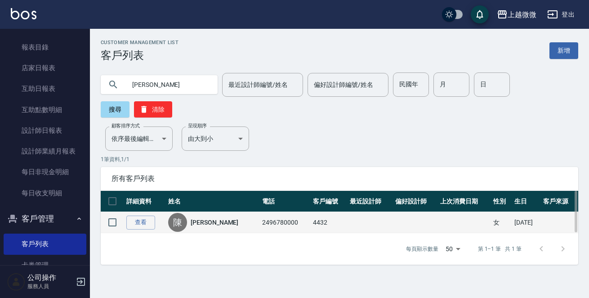
click at [207, 218] on link "[PERSON_NAME]" at bounding box center [215, 222] width 48 height 9
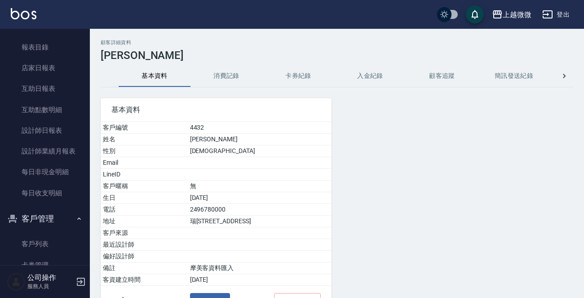
click at [225, 73] on button "消費記錄" at bounding box center [227, 76] width 72 height 22
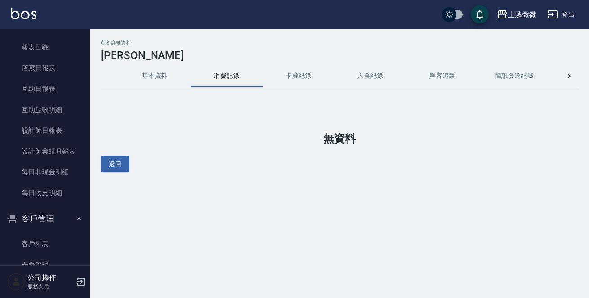
click at [142, 70] on button "基本資料" at bounding box center [155, 76] width 72 height 22
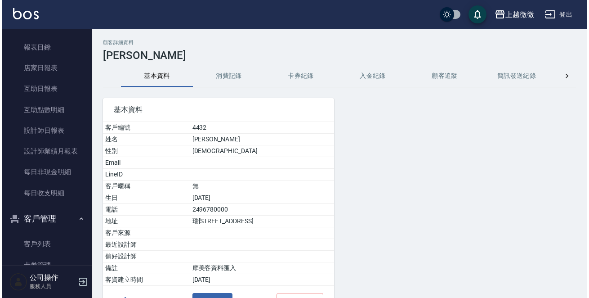
scroll to position [56, 0]
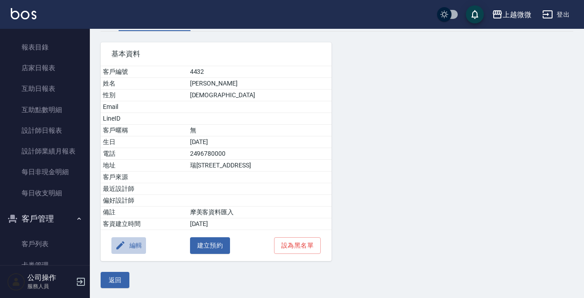
click at [125, 251] on button "編輯" at bounding box center [128, 245] width 35 height 17
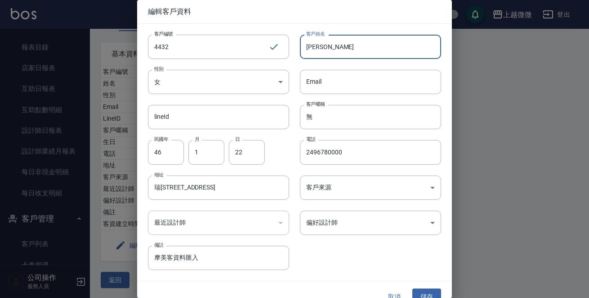
drag, startPoint x: 348, startPoint y: 48, endPoint x: 98, endPoint y: 0, distance: 254.0
click at [140, 16] on div "編輯客戶資料 客戶編號 4432 ​ 客戶編號 客戶姓名 [PERSON_NAME]姓名 性別 女 [DEMOGRAPHIC_DATA] 性別 Email E…" at bounding box center [294, 149] width 315 height 298
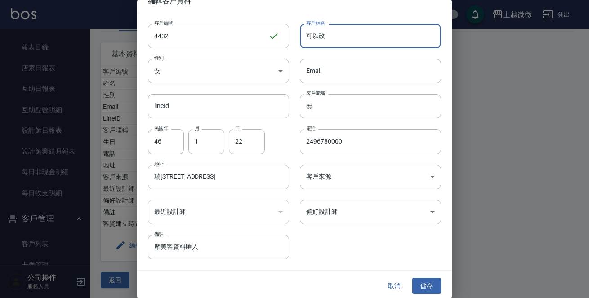
scroll to position [13, 0]
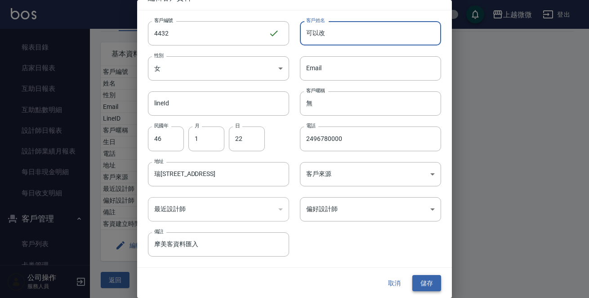
type input "可以改"
click at [422, 287] on button "儲存" at bounding box center [426, 283] width 29 height 17
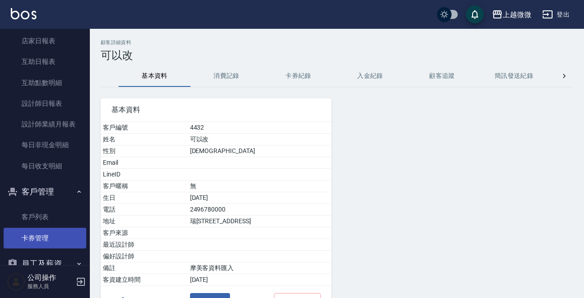
scroll to position [250, 0]
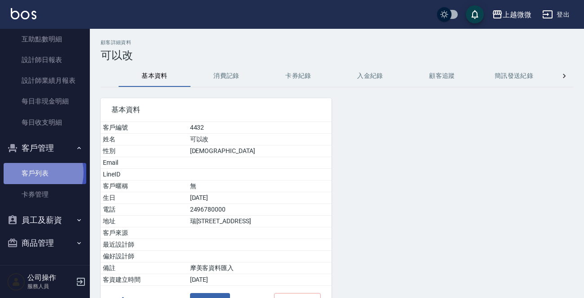
click at [39, 172] on link "客戶列表" at bounding box center [45, 173] width 83 height 21
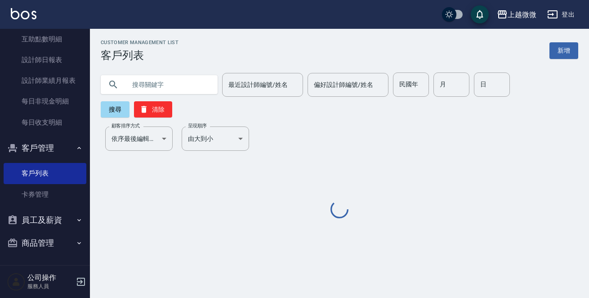
click at [166, 80] on input "text" at bounding box center [168, 84] width 84 height 24
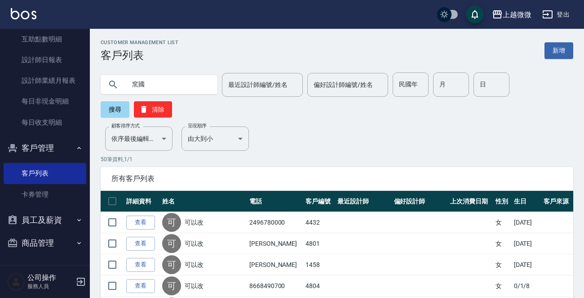
type input "窯"
type input "[PERSON_NAME]"
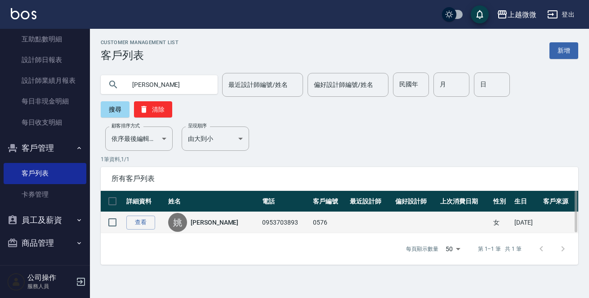
click at [197, 218] on link "[PERSON_NAME]" at bounding box center [215, 222] width 48 height 9
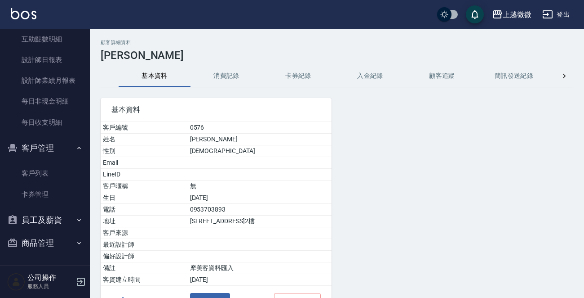
click at [217, 74] on button "消費記錄" at bounding box center [227, 76] width 72 height 22
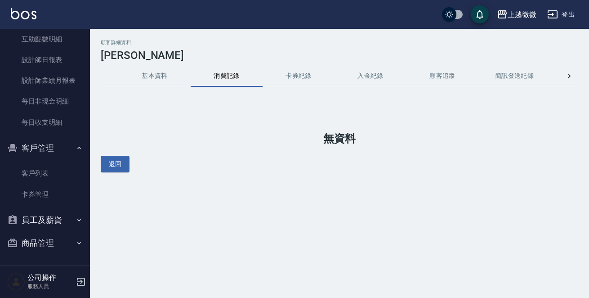
click at [158, 65] on button "基本資料" at bounding box center [155, 76] width 72 height 22
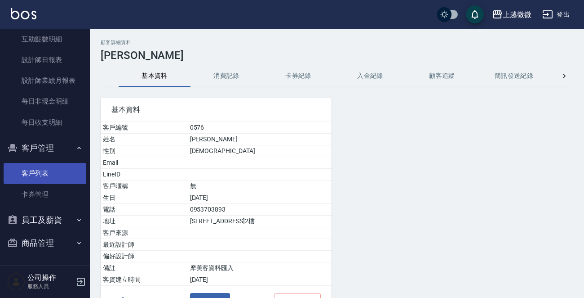
click at [44, 177] on link "客戶列表" at bounding box center [45, 173] width 83 height 21
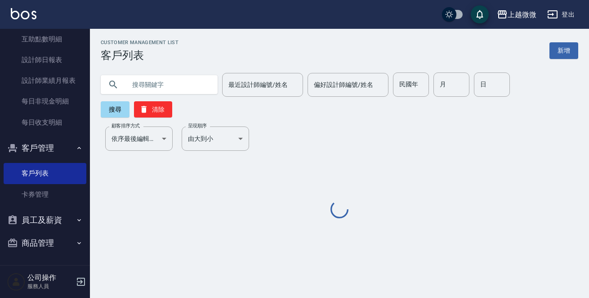
click at [147, 81] on input "text" at bounding box center [168, 84] width 84 height 24
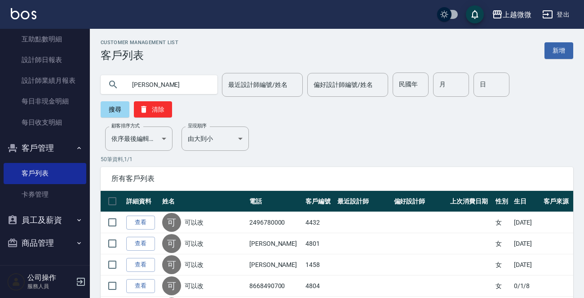
type input "[PERSON_NAME]"
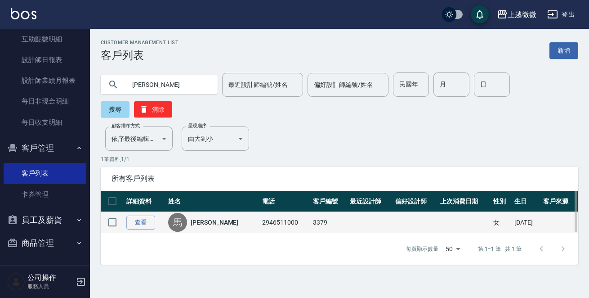
click at [202, 218] on link "[PERSON_NAME]" at bounding box center [215, 222] width 48 height 9
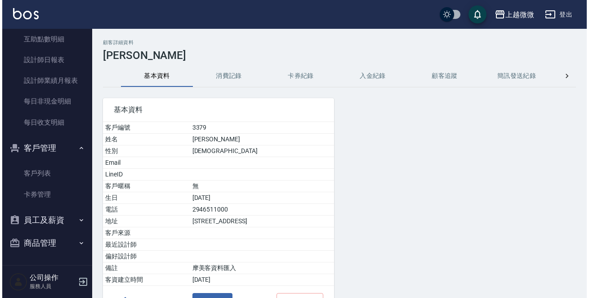
scroll to position [56, 0]
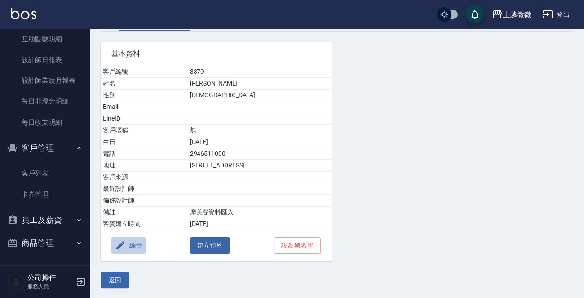
click at [136, 245] on button "編輯" at bounding box center [128, 245] width 35 height 17
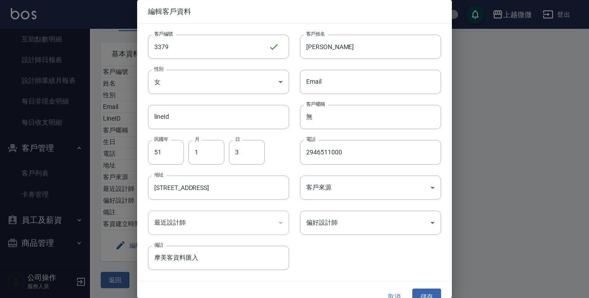
drag, startPoint x: 346, startPoint y: 49, endPoint x: 168, endPoint y: 28, distance: 179.2
click at [201, 36] on div "客戶編號 3379 ​ 客戶編號 客戶姓名 [PERSON_NAME] 客戶姓名 性別 女 [DEMOGRAPHIC_DATA] 性別 Email Email…" at bounding box center [289, 147] width 304 height 246
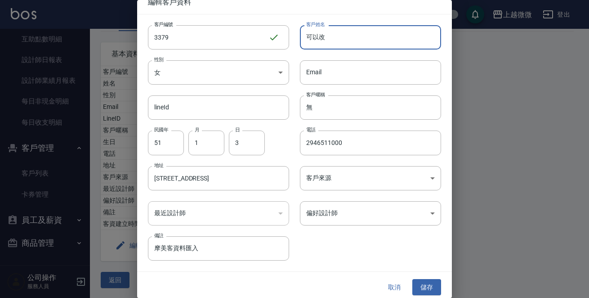
scroll to position [13, 0]
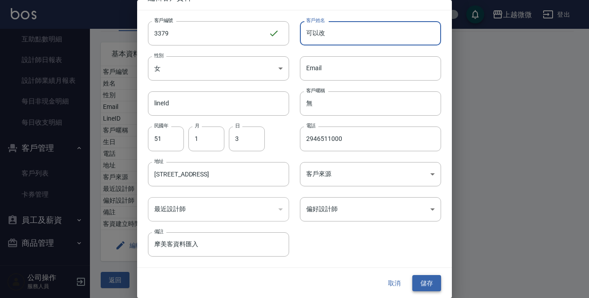
type input "可以改"
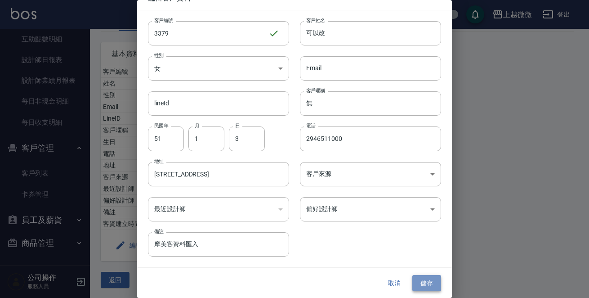
click at [429, 280] on button "儲存" at bounding box center [426, 283] width 29 height 17
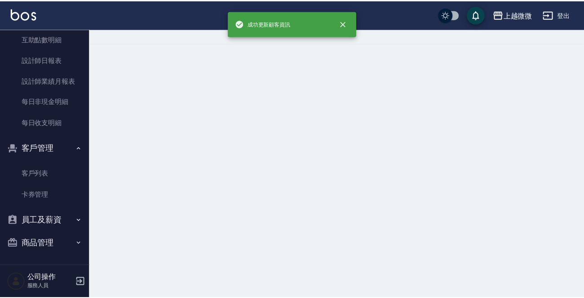
scroll to position [0, 0]
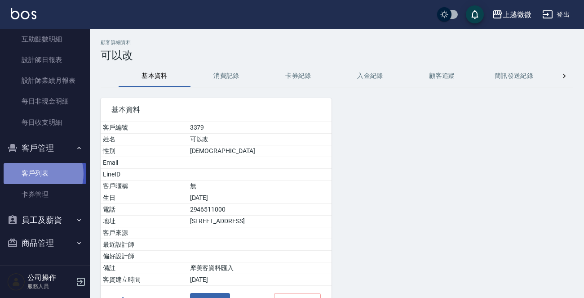
click at [39, 173] on link "客戶列表" at bounding box center [45, 173] width 83 height 21
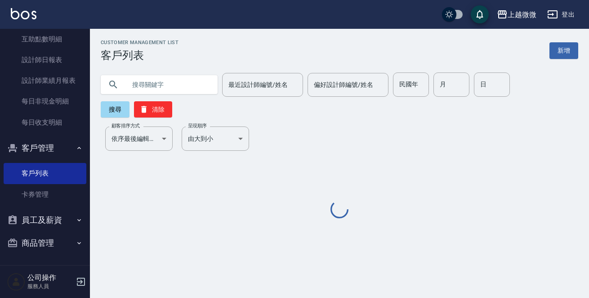
click at [164, 79] on input "text" at bounding box center [168, 84] width 84 height 24
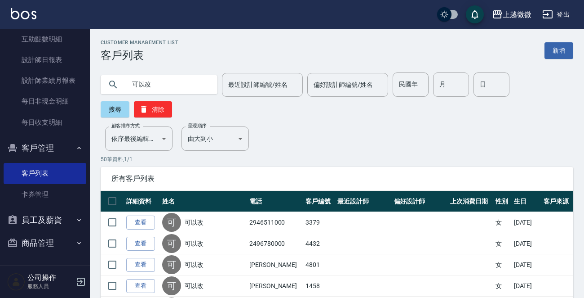
type input "可以改"
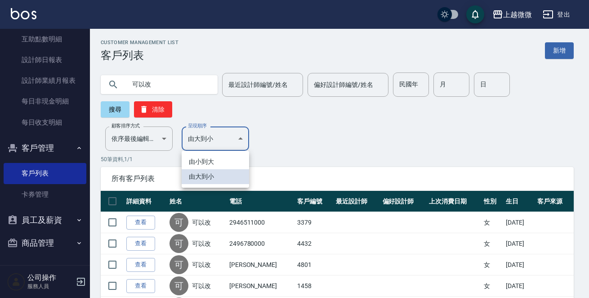
click at [199, 156] on li "由小到大" at bounding box center [215, 161] width 67 height 15
type input "ASC"
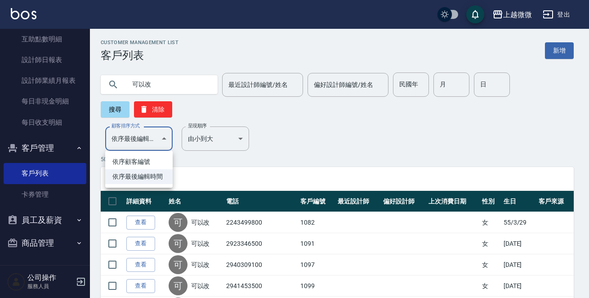
click at [143, 161] on li "依序顧客編號" at bounding box center [138, 161] width 67 height 15
type input "NO"
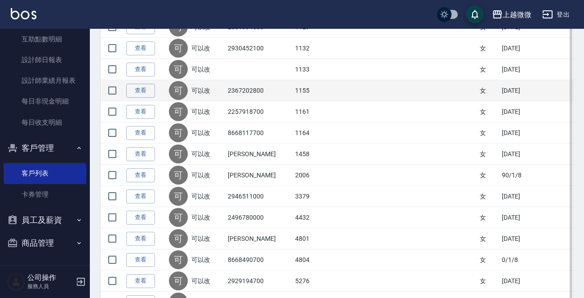
scroll to position [449, 0]
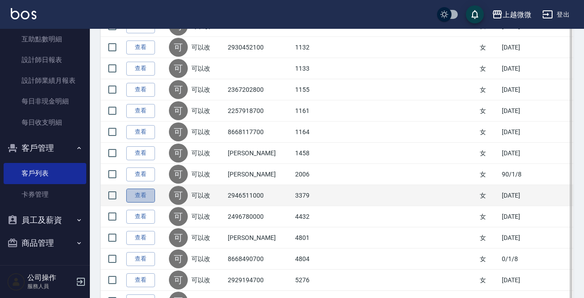
click at [133, 192] on link "查看" at bounding box center [140, 195] width 29 height 14
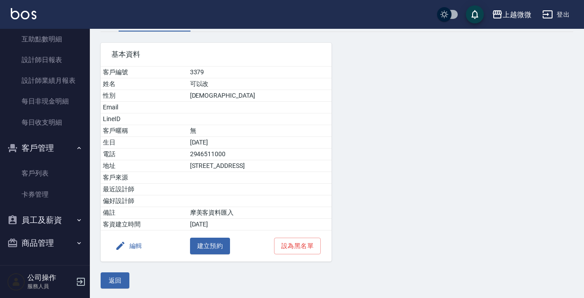
scroll to position [56, 0]
click at [136, 243] on button "編輯" at bounding box center [128, 245] width 35 height 17
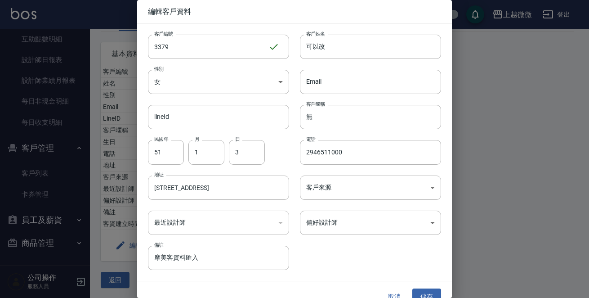
drag, startPoint x: 310, startPoint y: 48, endPoint x: 144, endPoint y: 18, distance: 169.0
click at [191, 40] on div "客戶編號 3379 ​ 客戶編號 客戶姓名 可以改 客戶姓名 性別 女 [DEMOGRAPHIC_DATA] 性別 Email Email lineId li…" at bounding box center [289, 147] width 304 height 246
type input "ㄒ"
click at [386, 291] on button "取消" at bounding box center [394, 296] width 29 height 17
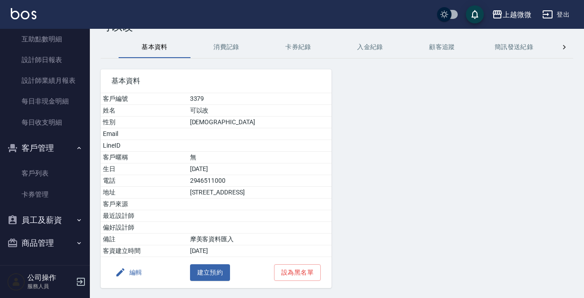
scroll to position [0, 0]
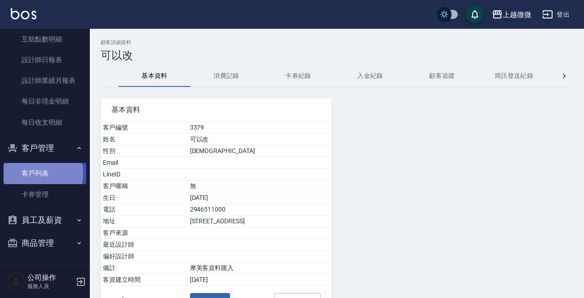
click at [22, 173] on link "客戶列表" at bounding box center [45, 173] width 83 height 21
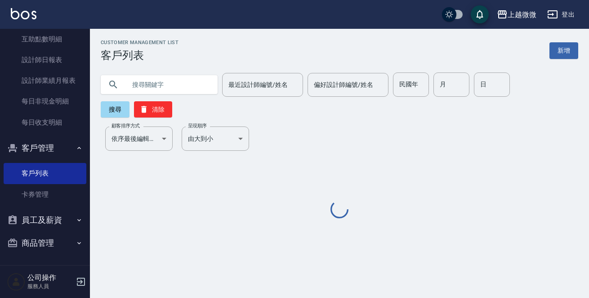
click at [189, 81] on input "text" at bounding box center [168, 84] width 84 height 24
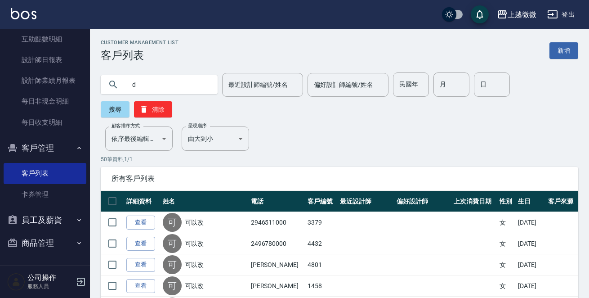
type input "d"
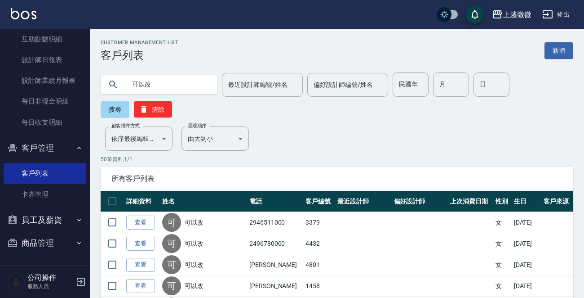
type input "可以改"
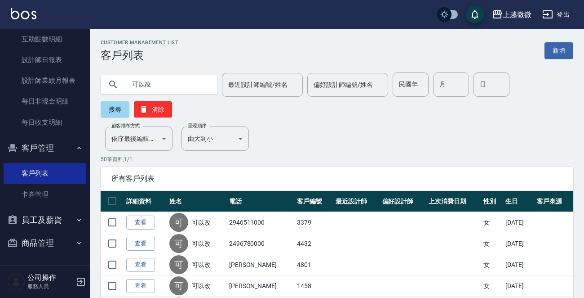
click at [29, 14] on img at bounding box center [24, 13] width 26 height 11
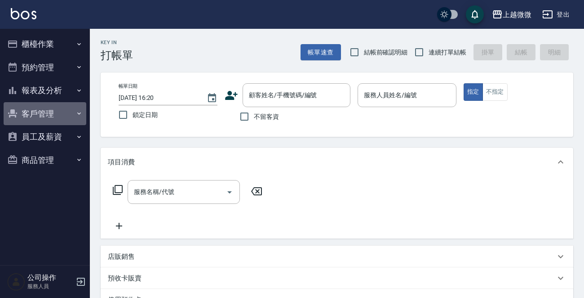
click at [45, 114] on button "客戶管理" at bounding box center [45, 113] width 83 height 23
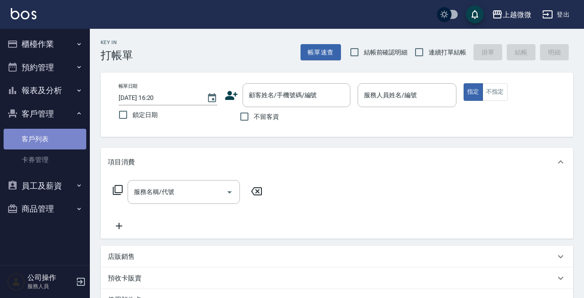
click at [42, 130] on link "客戶列表" at bounding box center [45, 139] width 83 height 21
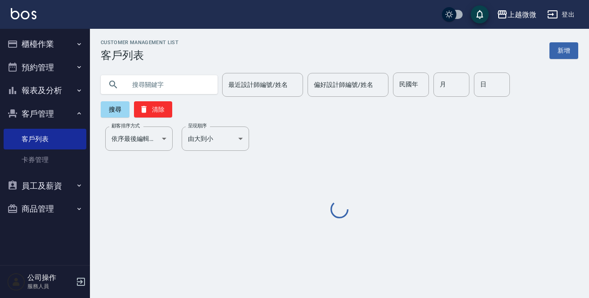
click at [153, 87] on input "text" at bounding box center [168, 84] width 84 height 24
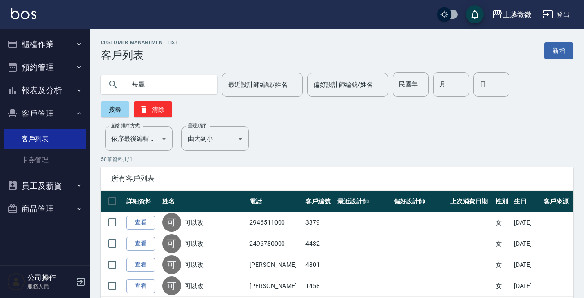
type input "每"
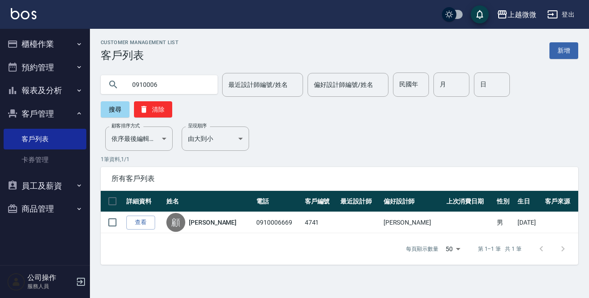
click at [174, 84] on input "0910006" at bounding box center [168, 84] width 84 height 24
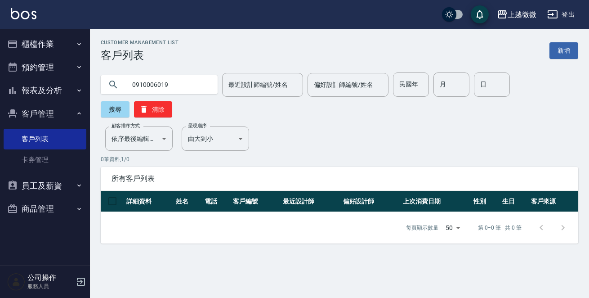
drag, startPoint x: 182, startPoint y: 86, endPoint x: 0, endPoint y: 64, distance: 182.9
click at [0, 64] on div "上越微微 登出 櫃檯作業 打帳單 帳單列表 現金收支登錄 材料自購登錄 掃碼打卡 預約管理 預約管理 單日預約紀錄 單週預約紀錄 報表及分析 報表目錄 店家日…" at bounding box center [294, 149] width 589 height 298
type input "可以改"
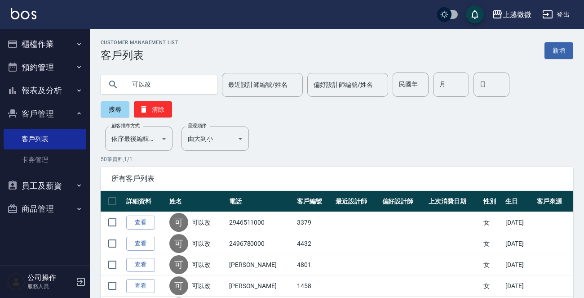
drag, startPoint x: 228, startPoint y: 120, endPoint x: 222, endPoint y: 125, distance: 7.7
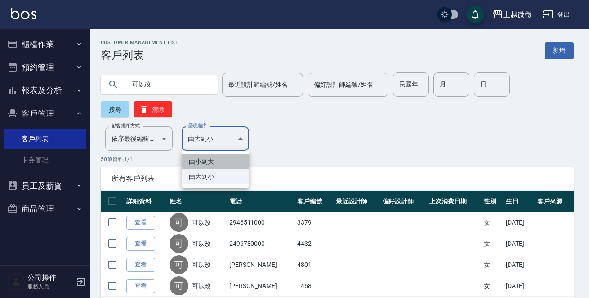
drag, startPoint x: 215, startPoint y: 155, endPoint x: 166, endPoint y: 155, distance: 49.0
click at [215, 155] on li "由小到大" at bounding box center [215, 161] width 67 height 15
type input "ASC"
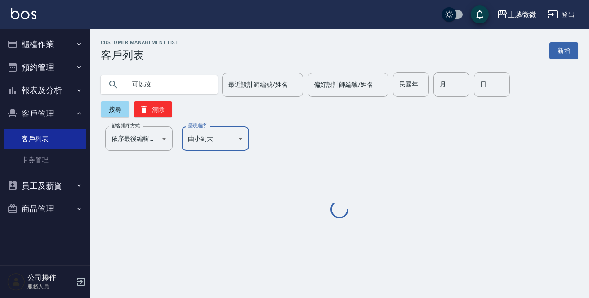
click at [139, 121] on div "Customer Management List 客戶列表 新增 可以改 最近設計師編號/姓名 最近設計師編號/姓名 偏好設計師編號/姓名 偏好設計師編號/姓…" at bounding box center [339, 130] width 499 height 180
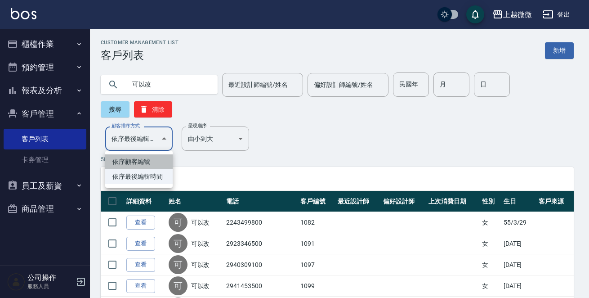
click at [136, 160] on li "依序顧客編號" at bounding box center [138, 161] width 67 height 15
type input "NO"
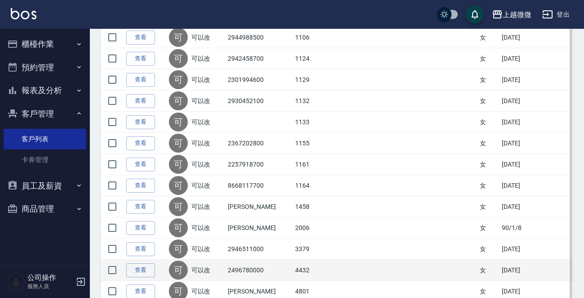
scroll to position [449, 0]
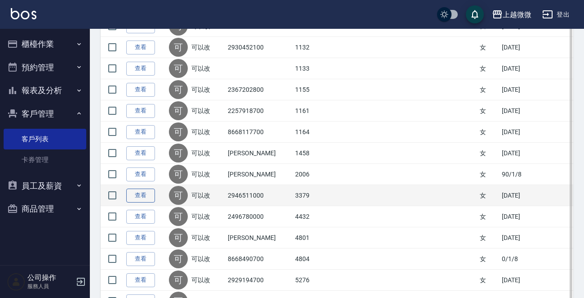
click at [137, 195] on link "查看" at bounding box center [140, 195] width 29 height 14
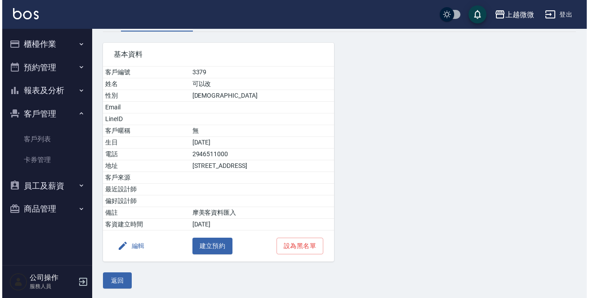
scroll to position [56, 0]
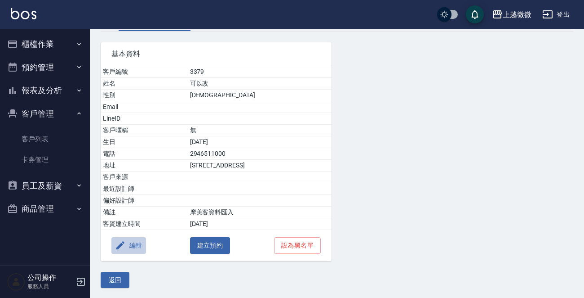
click at [138, 242] on button "編輯" at bounding box center [128, 245] width 35 height 17
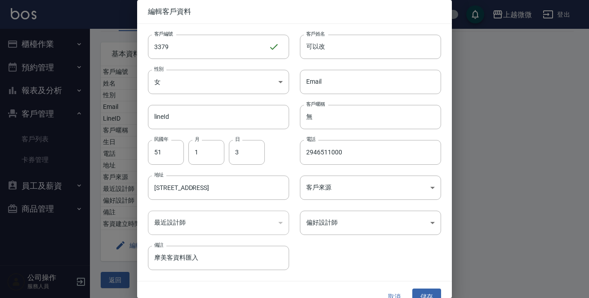
drag, startPoint x: 297, startPoint y: 51, endPoint x: 95, endPoint y: 43, distance: 201.9
click at [100, 43] on div "編輯客戶資料 客戶編號 3379 ​ 客戶編號 客戶姓名 可以改 客戶姓名 性別 女 [DEMOGRAPHIC_DATA] 性別 Email Email li…" at bounding box center [294, 149] width 589 height 298
type input "[PERSON_NAME]"
drag, startPoint x: 356, startPoint y: 144, endPoint x: 17, endPoint y: 176, distance: 341.2
click at [75, 171] on div "編輯客戶資料 客戶編號 3379 ​ 客戶編號 客戶姓名 留美莉 客戶姓名 性別 女 [DEMOGRAPHIC_DATA] 性別 Email Email li…" at bounding box center [294, 149] width 589 height 298
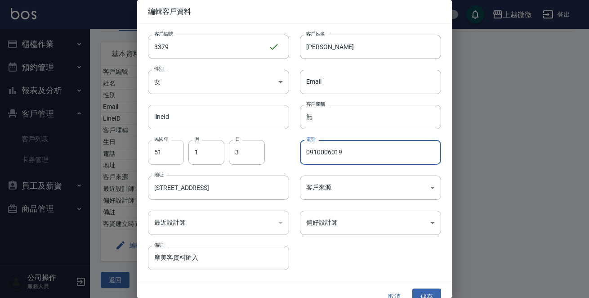
type input "0910006019"
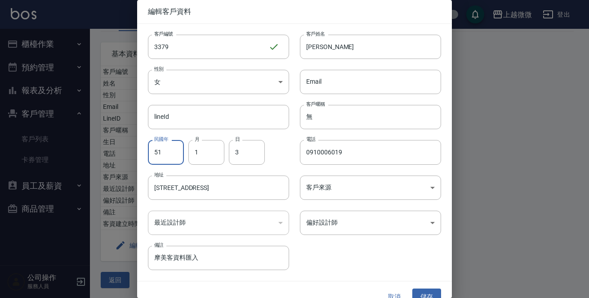
click at [174, 155] on input "51" at bounding box center [166, 152] width 36 height 24
type input "55"
type input "8"
type input "17"
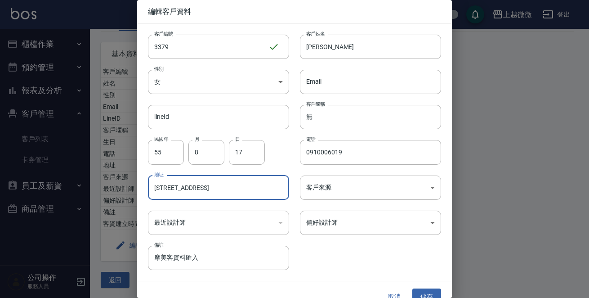
drag, startPoint x: 265, startPoint y: 188, endPoint x: 17, endPoint y: 200, distance: 248.8
click at [4, 202] on div "編輯客戶資料 客戶編號 3379 ​ 客戶編號 客戶姓名 留美莉 客戶姓名 性別 女 [DEMOGRAPHIC_DATA] 性別 Email Email li…" at bounding box center [294, 149] width 589 height 298
drag, startPoint x: 219, startPoint y: 259, endPoint x: 66, endPoint y: 260, distance: 153.2
click at [66, 260] on div "編輯客戶資料 客戶編號 3379 ​ 客戶編號 客戶姓名 留美莉 客戶姓名 性別 女 [DEMOGRAPHIC_DATA] 性別 Email Email li…" at bounding box center [294, 149] width 589 height 298
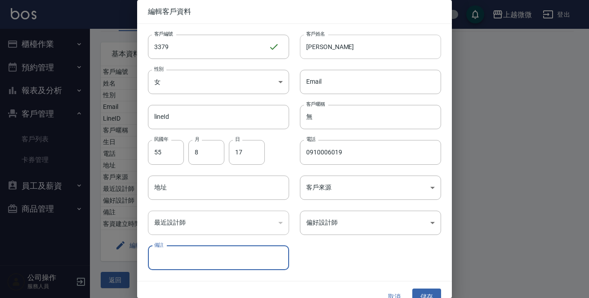
click at [309, 50] on input "[PERSON_NAME]" at bounding box center [370, 47] width 141 height 24
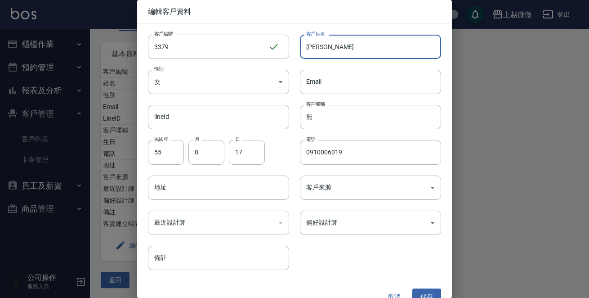
type input "[PERSON_NAME]"
click at [426, 286] on div "取消 儲存" at bounding box center [294, 296] width 315 height 31
click at [426, 288] on button "儲存" at bounding box center [426, 296] width 29 height 17
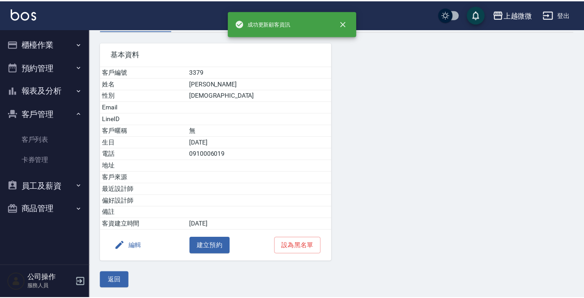
scroll to position [0, 0]
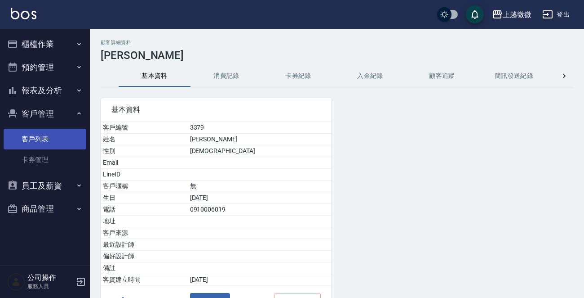
drag, startPoint x: 42, startPoint y: 137, endPoint x: 51, endPoint y: 138, distance: 8.6
click at [42, 137] on link "客戶列表" at bounding box center [45, 139] width 83 height 21
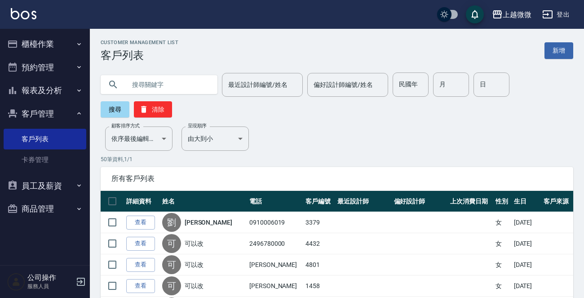
click at [165, 81] on input "text" at bounding box center [168, 84] width 84 height 24
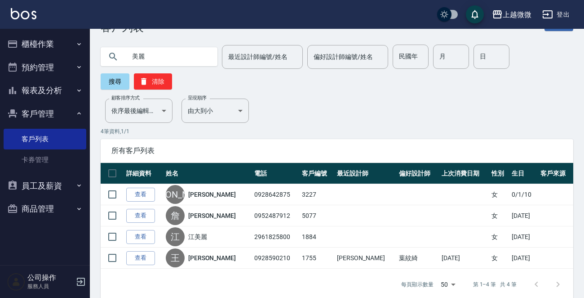
scroll to position [40, 0]
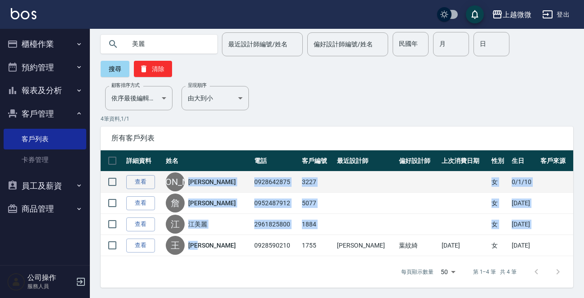
drag, startPoint x: 215, startPoint y: 242, endPoint x: 191, endPoint y: 181, distance: 65.6
click at [191, 181] on tbody "查看 [PERSON_NAME] 0928642875 3227 女 0/1/10 查看 [PERSON_NAME] 0952487912 5077 女 [D…" at bounding box center [337, 213] width 473 height 84
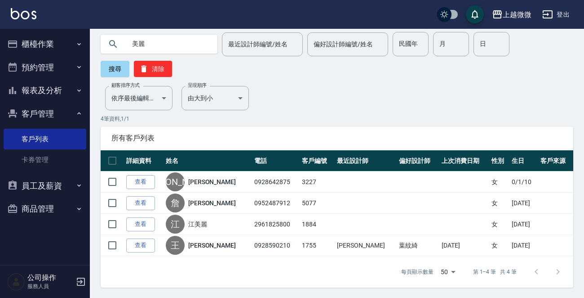
click at [256, 116] on p "4 筆資料, 1 / 1" at bounding box center [337, 119] width 473 height 8
click at [156, 47] on input "美麗" at bounding box center [168, 44] width 84 height 24
type input "[PERSON_NAME]"
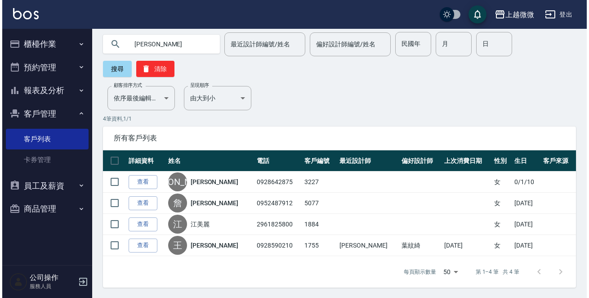
scroll to position [0, 0]
